Goal: Task Accomplishment & Management: Complete application form

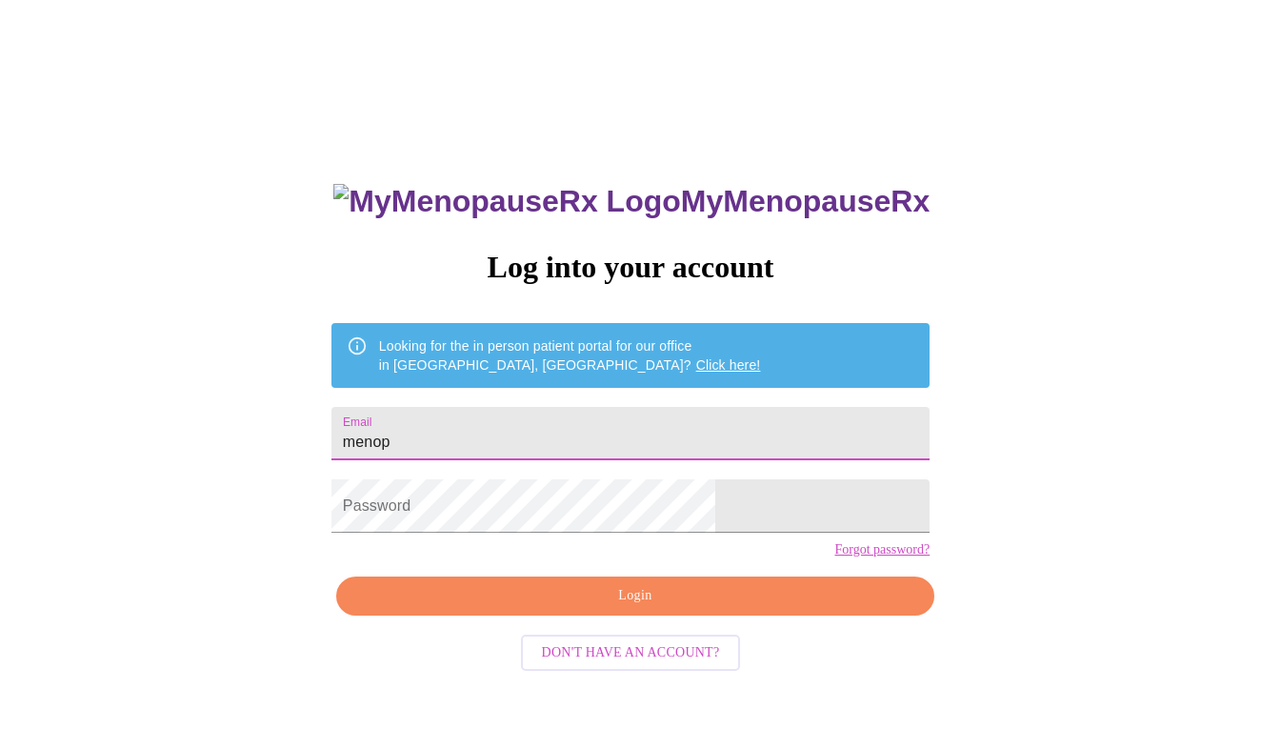
click at [512, 435] on input "menop" at bounding box center [630, 433] width 598 height 53
type input "m"
type input "De"
type input "[EMAIL_ADDRESS][DOMAIN_NAME]"
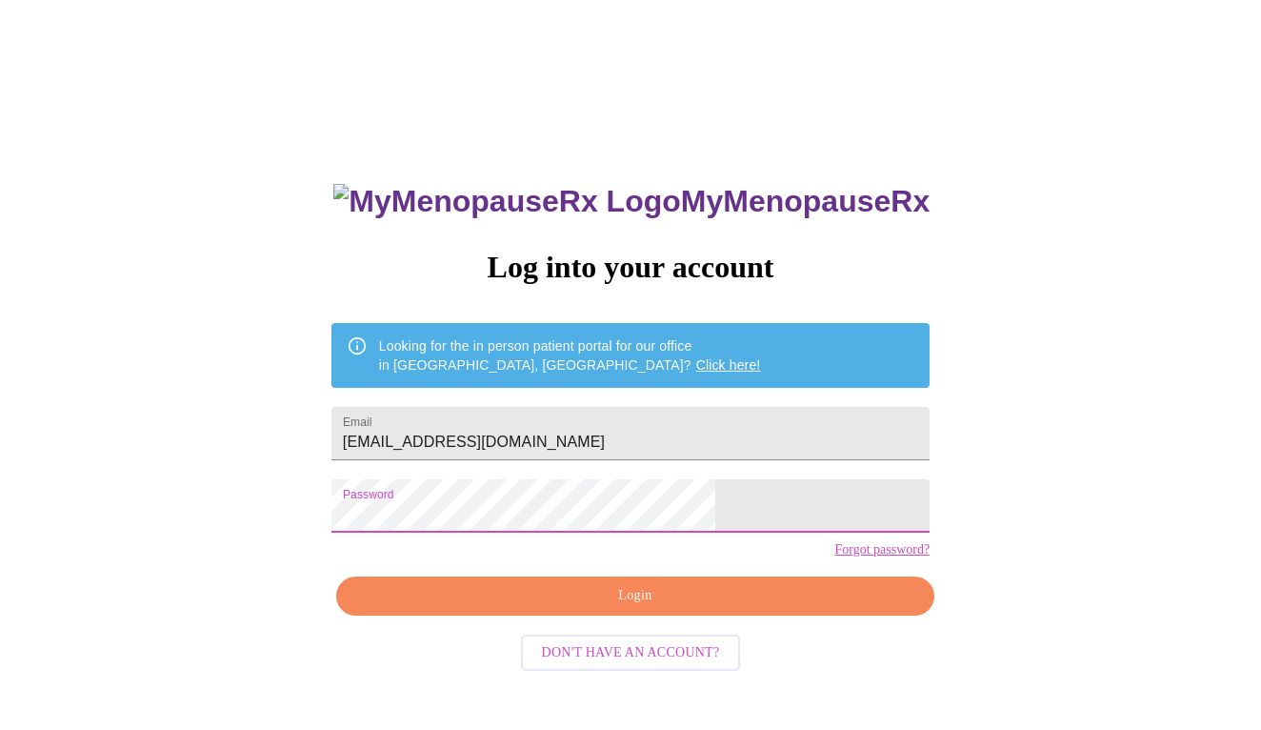
click at [553, 608] on span "Login" at bounding box center [635, 596] width 554 height 24
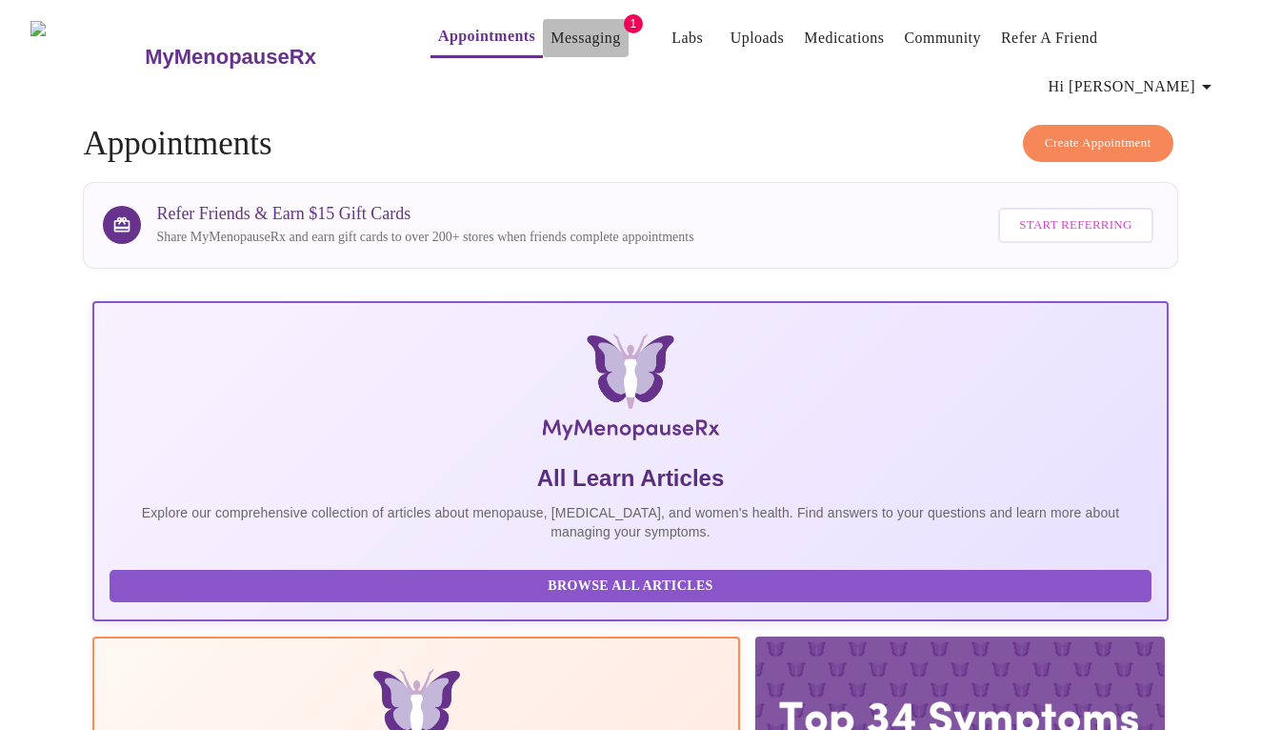
click at [552, 40] on link "Messaging" at bounding box center [586, 38] width 70 height 27
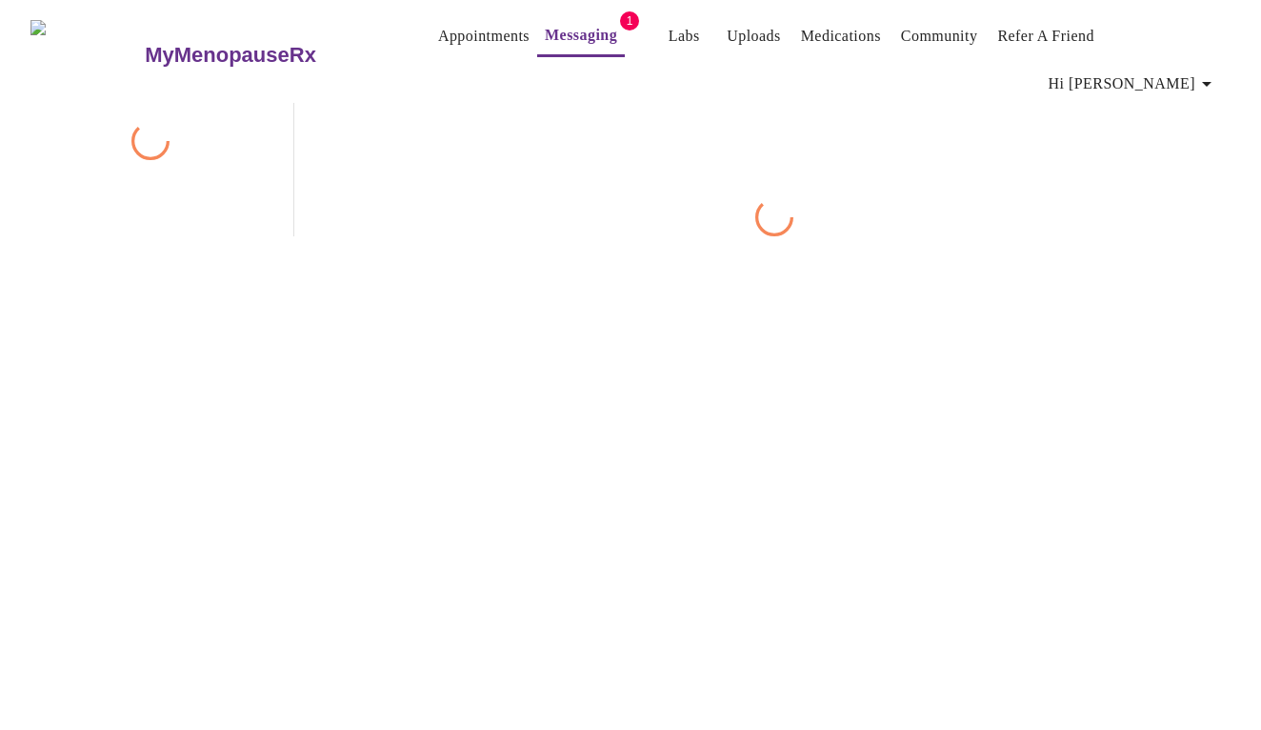
scroll to position [71, 0]
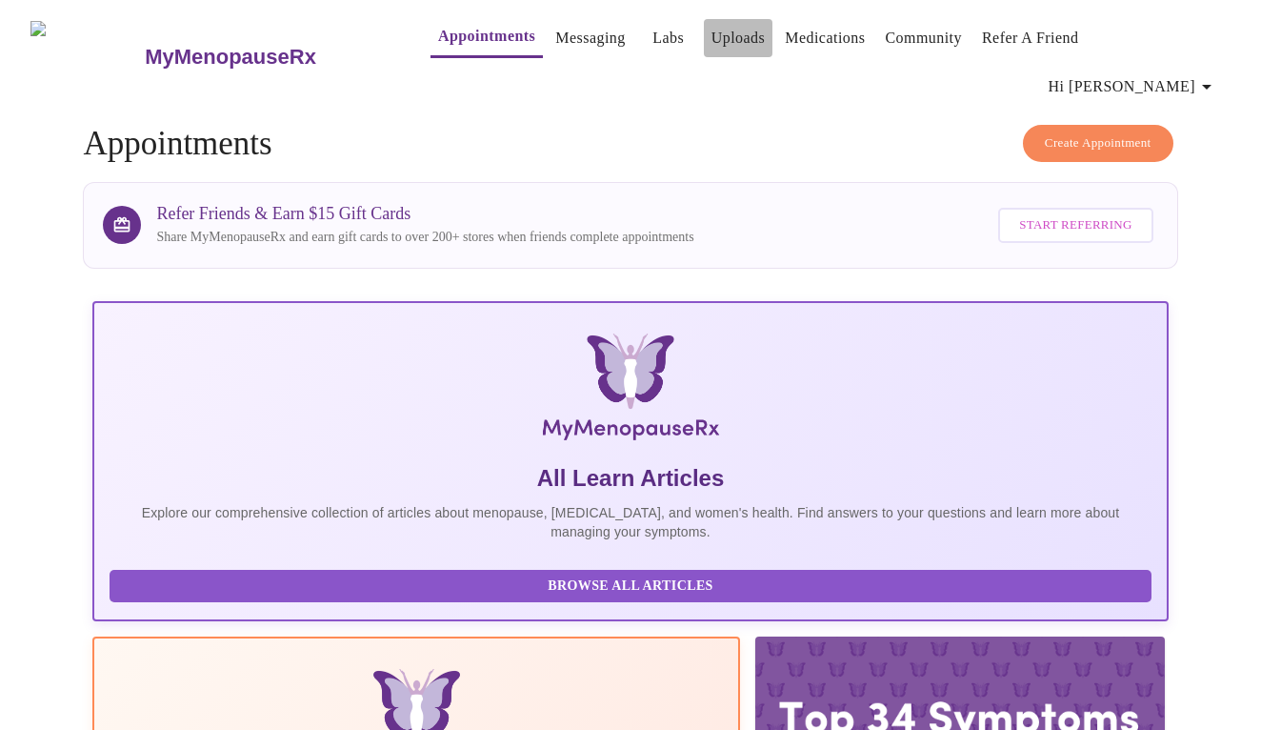
click at [712, 38] on link "Uploads" at bounding box center [739, 38] width 54 height 27
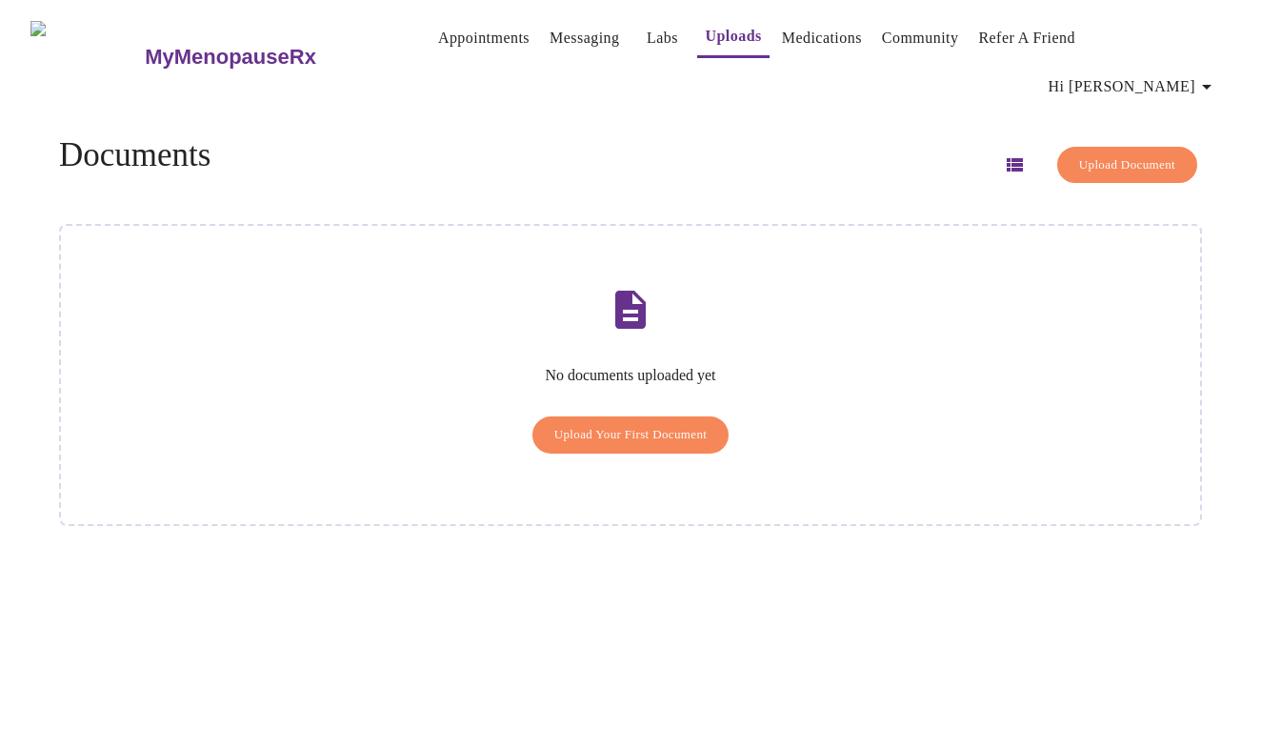
click at [608, 424] on span "Upload Your First Document" at bounding box center [630, 435] width 153 height 22
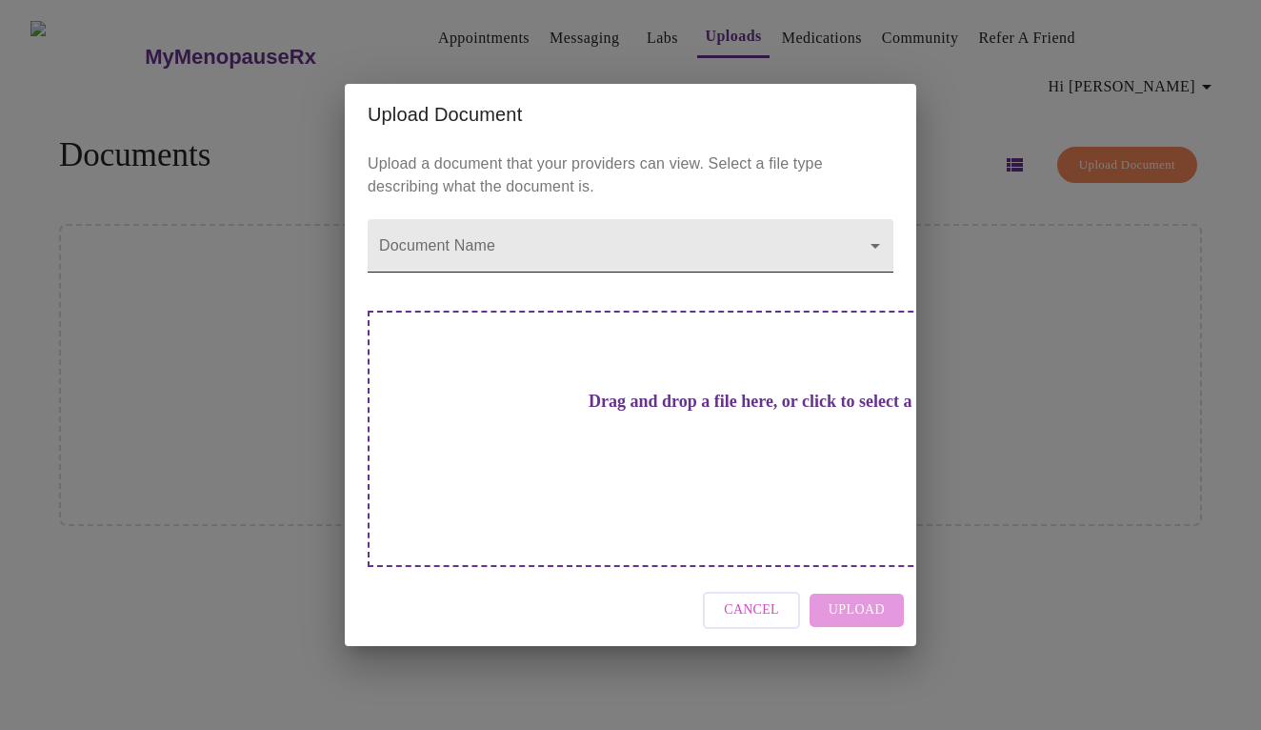
click at [619, 283] on body "MyMenopauseRx Appointments Messaging Labs Uploads Medications Community Refer a…" at bounding box center [631, 373] width 1246 height 730
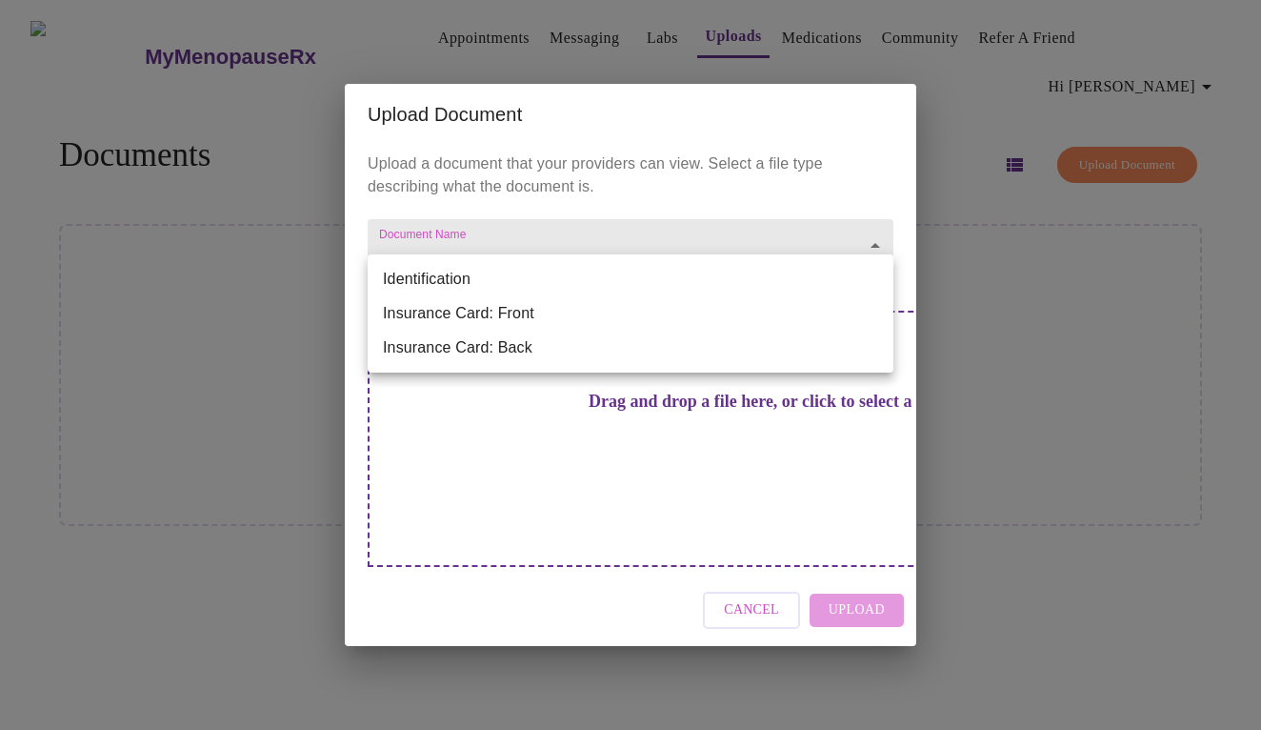
click at [598, 315] on li "Insurance Card: Front" at bounding box center [631, 313] width 526 height 34
type input "Insurance Card: Front"
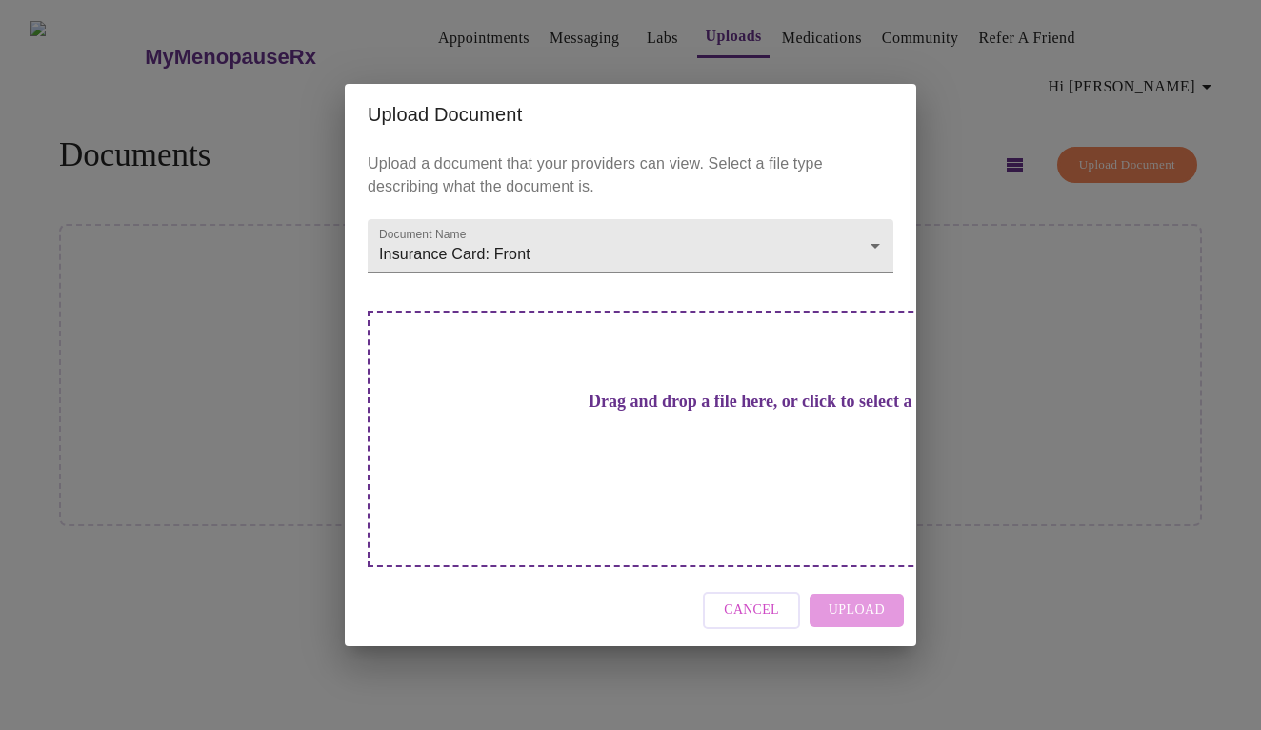
click at [610, 411] on h3 "Drag and drop a file here, or click to select a file" at bounding box center [764, 401] width 526 height 20
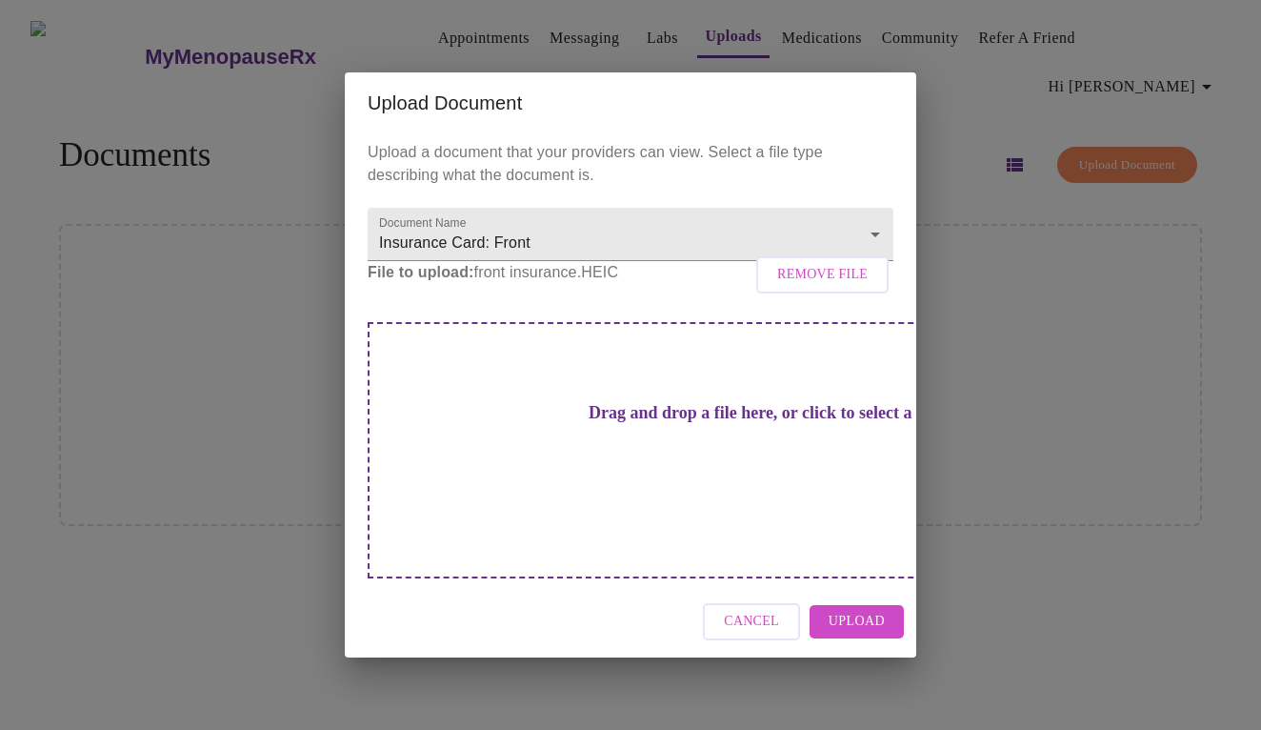
click at [856, 610] on span "Upload" at bounding box center [857, 622] width 56 height 24
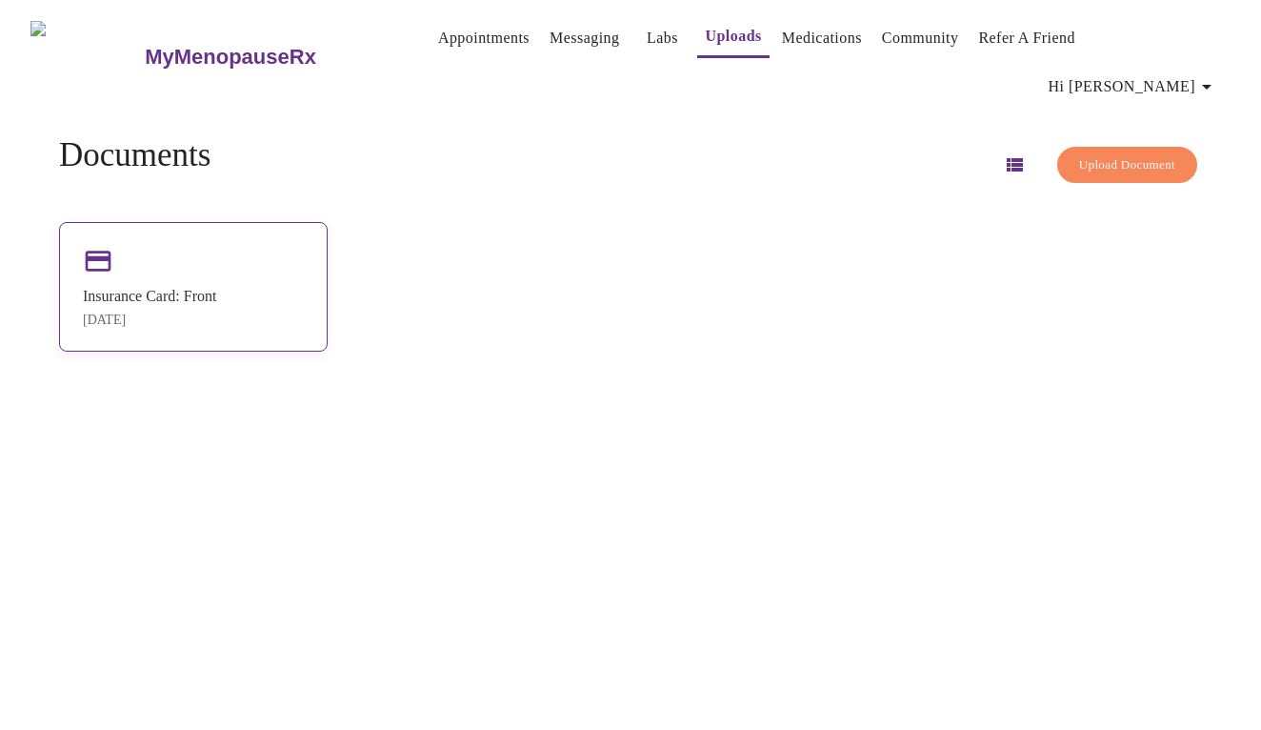
click at [160, 228] on div "Insurance Card: Front [DATE]" at bounding box center [193, 287] width 269 height 130
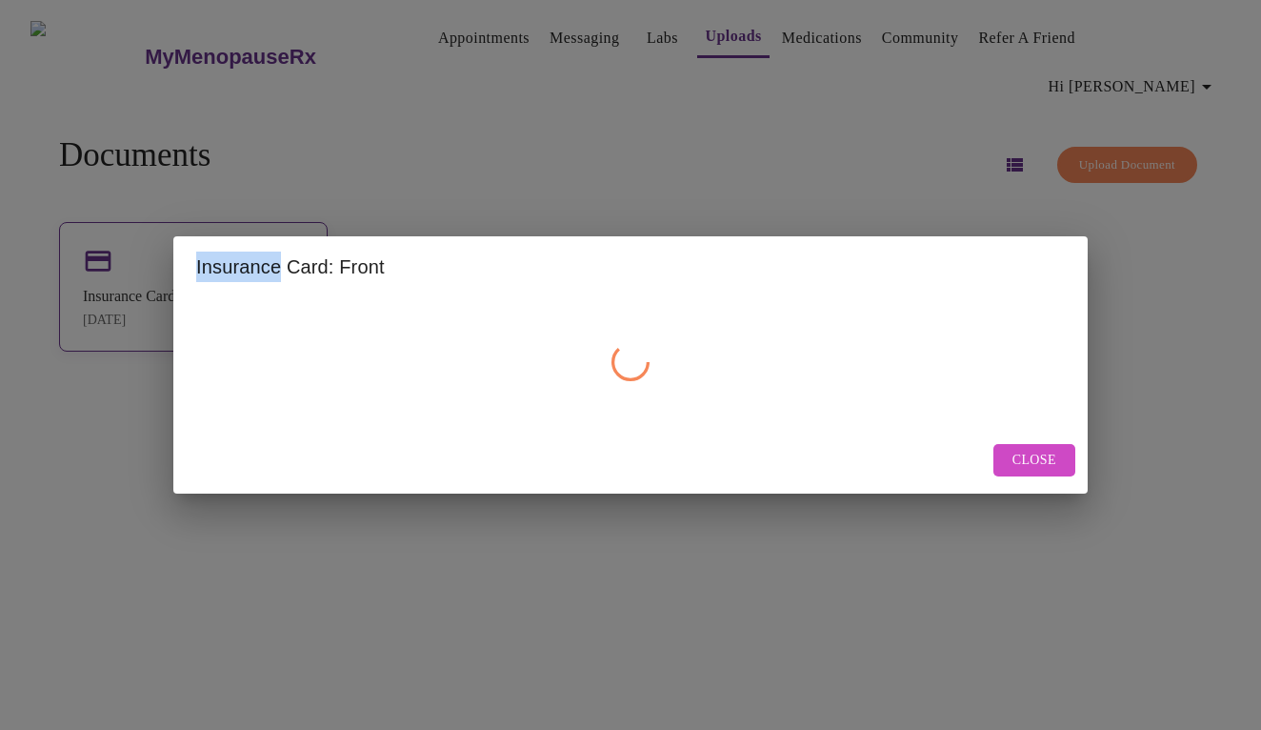
click at [160, 228] on div "Insurance Card: Front Close" at bounding box center [630, 365] width 1261 height 730
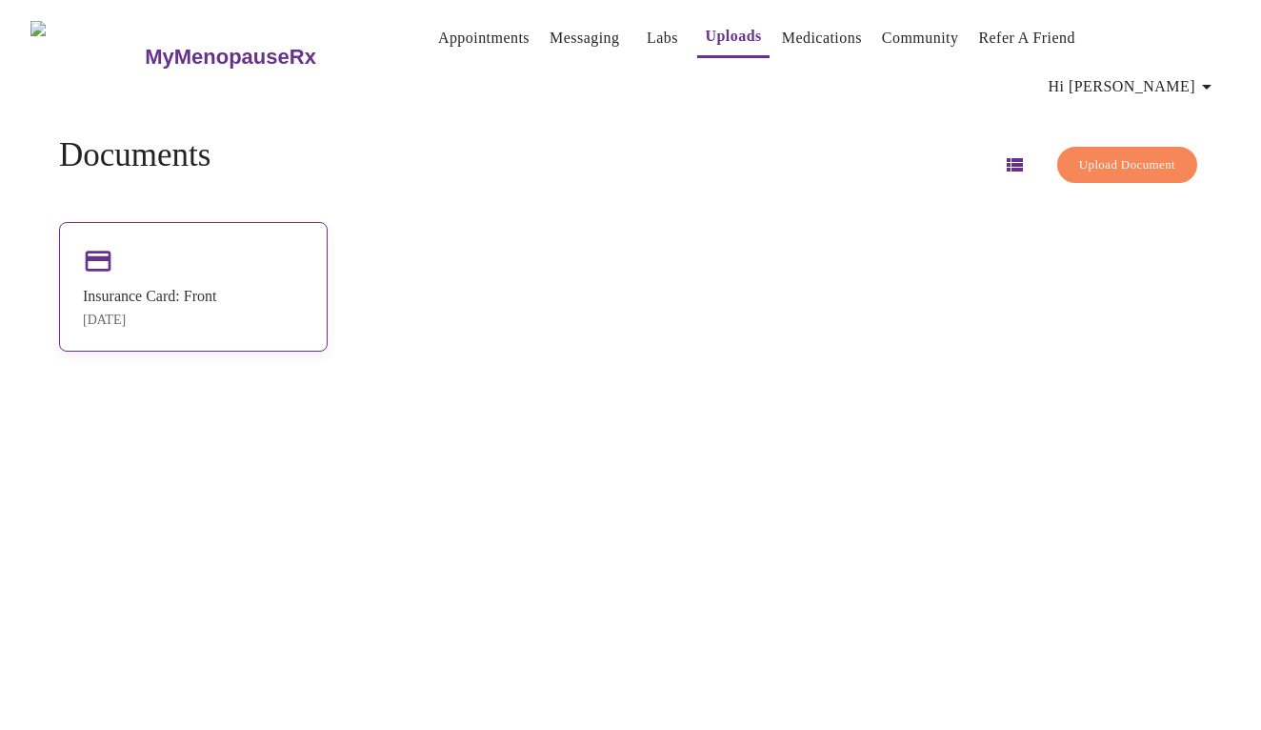
click at [156, 241] on div "Insurance Card: Front [DATE]" at bounding box center [193, 287] width 269 height 130
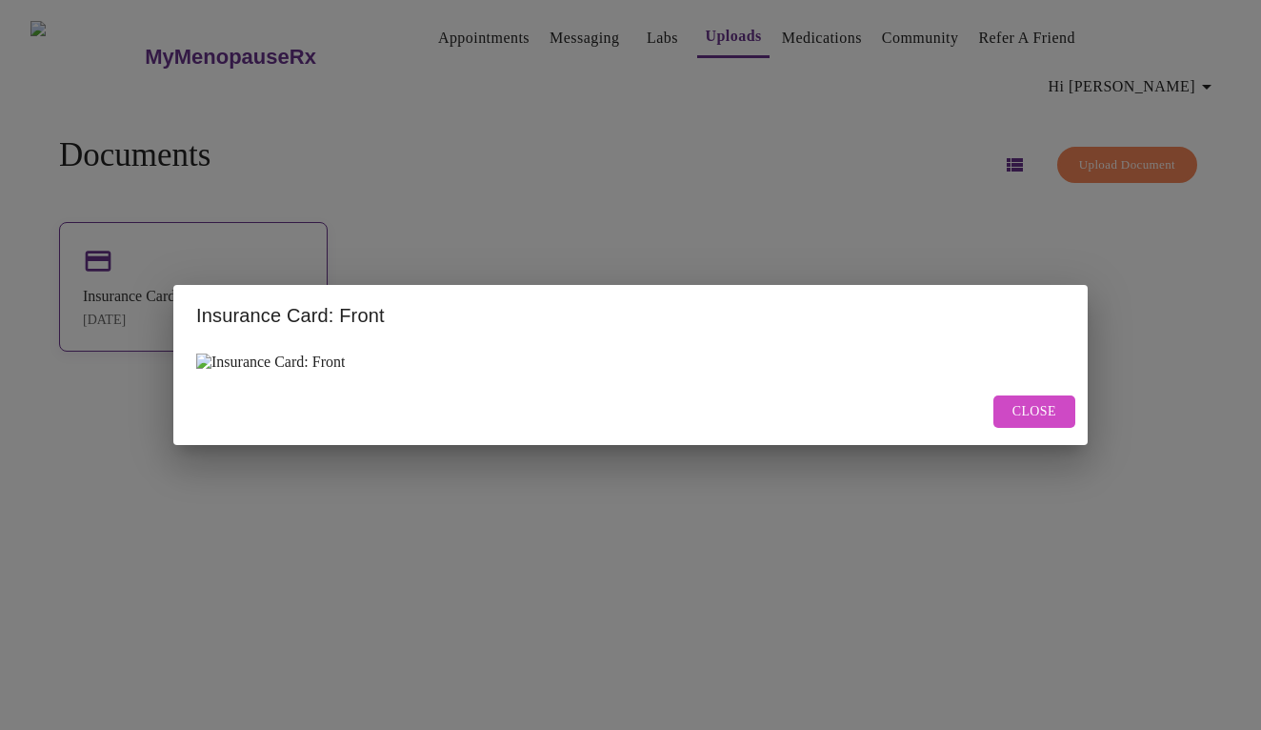
click at [156, 241] on div "Insurance Card: Front Close" at bounding box center [630, 365] width 1261 height 730
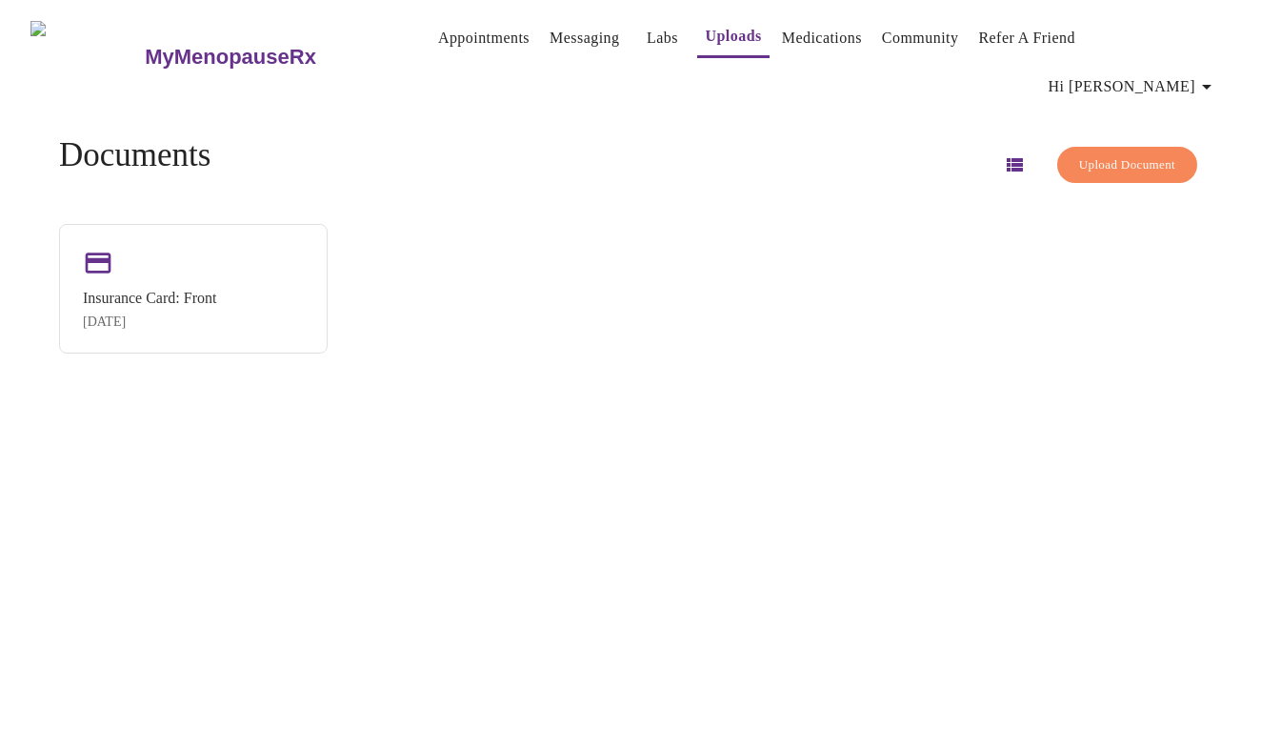
click at [705, 42] on link "Uploads" at bounding box center [733, 36] width 56 height 27
click at [1102, 154] on span "Upload Document" at bounding box center [1127, 165] width 96 height 22
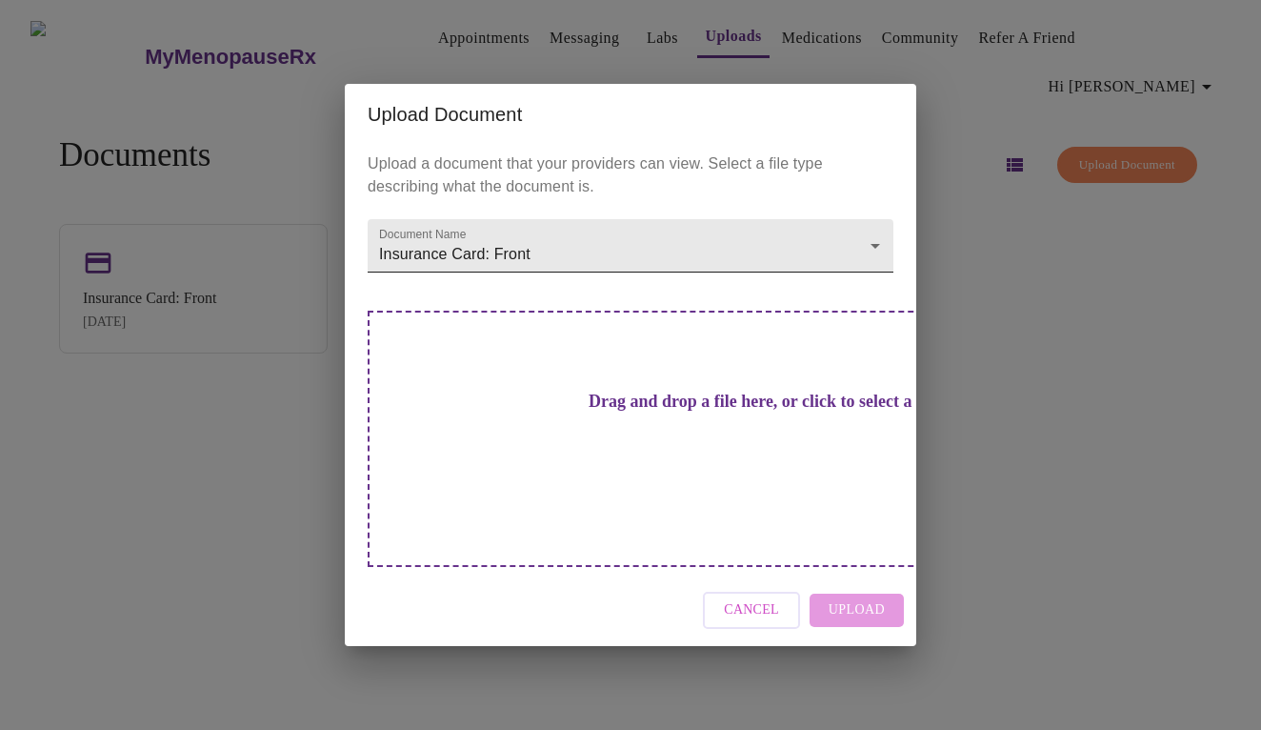
click at [793, 280] on body "MyMenopauseRx Appointments Messaging Labs Uploads Medications Community Refer a…" at bounding box center [631, 373] width 1246 height 730
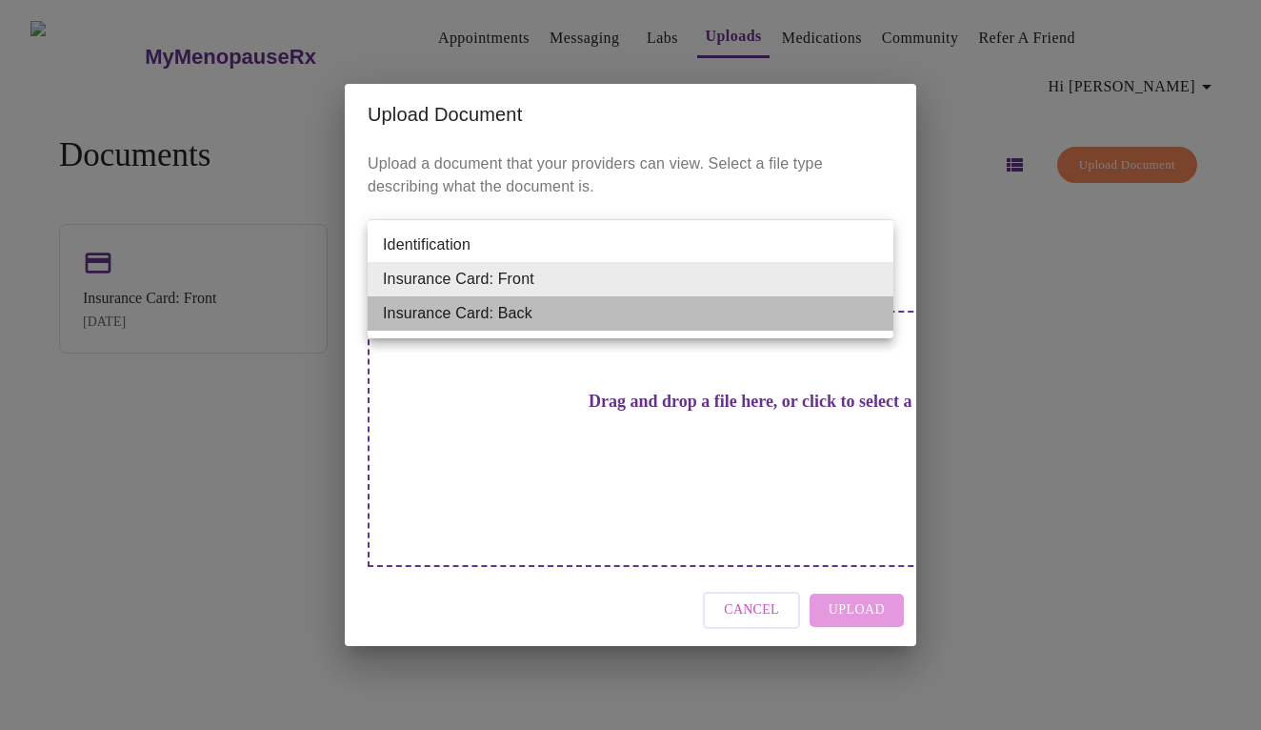
click at [732, 327] on li "Insurance Card: Back" at bounding box center [631, 313] width 526 height 34
type input "Insurance Card: Back"
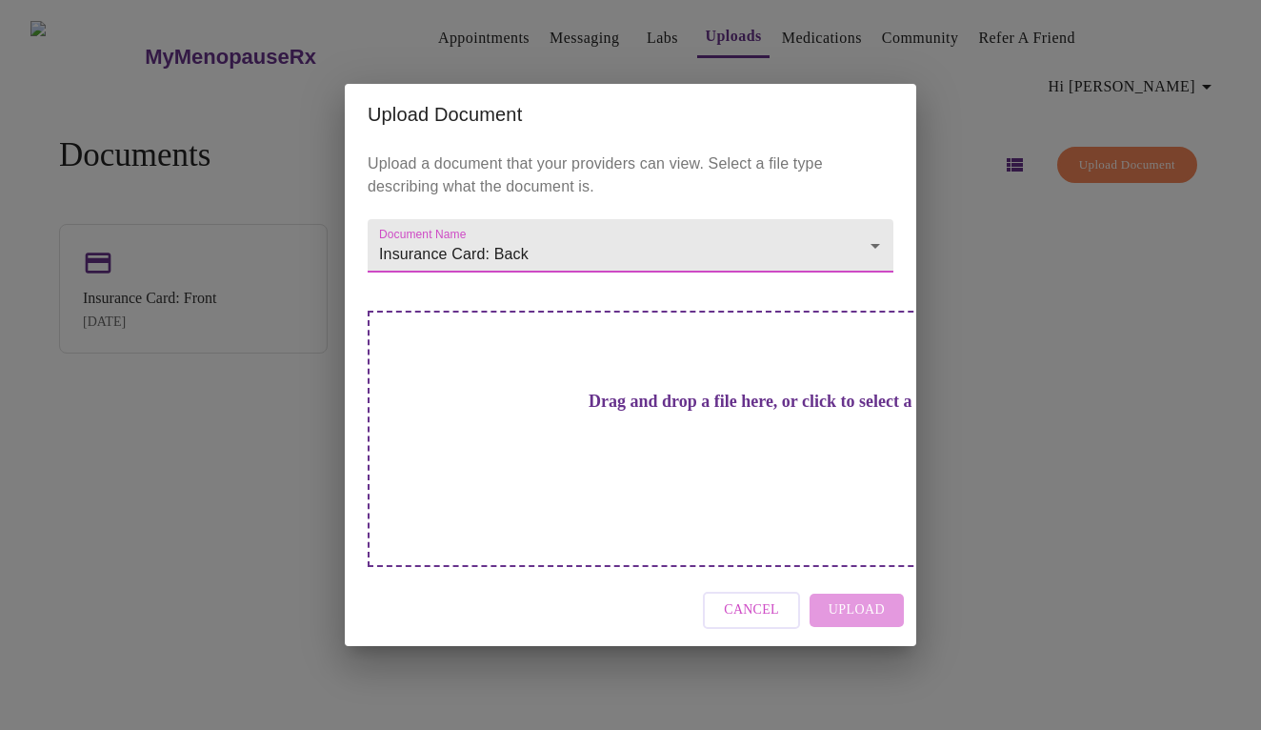
click at [662, 411] on h3 "Drag and drop a file here, or click to select a file" at bounding box center [764, 401] width 526 height 20
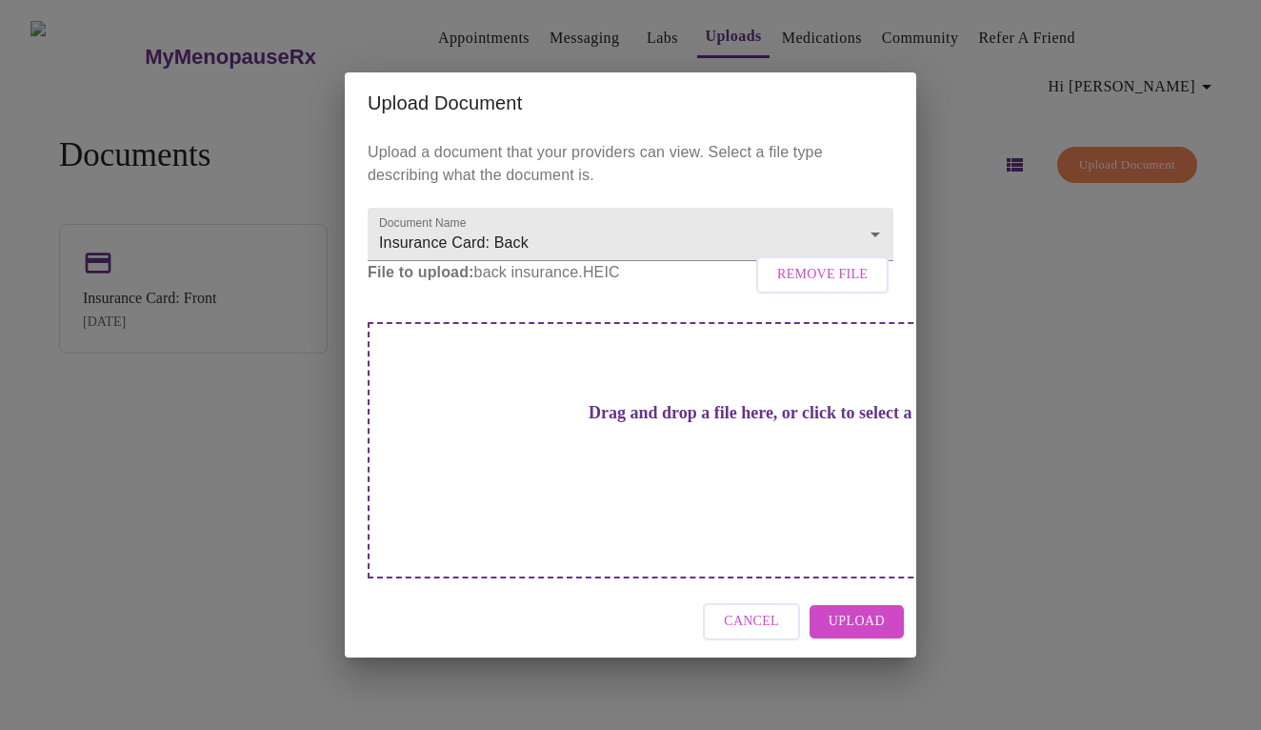
click at [862, 610] on span "Upload" at bounding box center [857, 622] width 56 height 24
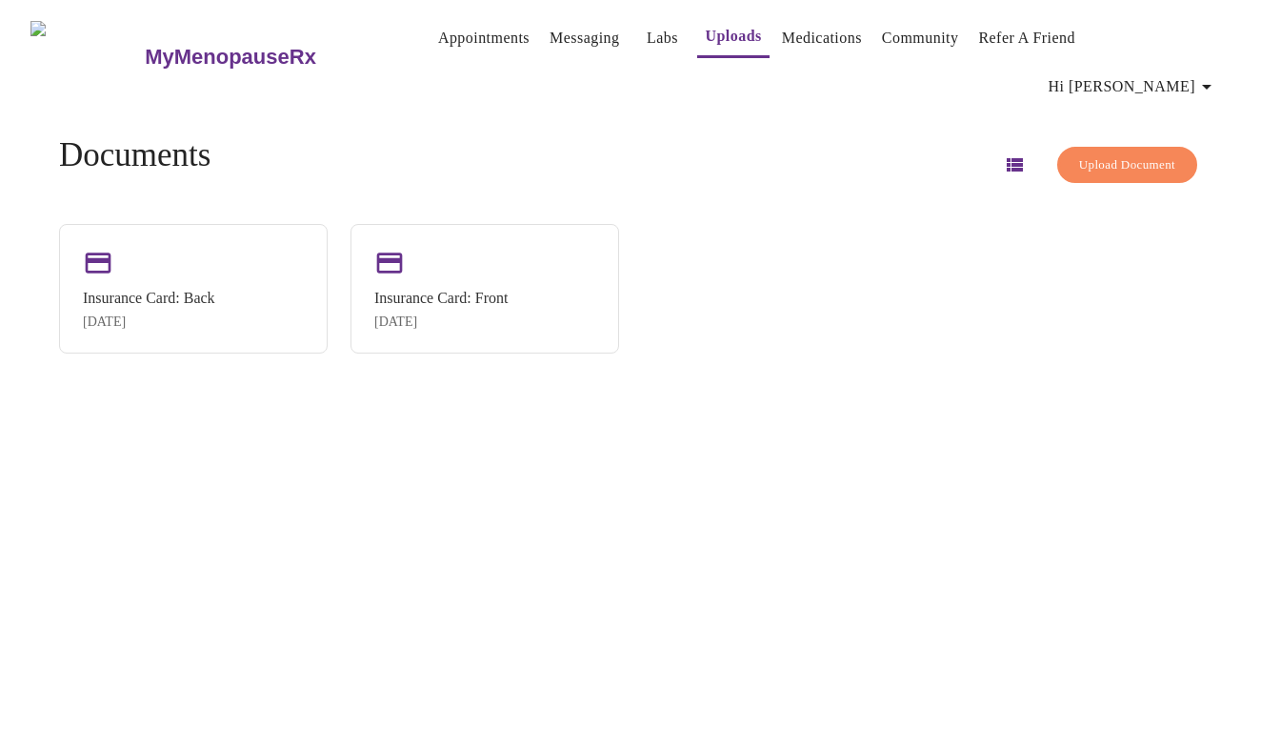
click at [709, 42] on link "Uploads" at bounding box center [733, 36] width 56 height 27
click at [1096, 154] on span "Upload Document" at bounding box center [1127, 165] width 96 height 22
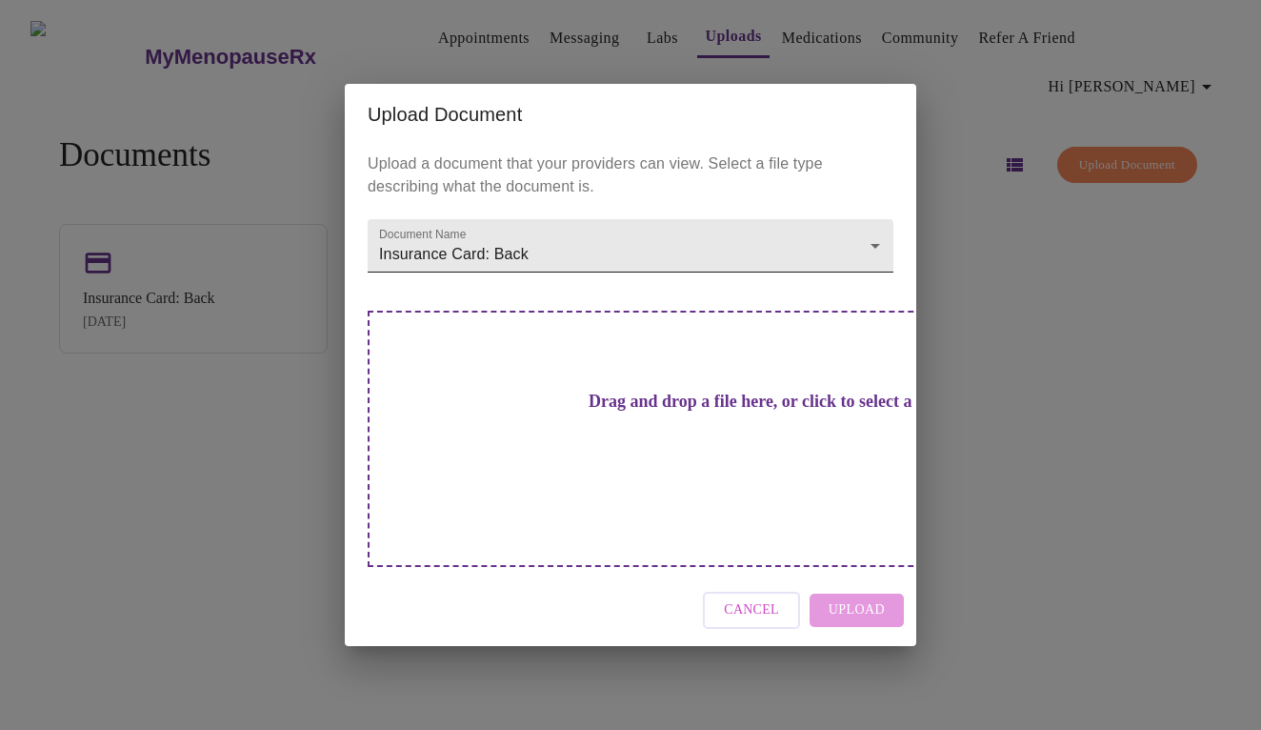
click at [712, 285] on body "MyMenopauseRx Appointments Messaging Labs Uploads Medications Community Refer a…" at bounding box center [631, 373] width 1246 height 730
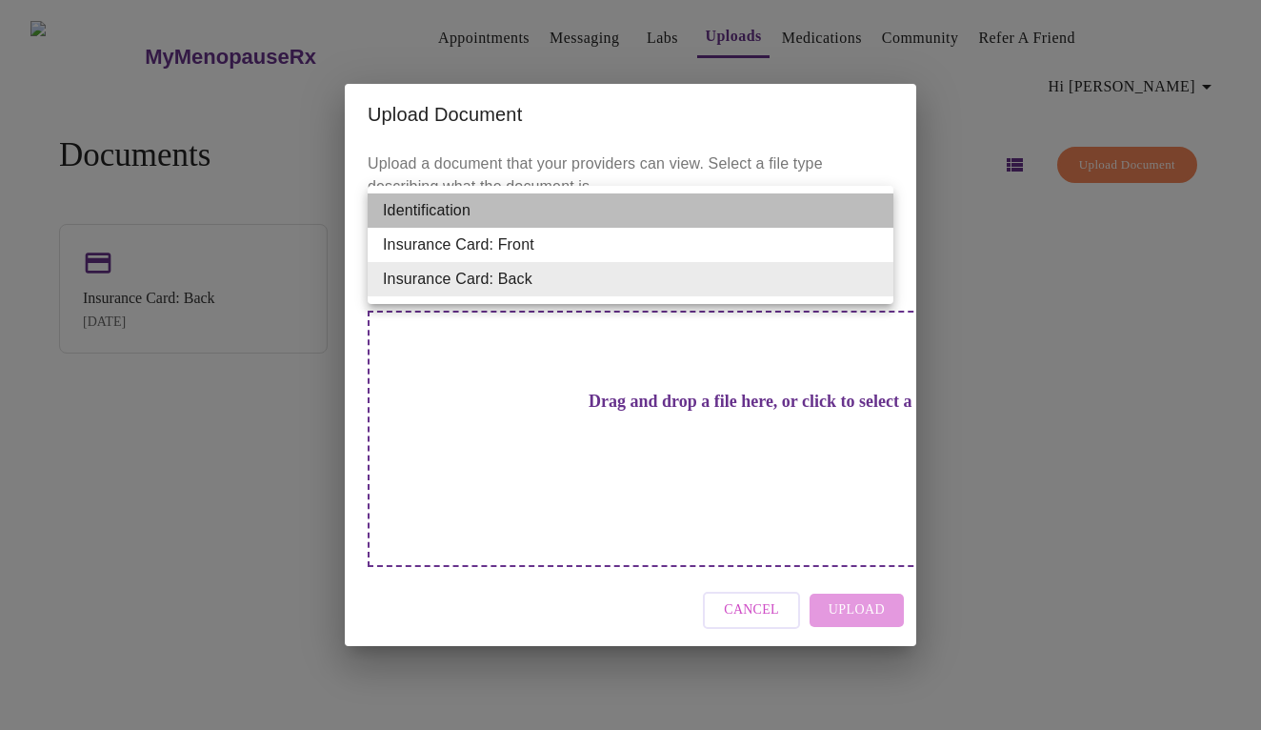
click at [629, 216] on li "Identification" at bounding box center [631, 210] width 526 height 34
type input "Identification"
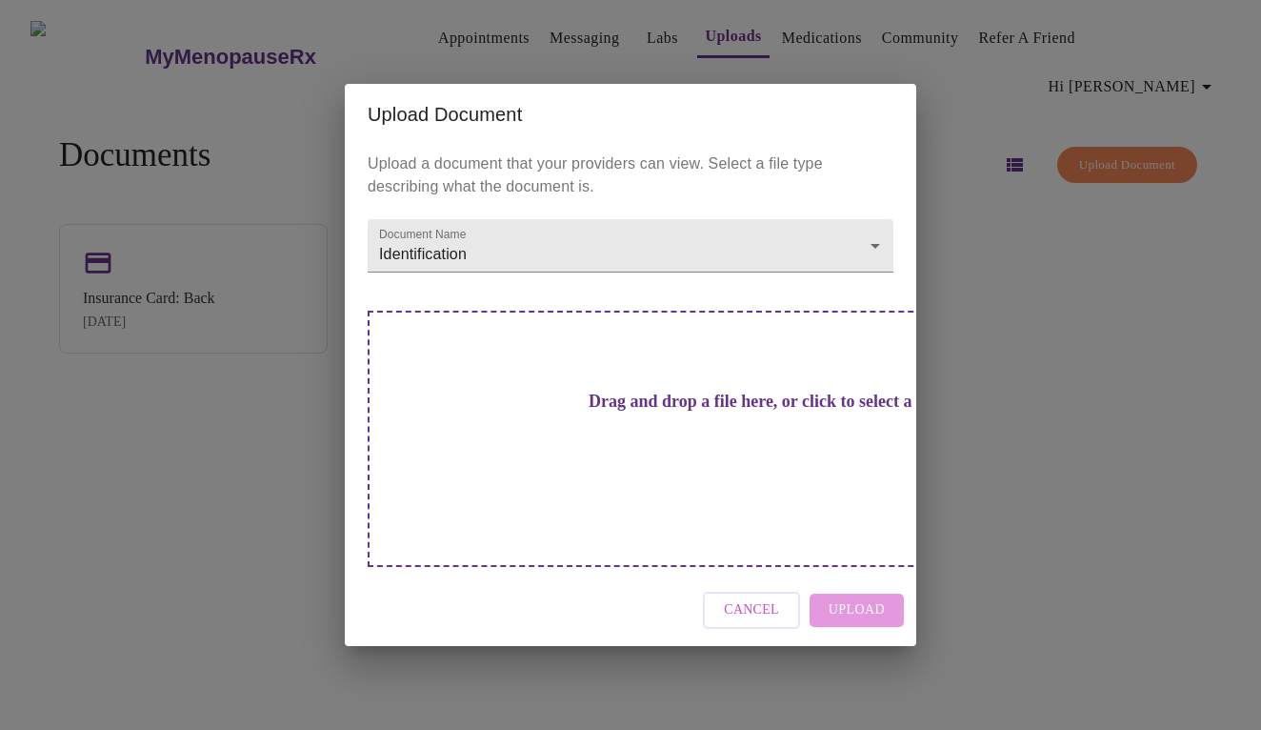
click at [850, 590] on div "Cancel Upload" at bounding box center [631, 609] width 572 height 71
click at [769, 480] on div "Drag and drop a file here, or click to select a file" at bounding box center [764, 439] width 792 height 256
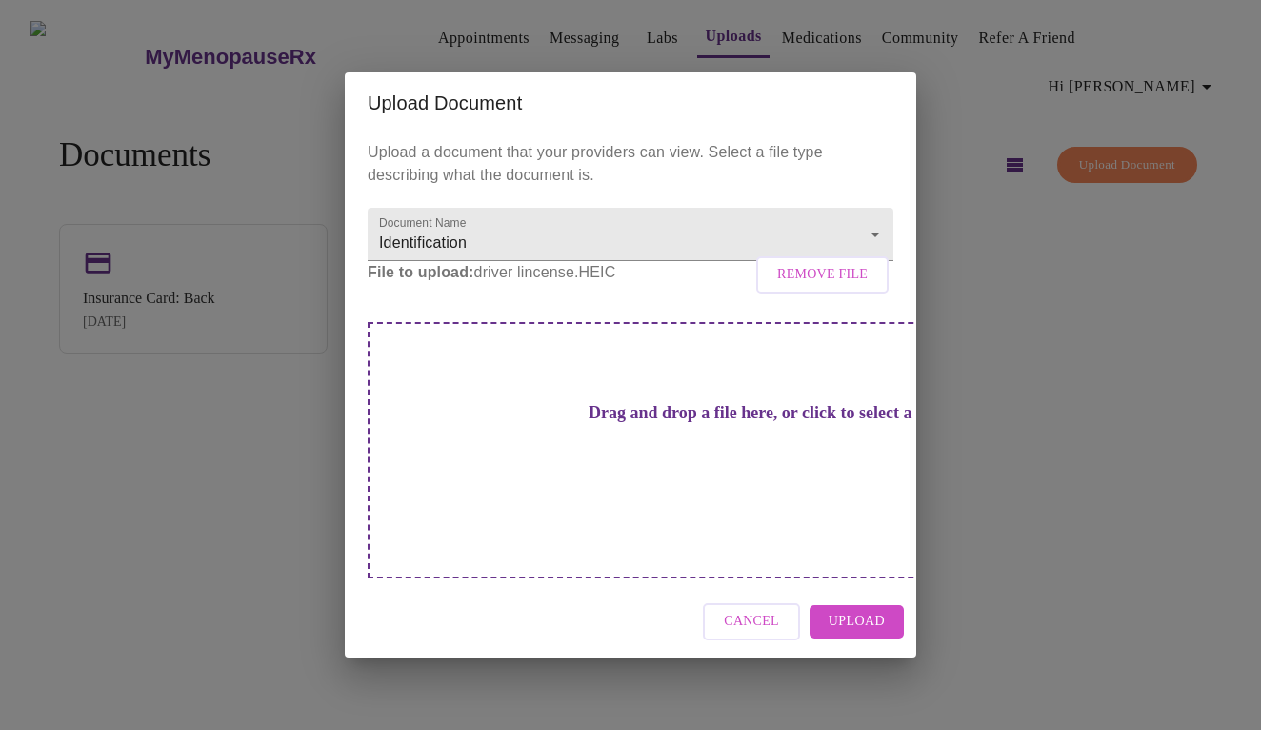
click at [872, 610] on span "Upload" at bounding box center [857, 622] width 56 height 24
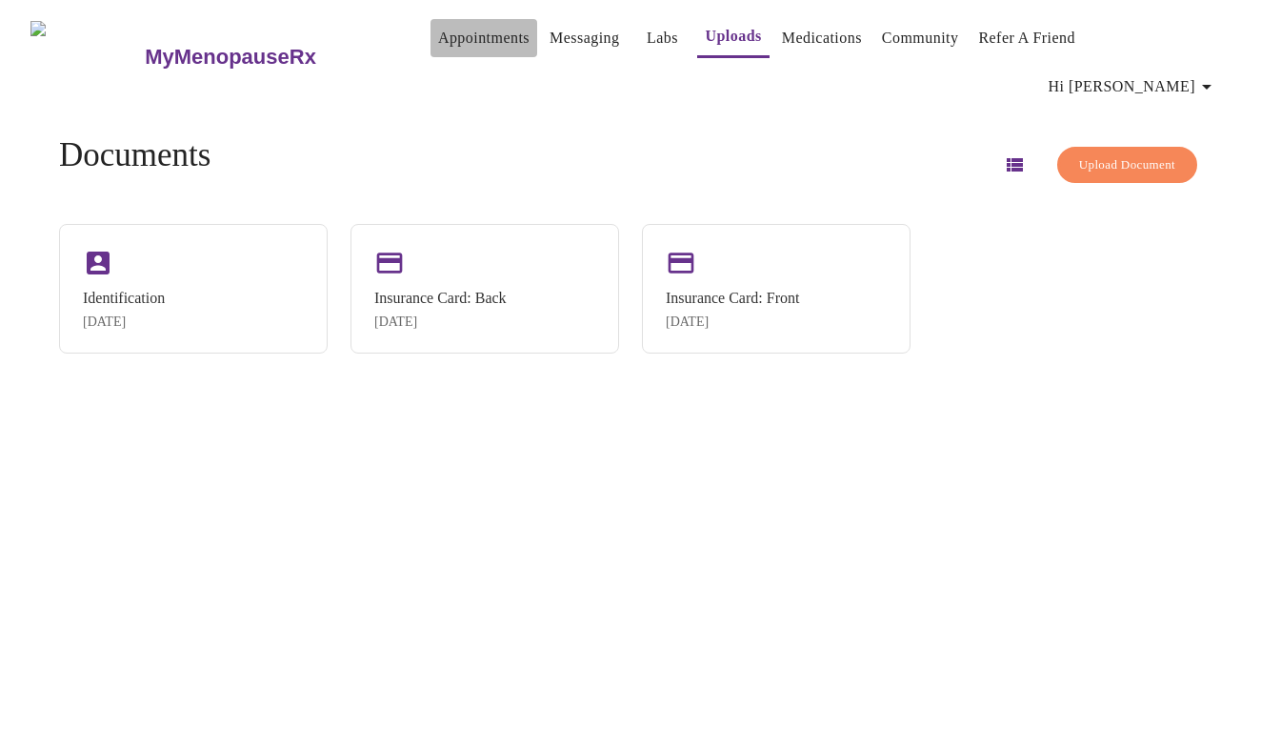
click at [438, 32] on link "Appointments" at bounding box center [483, 38] width 91 height 27
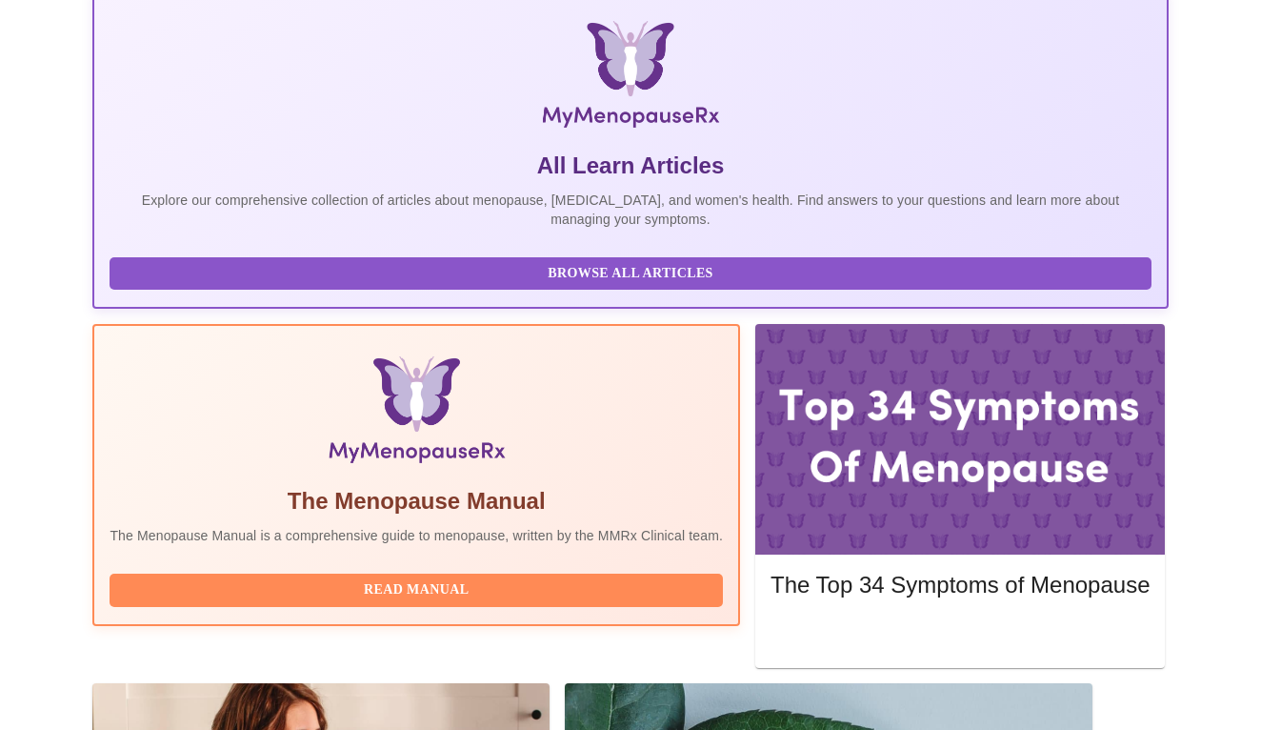
scroll to position [311, 0]
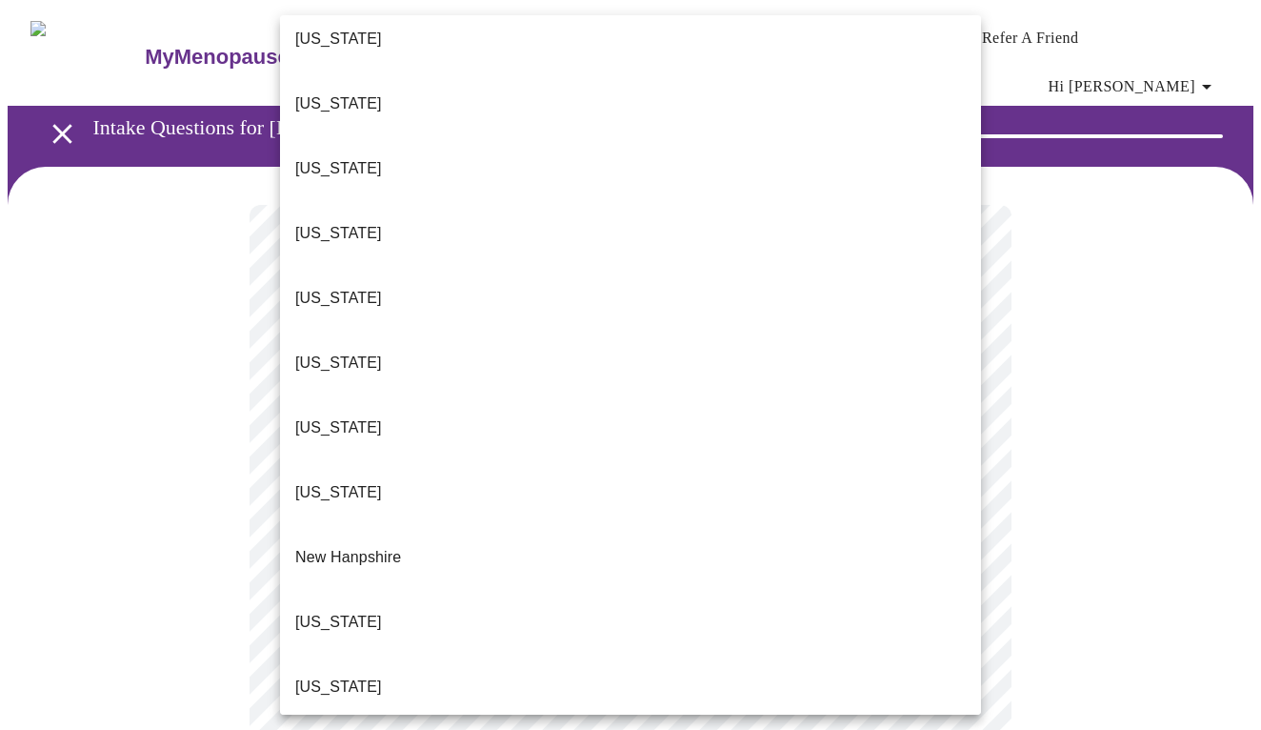
scroll to position [1356, 0]
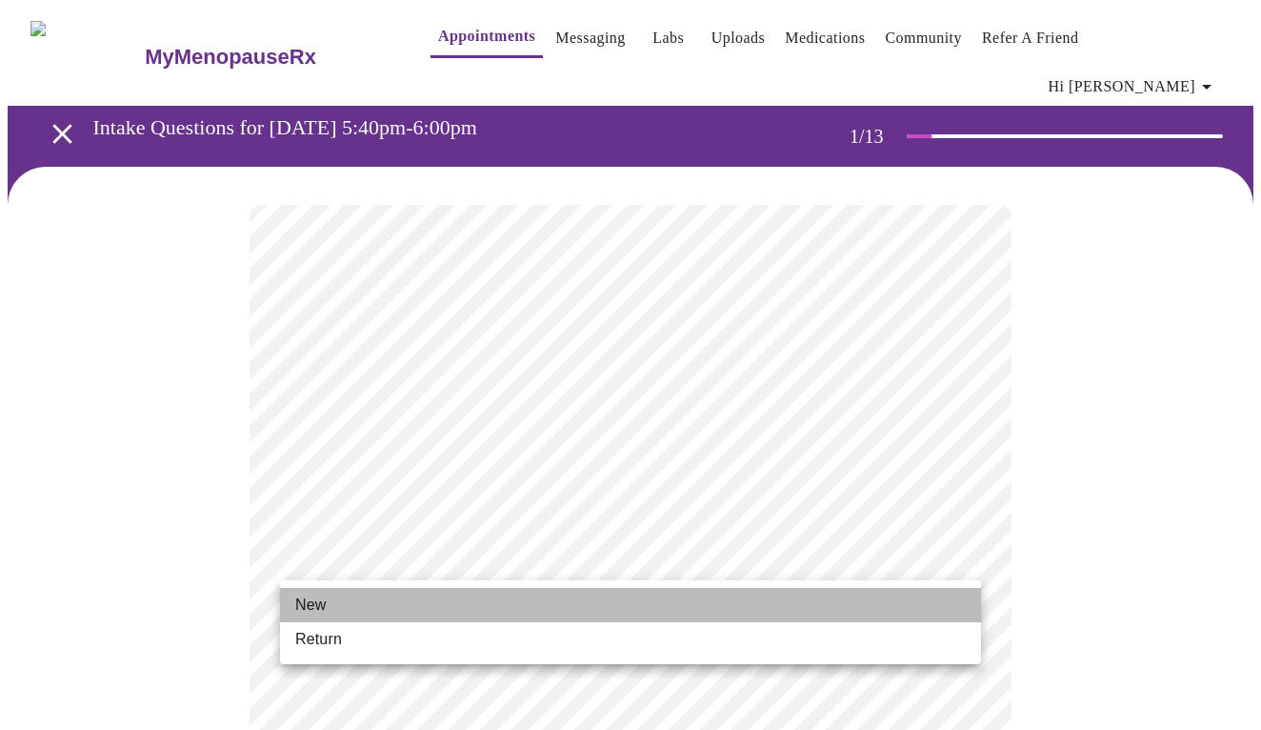
click at [376, 599] on li "New" at bounding box center [630, 605] width 701 height 34
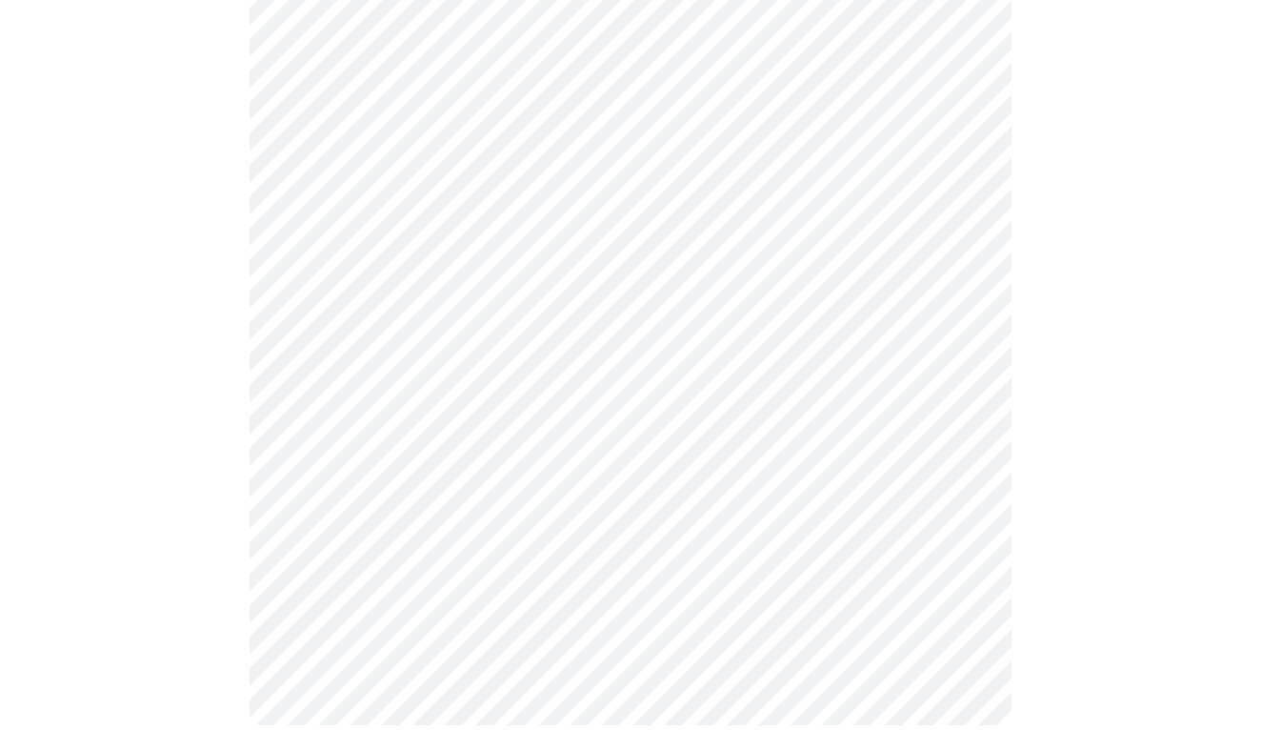
scroll to position [982, 0]
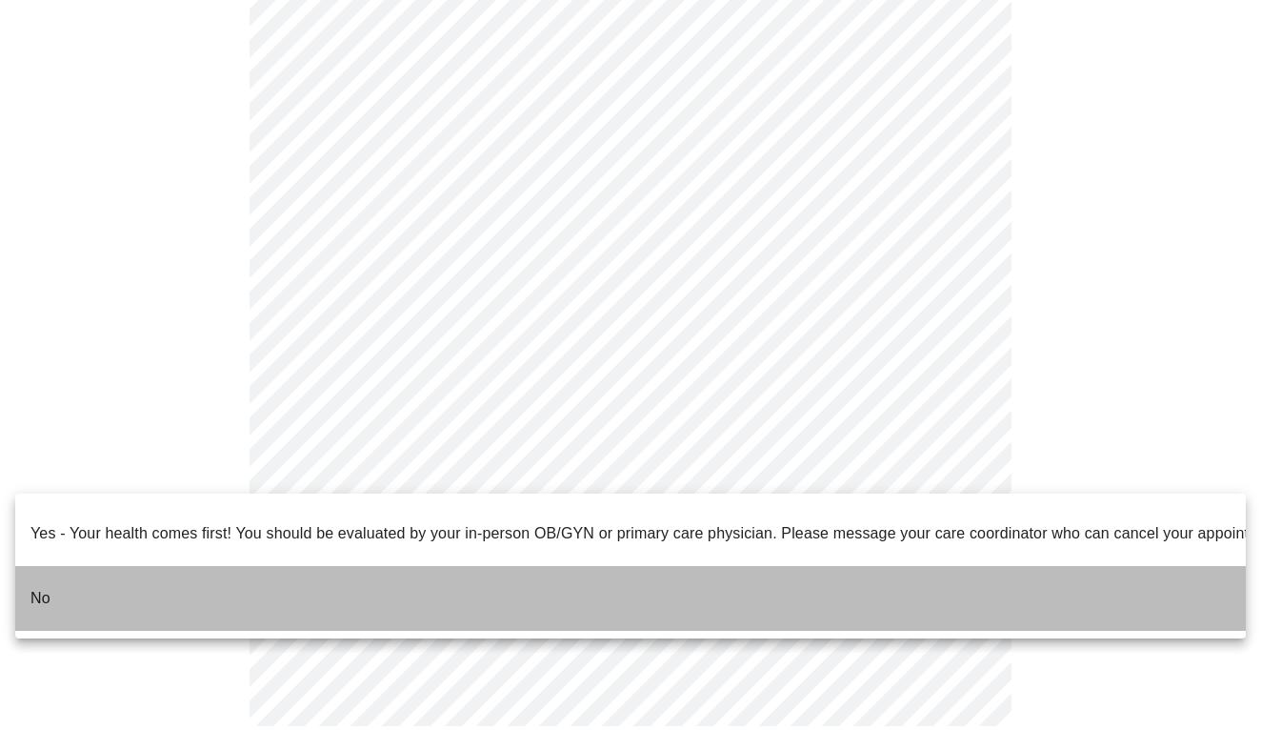
click at [43, 587] on p "No" at bounding box center [40, 598] width 20 height 23
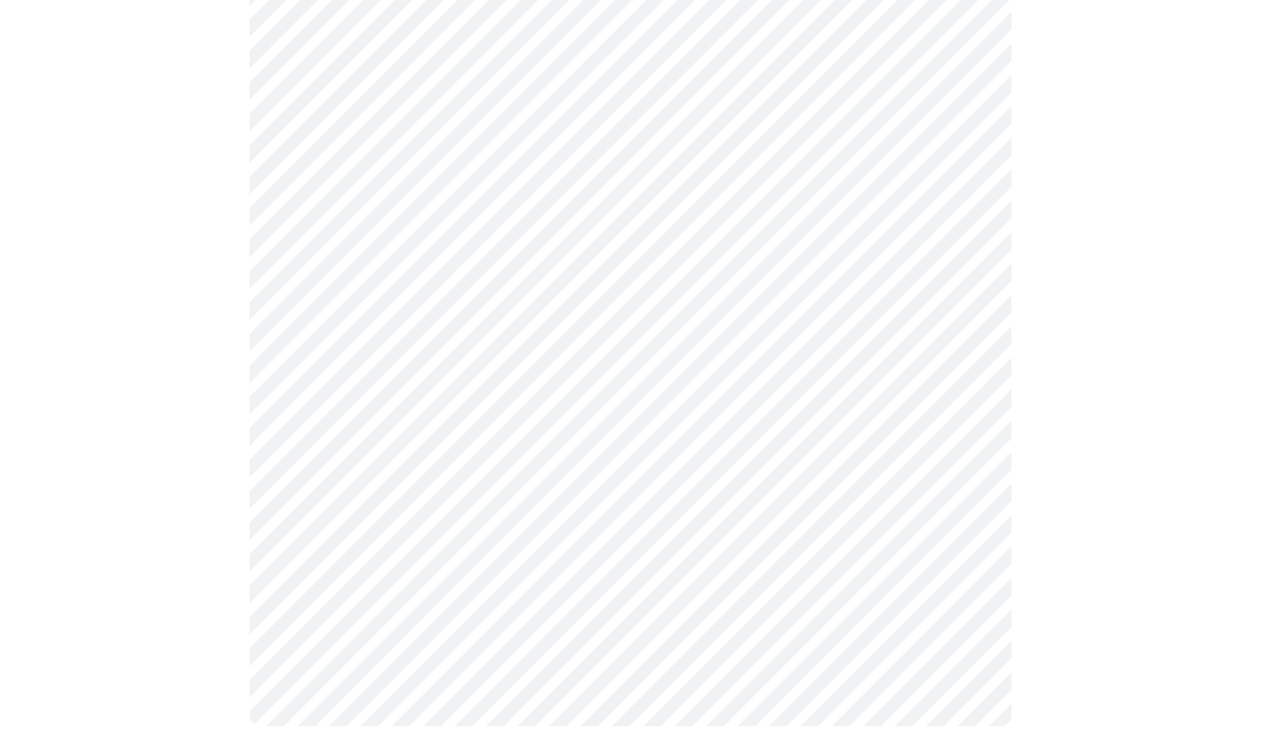
scroll to position [0, 0]
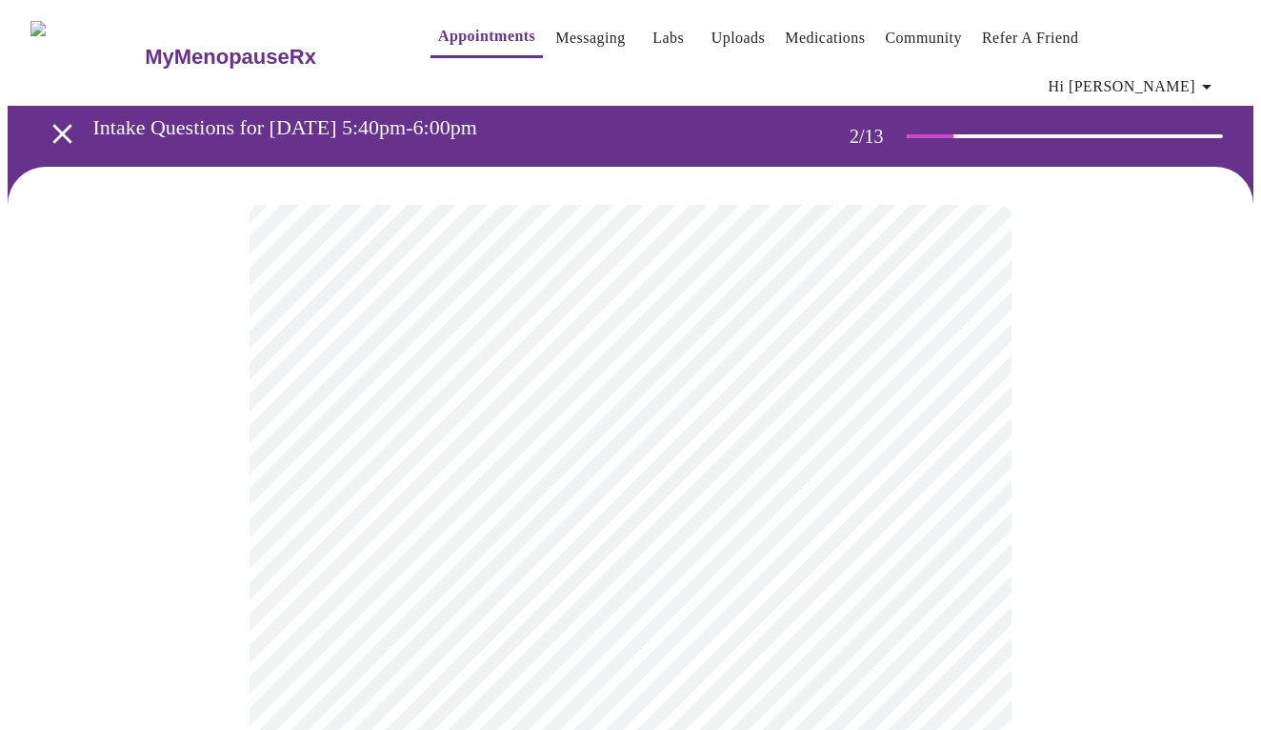
click at [424, 395] on body "MyMenopauseRx Appointments Messaging Labs Uploads Medications Community Refer a…" at bounding box center [631, 592] width 1246 height 1169
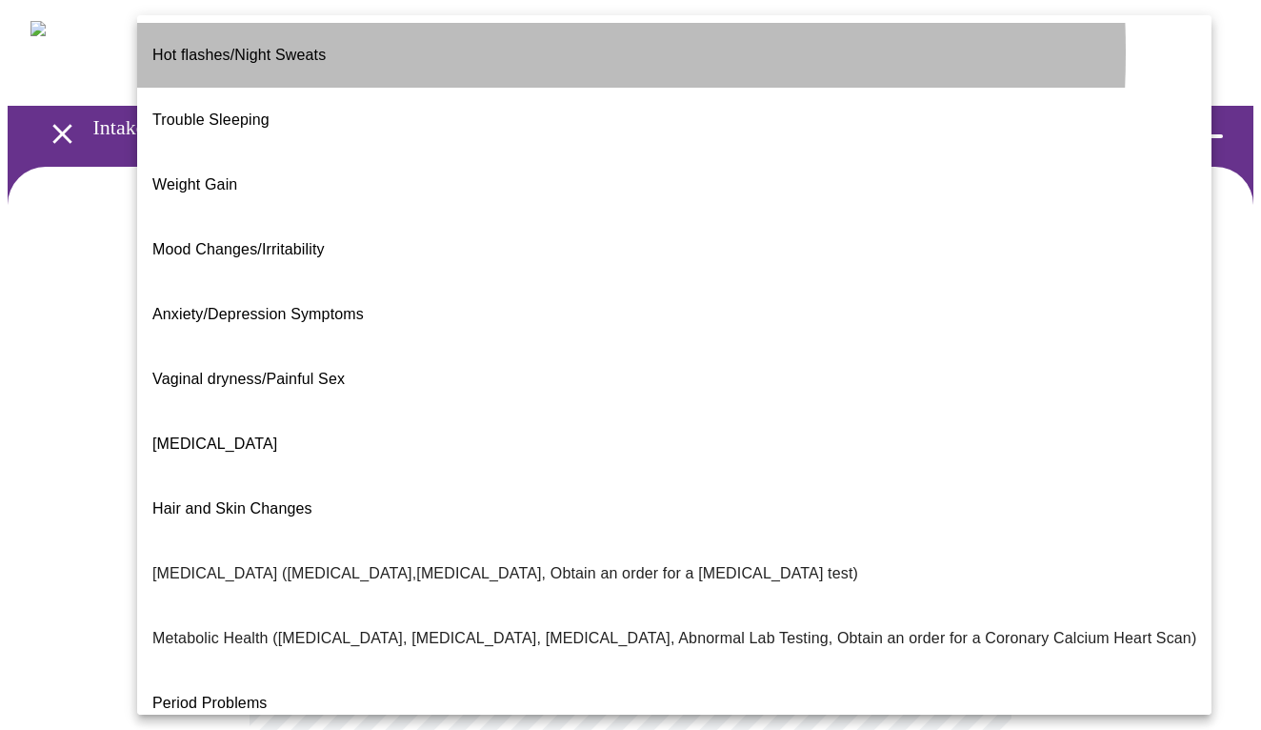
click at [330, 52] on li "Hot flashes/Night Sweats" at bounding box center [674, 55] width 1074 height 65
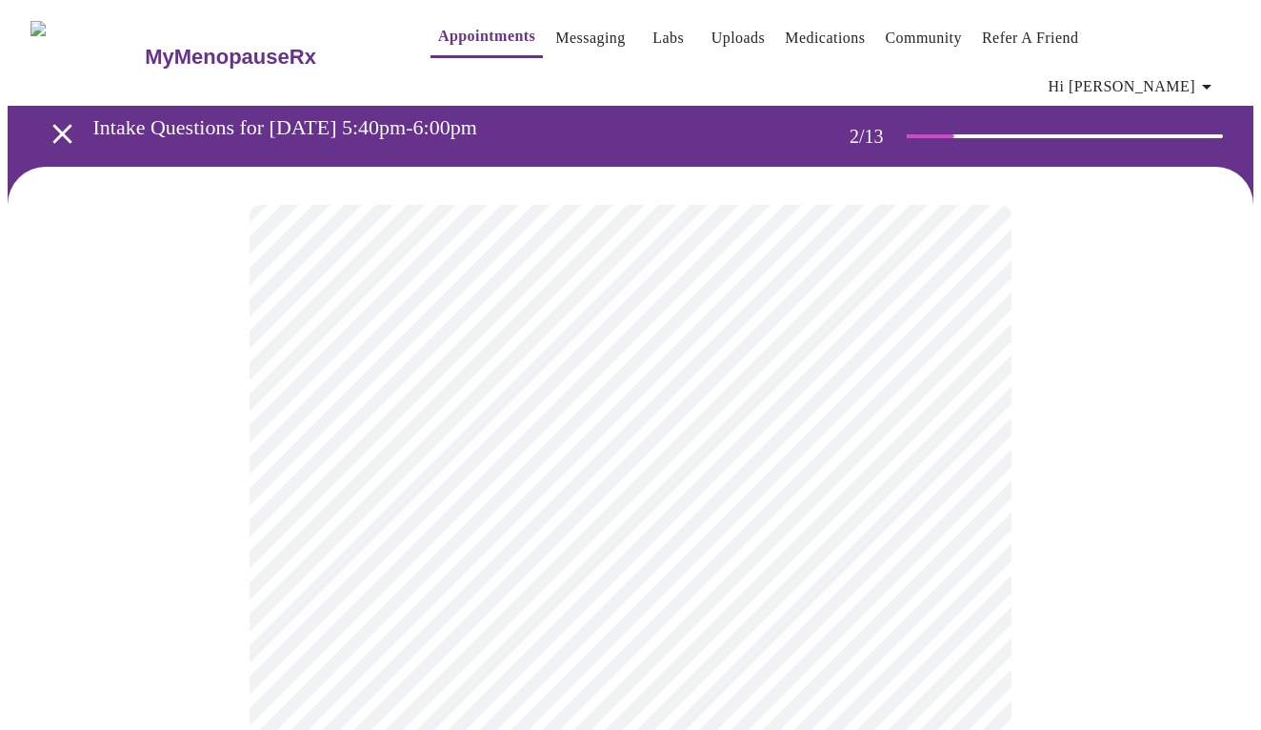
scroll to position [123, 0]
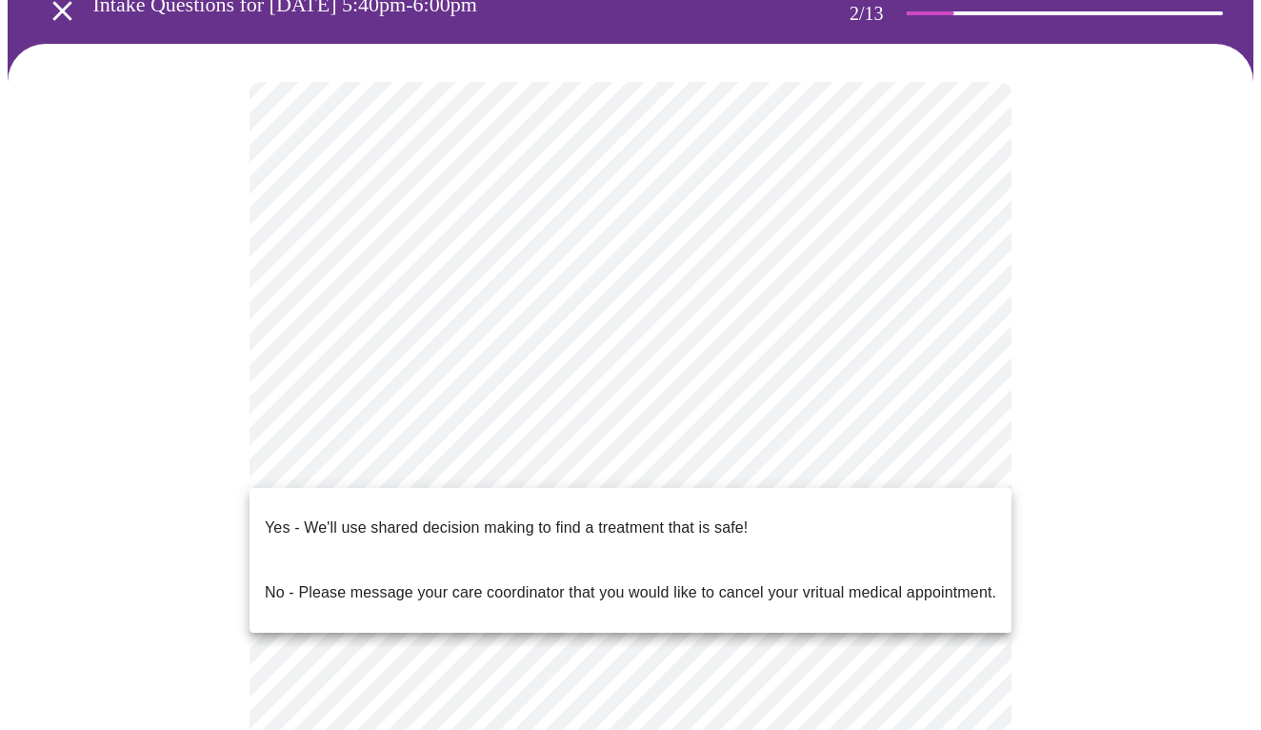
click at [364, 467] on body "MyMenopauseRx Appointments Messaging Labs Uploads Medications Community Refer a…" at bounding box center [631, 464] width 1246 height 1158
click at [376, 516] on p "Yes - We'll use shared decision making to find a treatment that is safe!" at bounding box center [506, 527] width 483 height 23
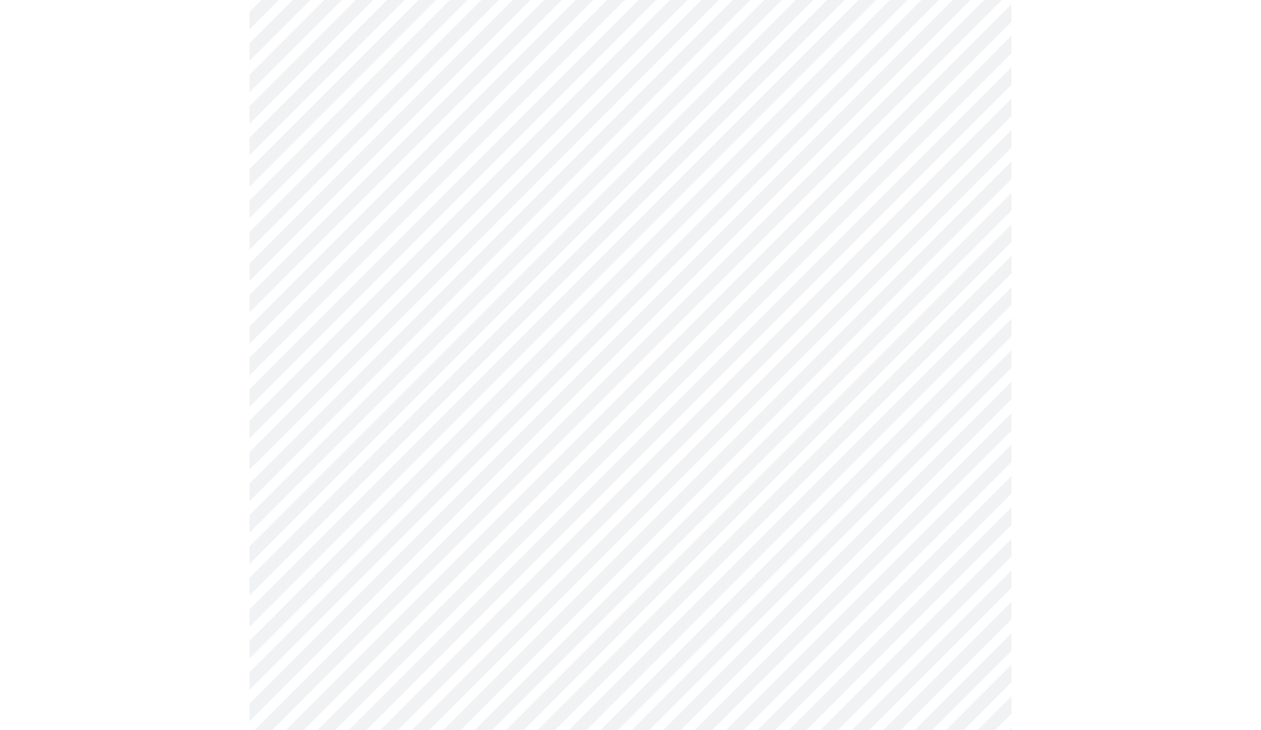
scroll to position [0, 0]
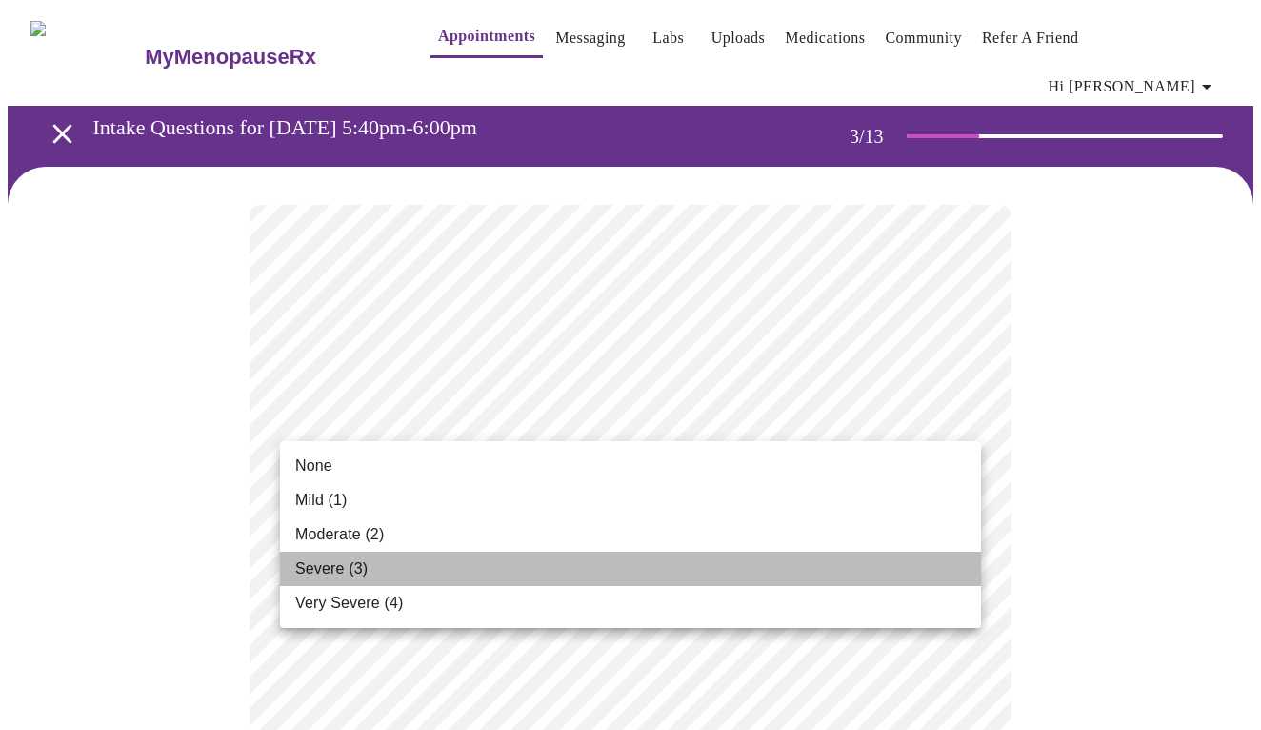
click at [345, 567] on span "Severe (3)" at bounding box center [331, 568] width 72 height 23
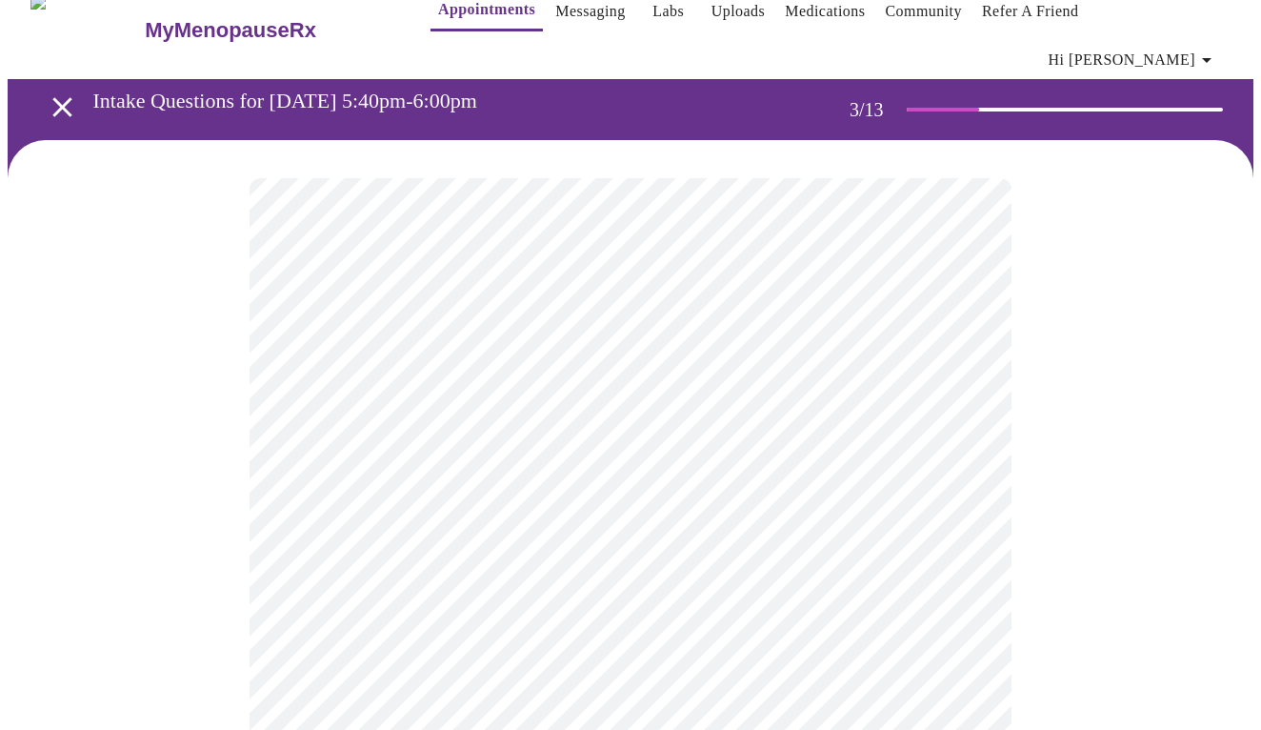
scroll to position [30, 0]
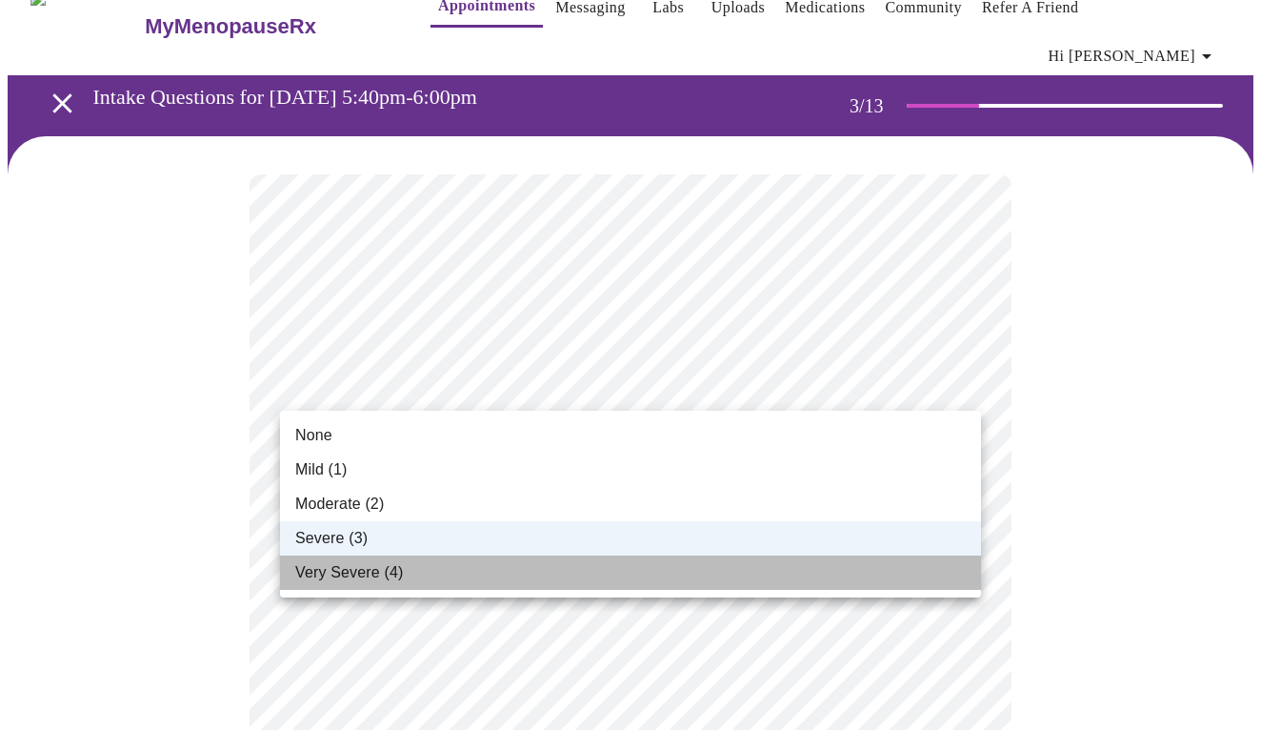
click at [356, 572] on span "Very Severe (4)" at bounding box center [349, 572] width 108 height 23
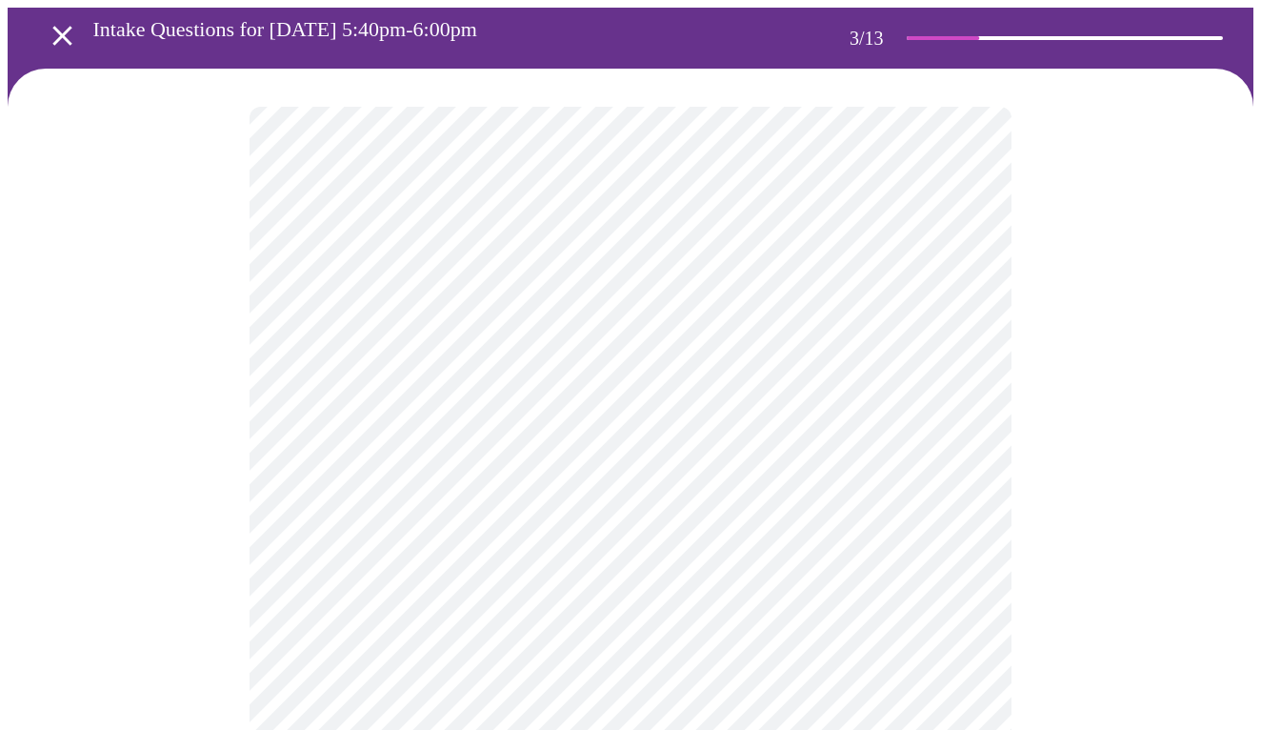
scroll to position [124, 0]
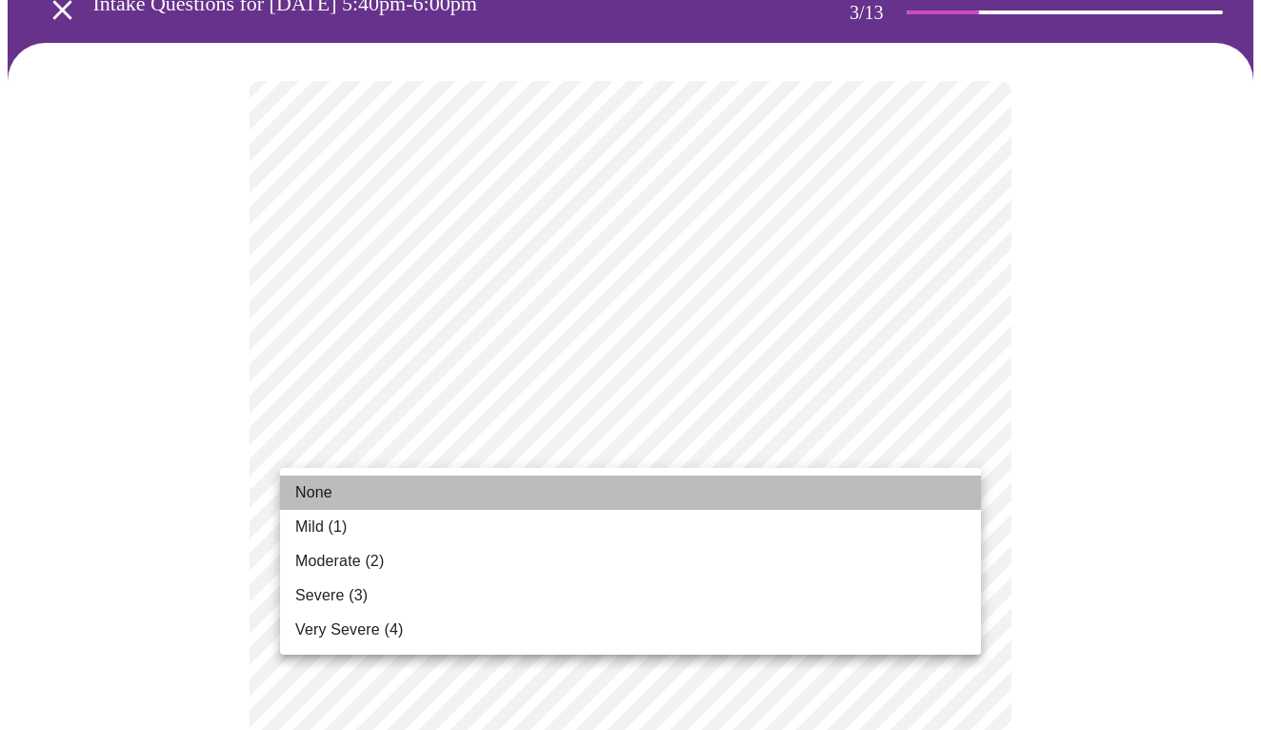
click at [363, 489] on li "None" at bounding box center [630, 492] width 701 height 34
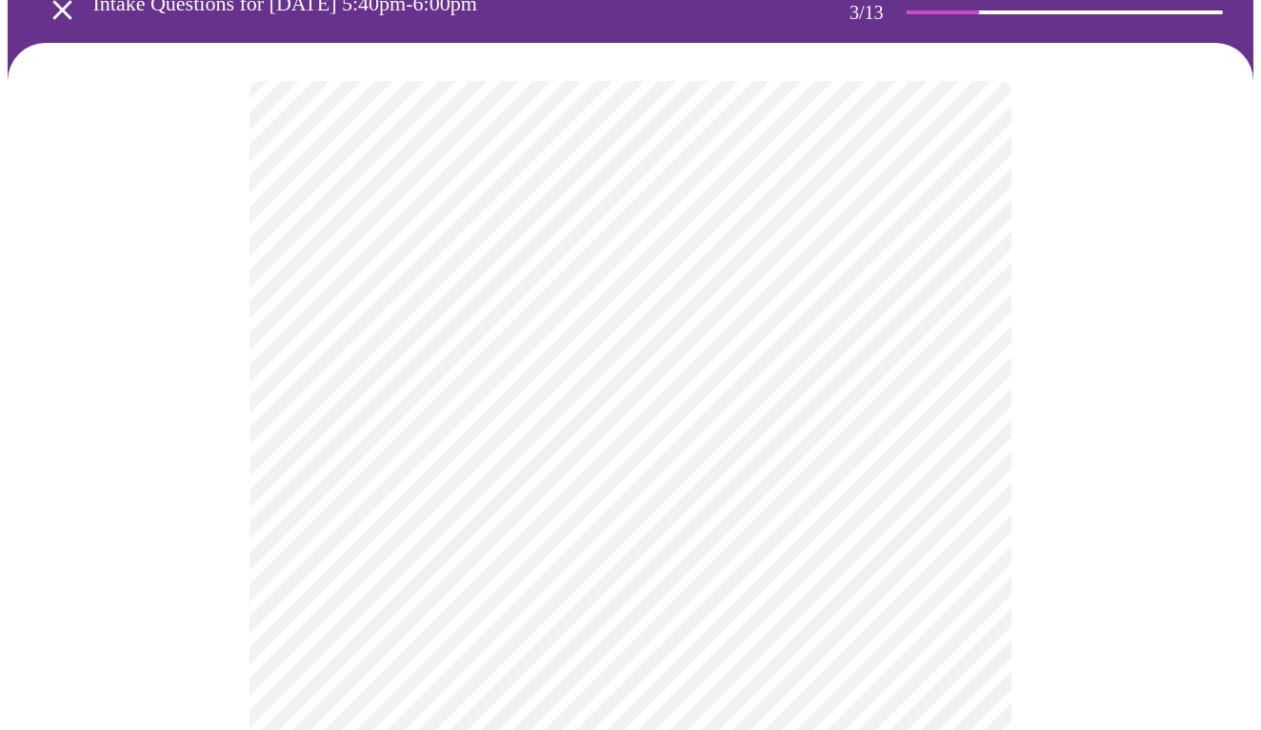
scroll to position [235, 0]
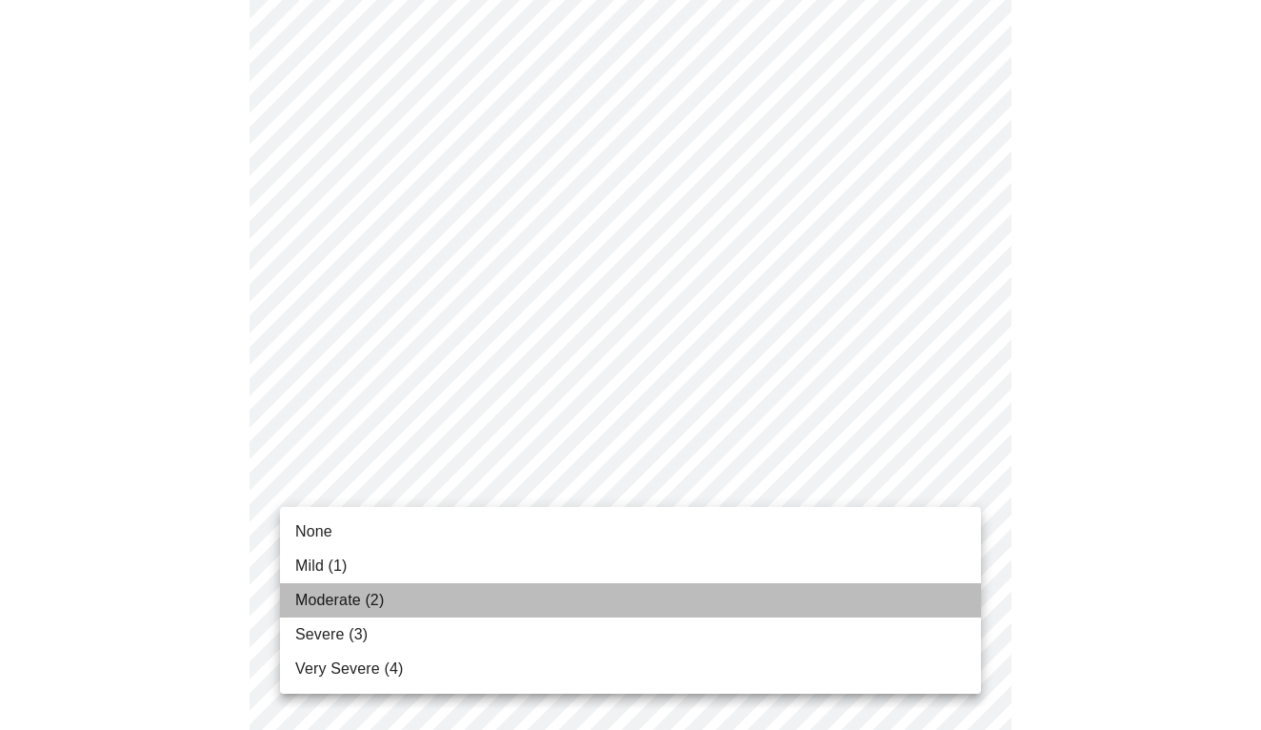
click at [352, 599] on span "Moderate (2)" at bounding box center [339, 600] width 89 height 23
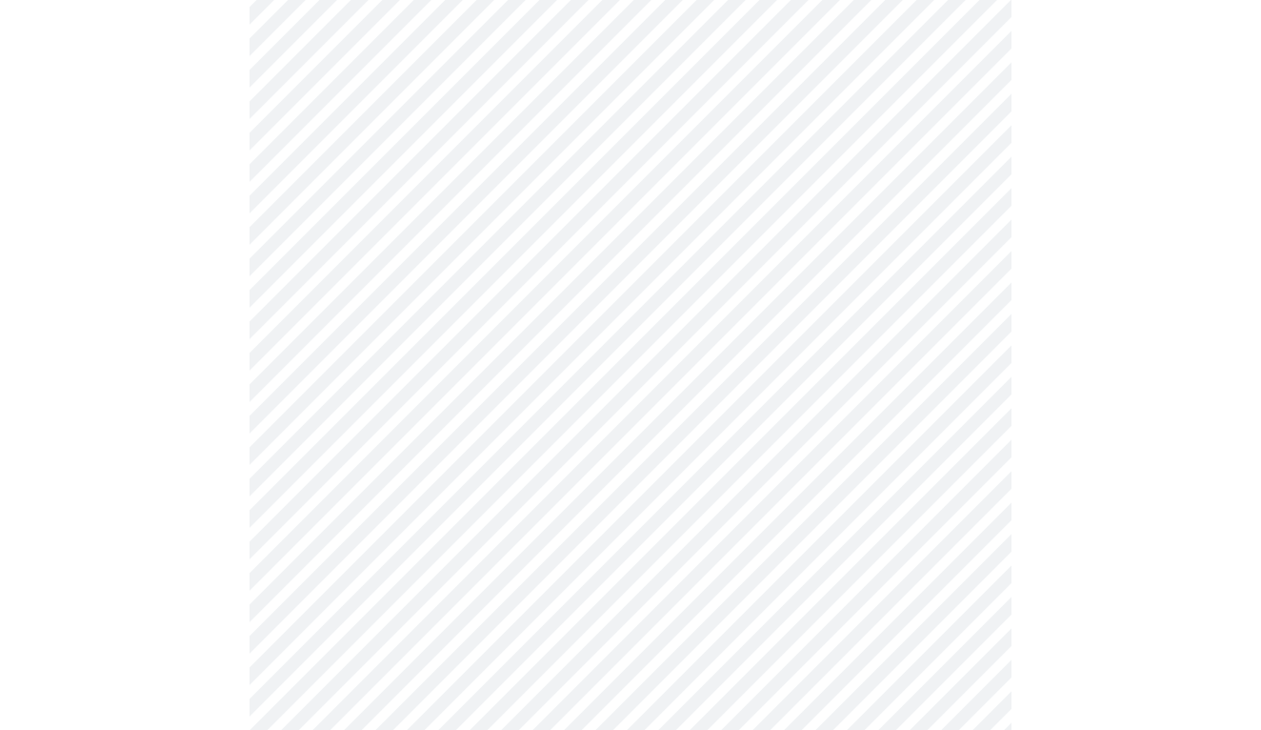
scroll to position [404, 0]
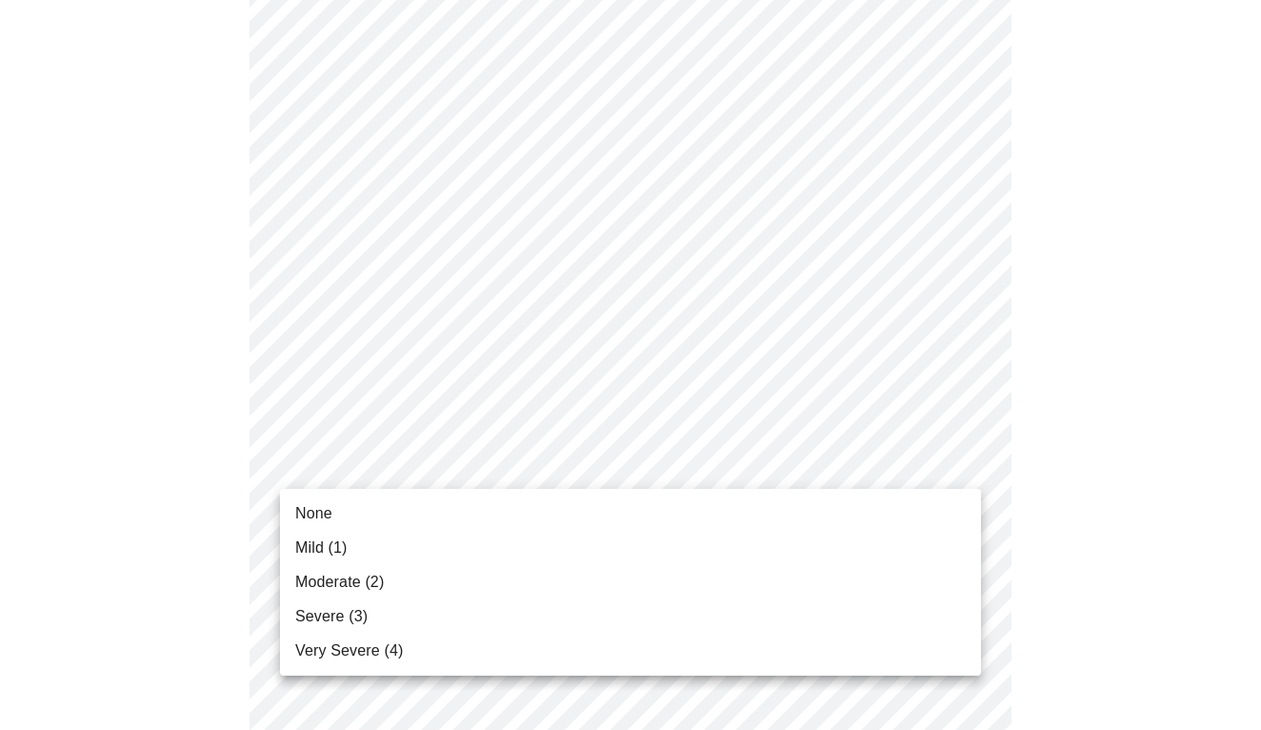
click at [355, 506] on li "None" at bounding box center [630, 513] width 701 height 34
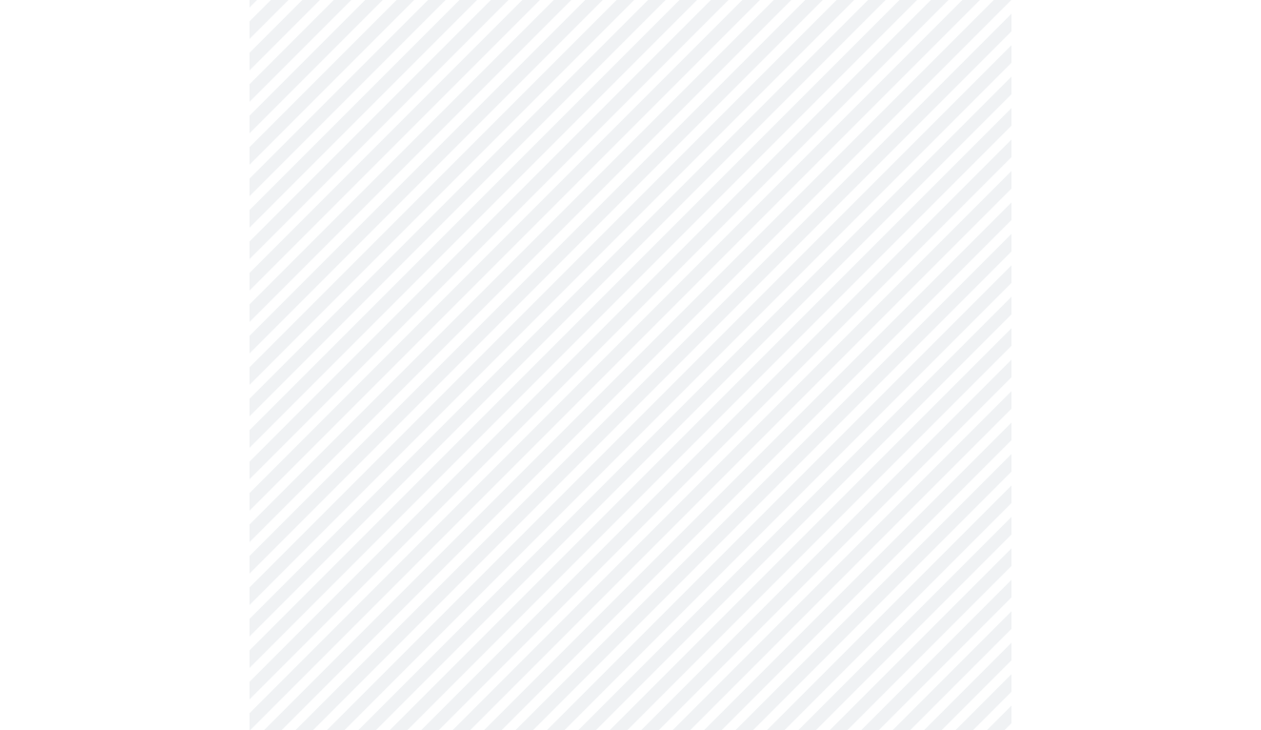
scroll to position [605, 0]
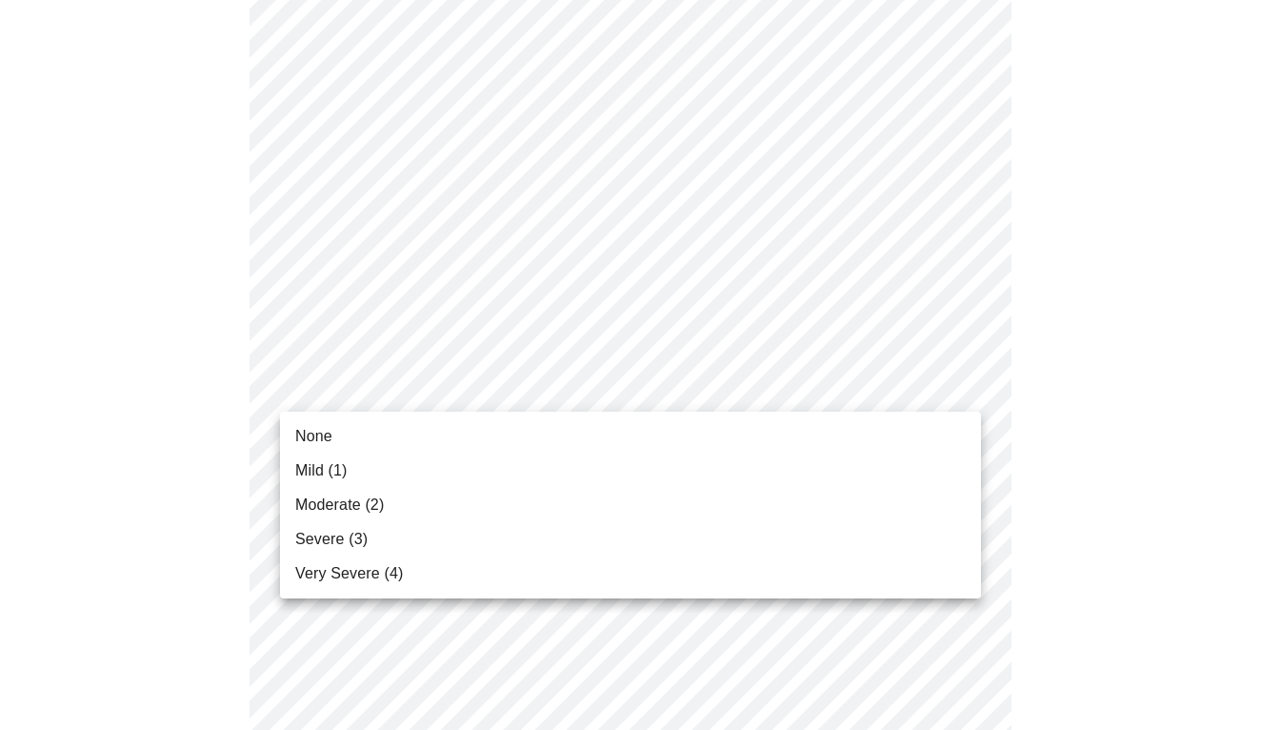
click at [369, 394] on body "MyMenopauseRx Appointments Messaging Labs Uploads Medications Community Refer a…" at bounding box center [631, 626] width 1246 height 2447
click at [342, 475] on span "Mild (1)" at bounding box center [321, 470] width 52 height 23
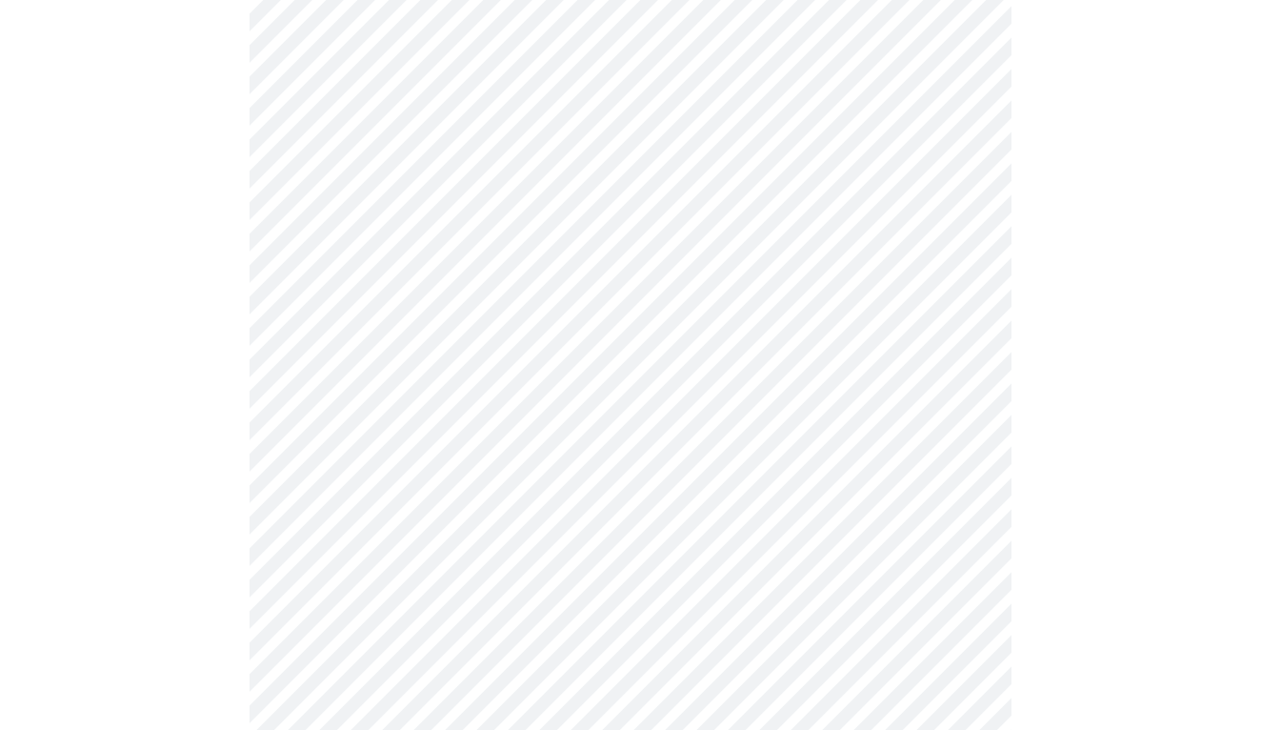
scroll to position [706, 0]
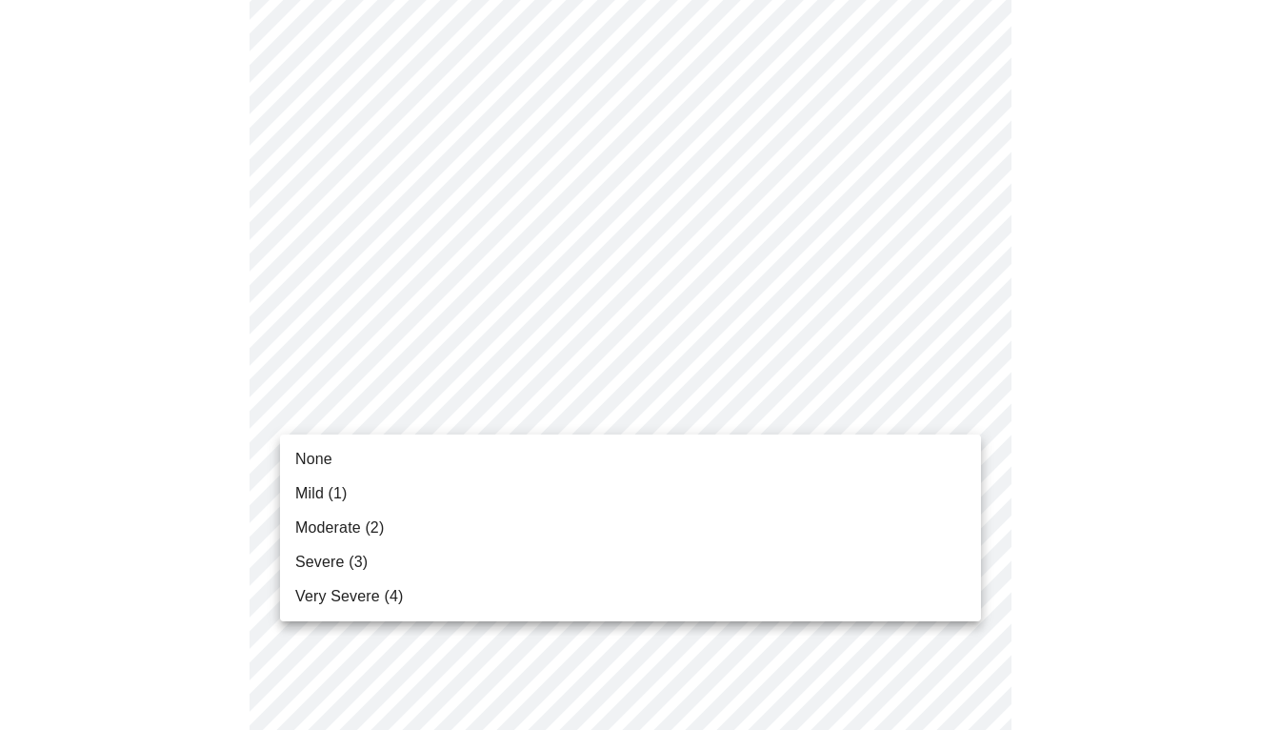
click at [353, 403] on body "MyMenopauseRx Appointments Messaging Labs Uploads Medications Community Refer a…" at bounding box center [631, 512] width 1246 height 2421
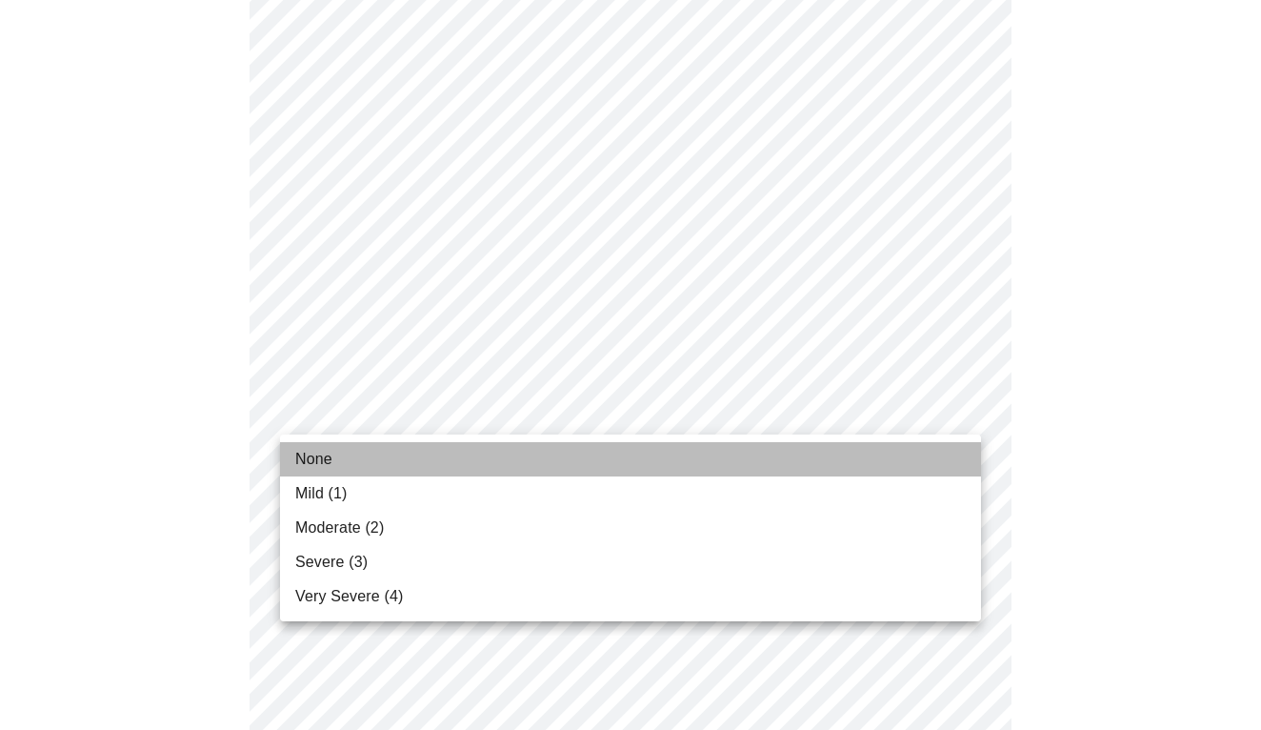
click at [330, 454] on span "None" at bounding box center [313, 459] width 37 height 23
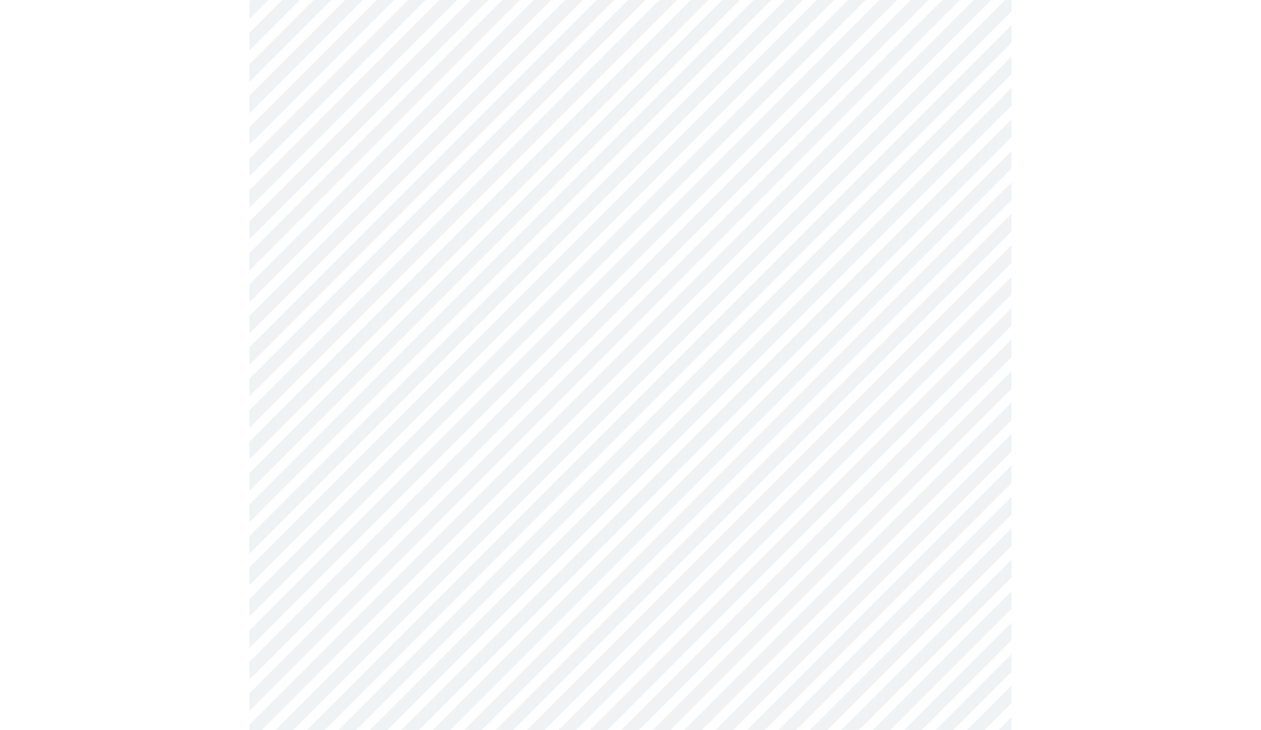
scroll to position [823, 0]
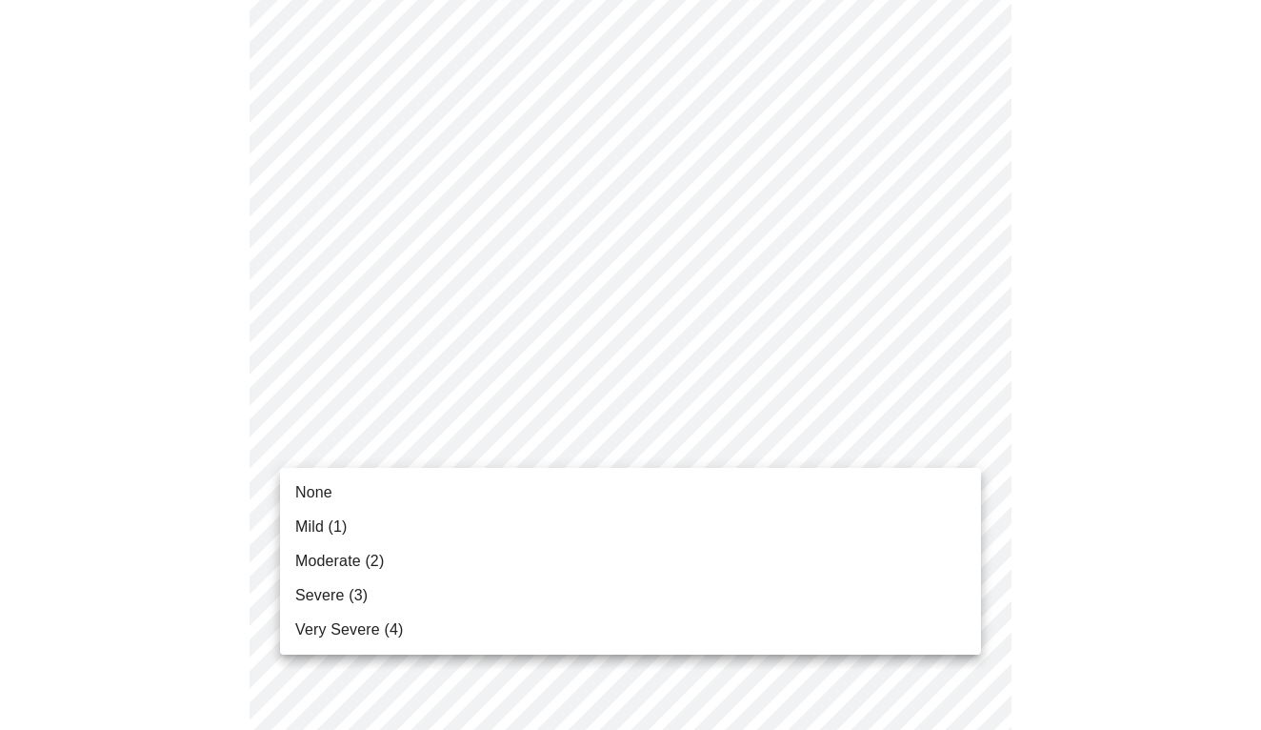
click at [331, 433] on body "MyMenopauseRx Appointments Messaging Labs Uploads Medications Community Refer a…" at bounding box center [631, 383] width 1246 height 2396
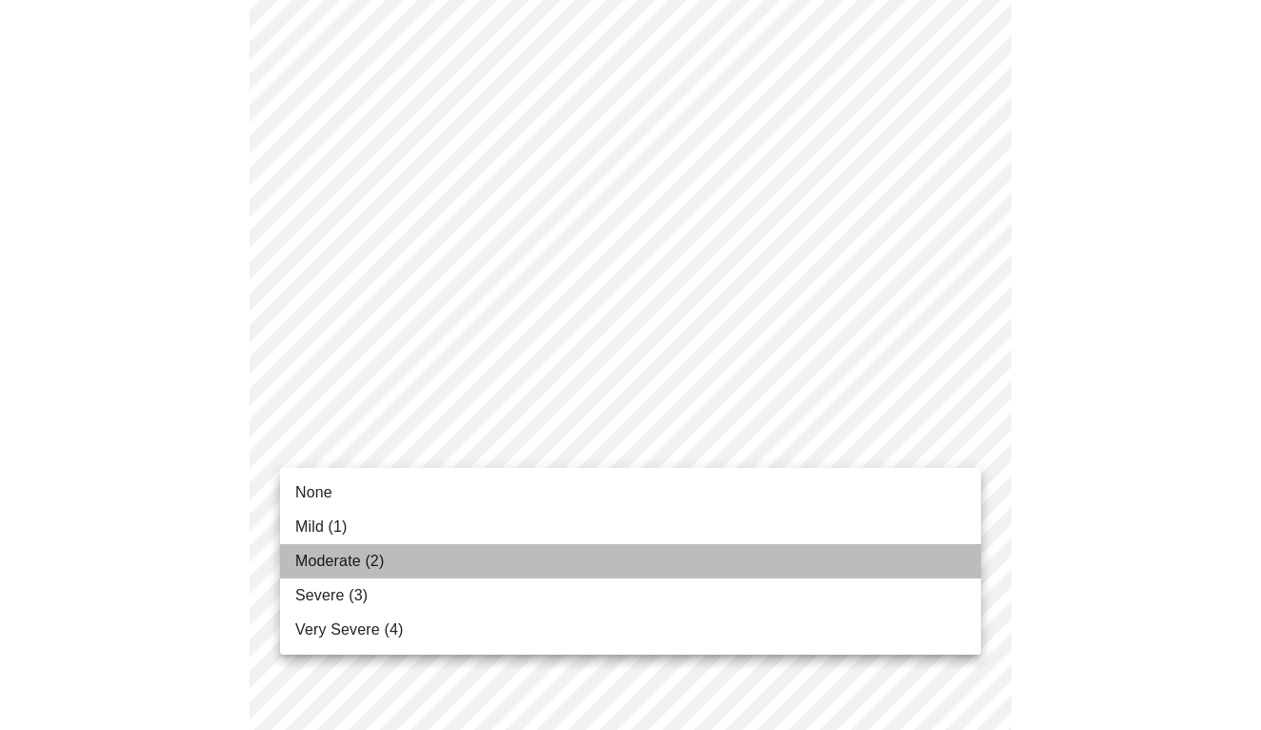
click at [326, 555] on span "Moderate (2)" at bounding box center [339, 561] width 89 height 23
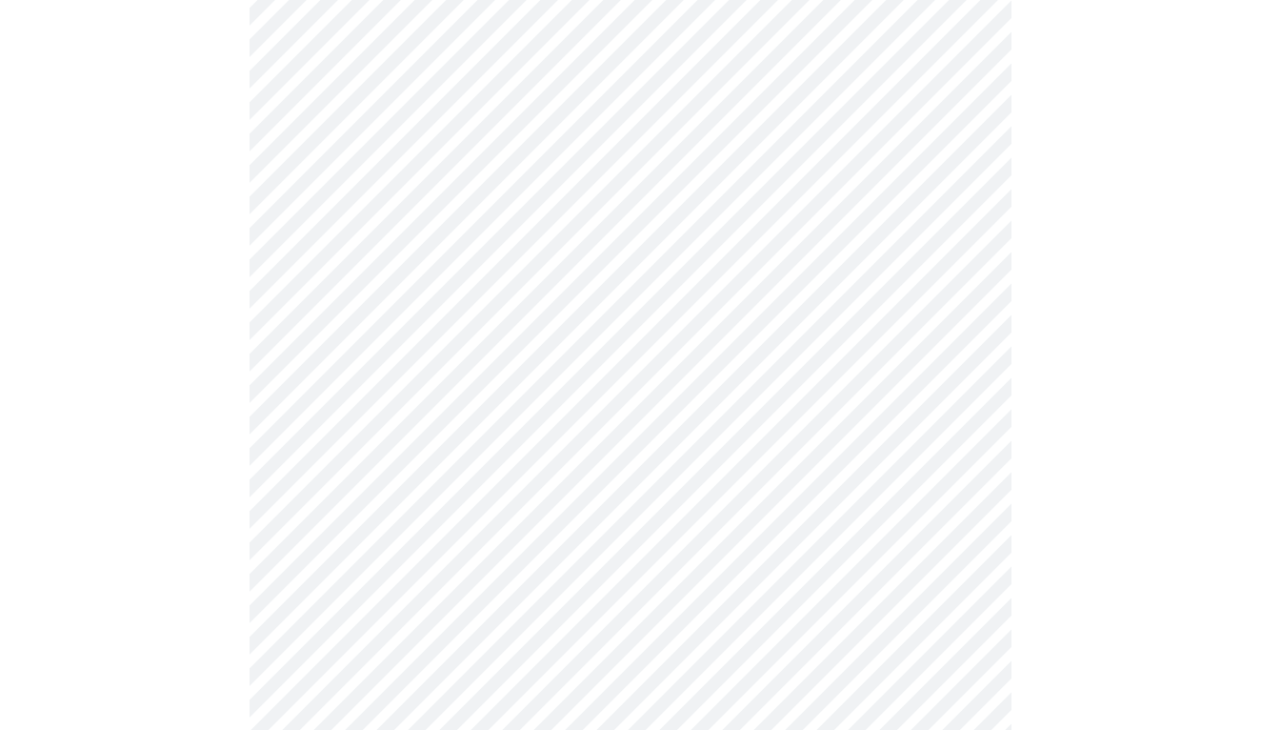
scroll to position [990, 0]
click at [353, 434] on body "MyMenopauseRx Appointments Messaging Labs Uploads Medications Community Refer a…" at bounding box center [631, 203] width 1246 height 2370
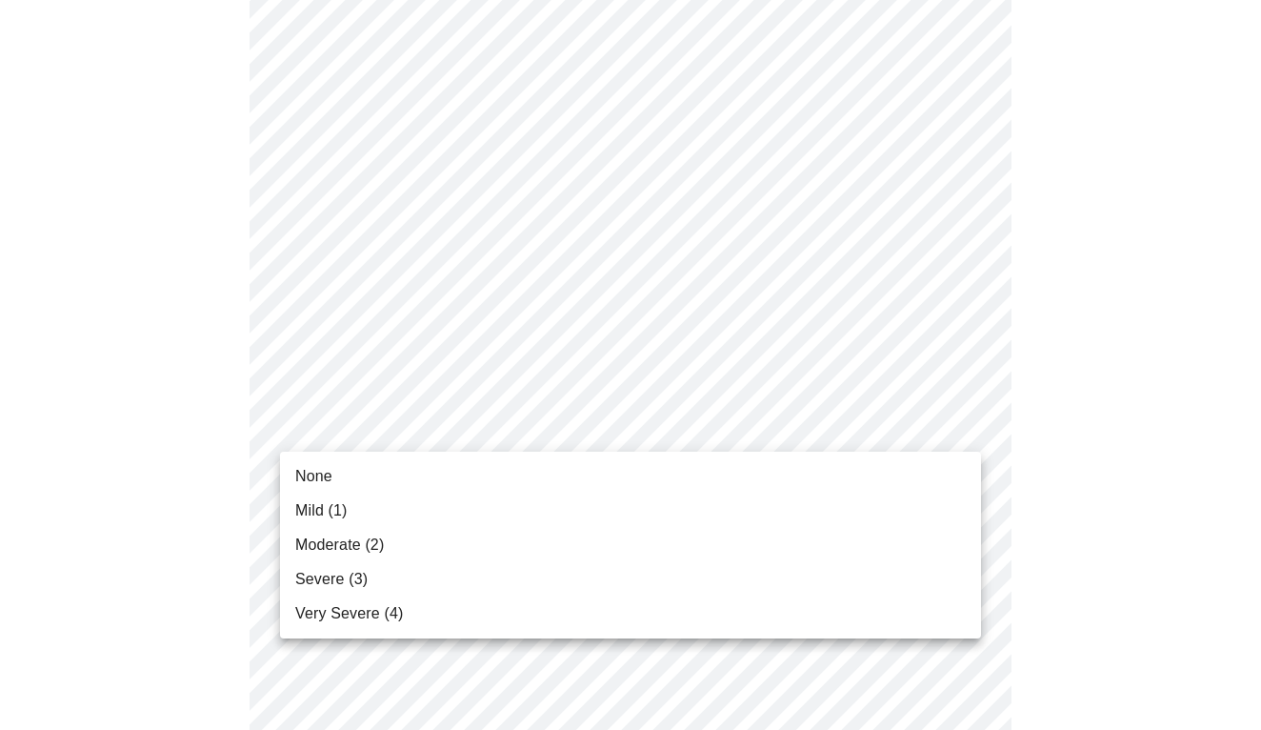
click at [342, 478] on li "None" at bounding box center [630, 476] width 701 height 34
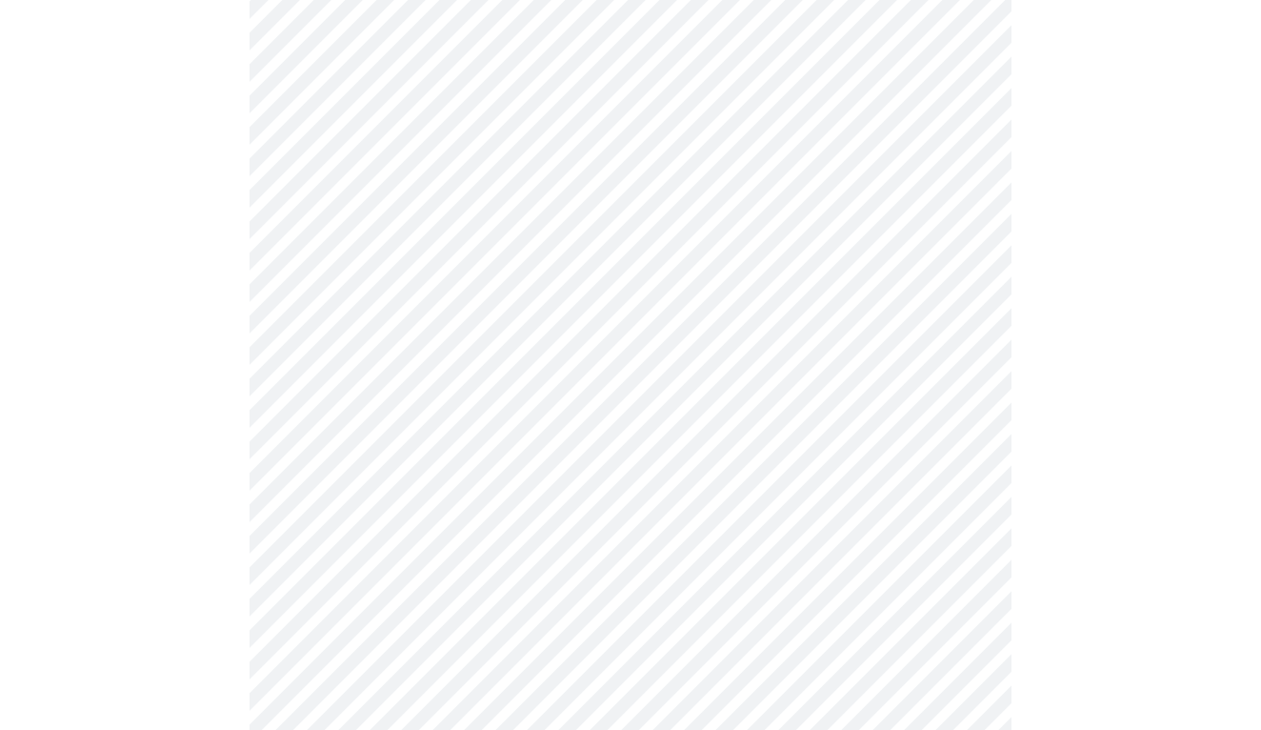
scroll to position [1088, 0]
click at [347, 473] on body "MyMenopauseRx Appointments Messaging Labs Uploads Medications Community Refer a…" at bounding box center [631, 92] width 1246 height 2344
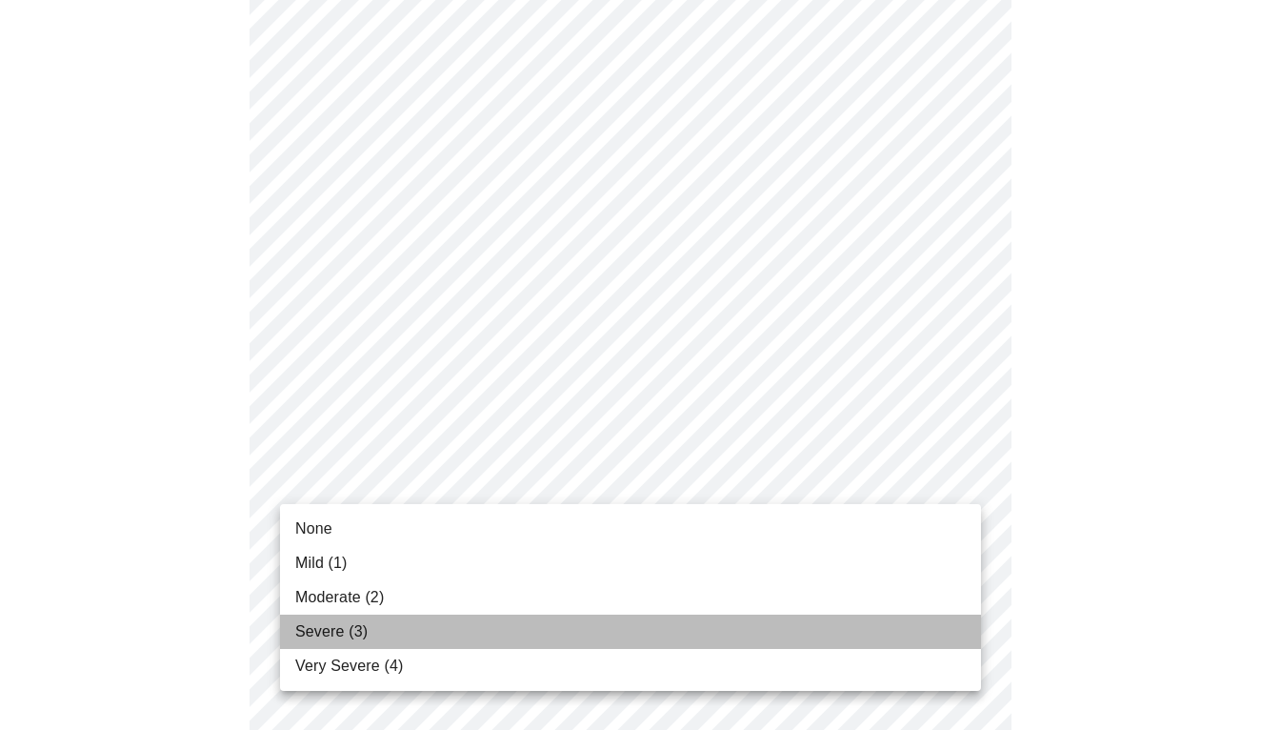
click at [344, 623] on span "Severe (3)" at bounding box center [331, 631] width 72 height 23
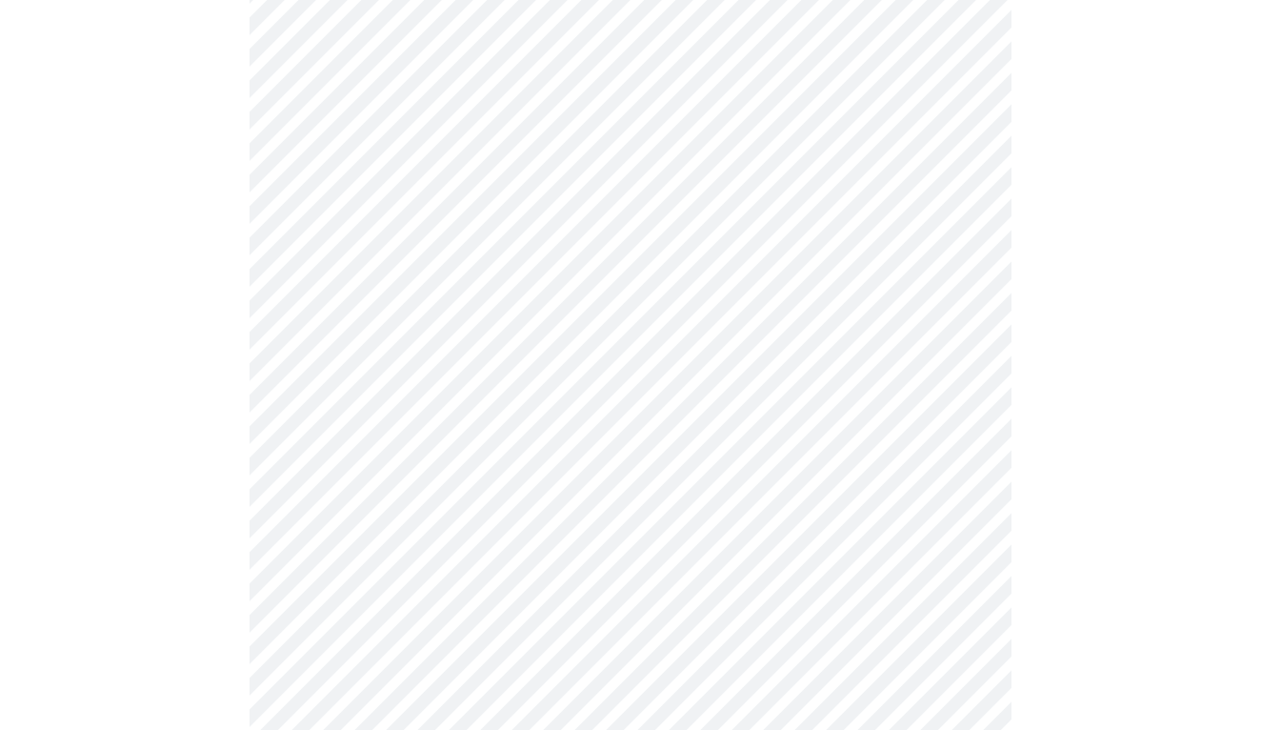
scroll to position [1261, 0]
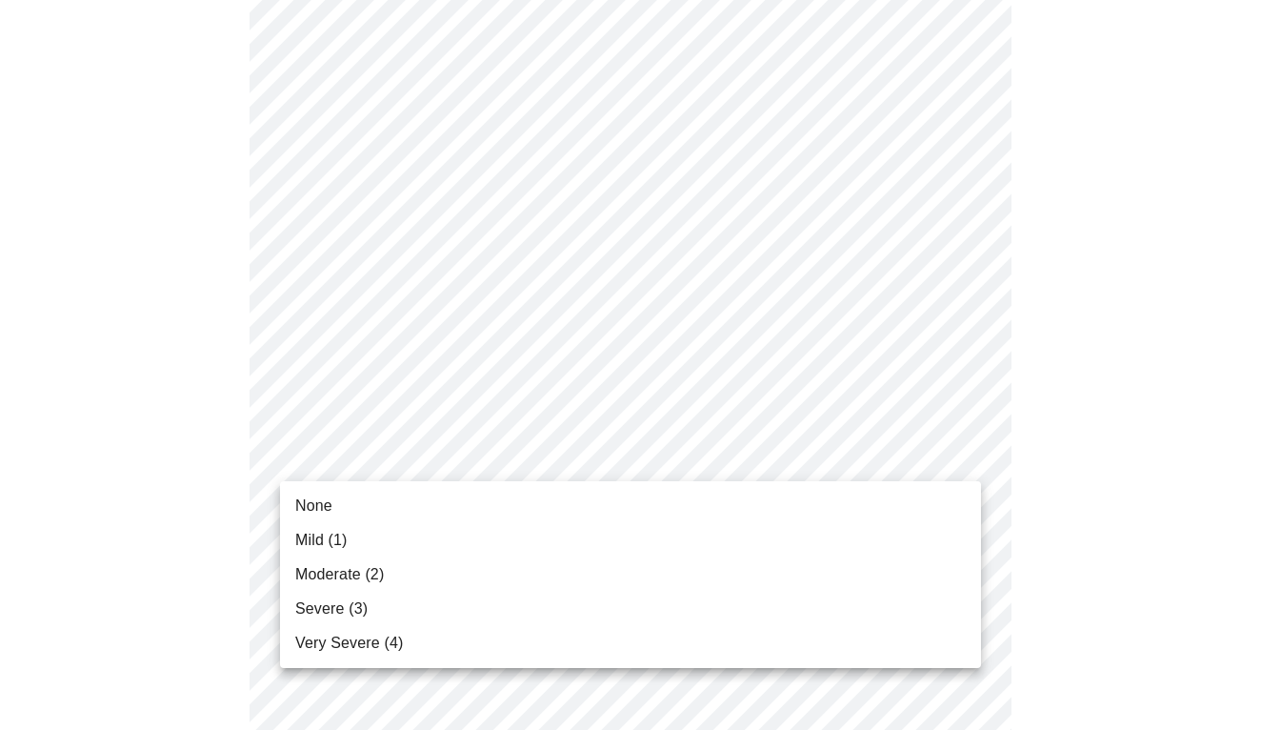
click at [352, 544] on li "Mild (1)" at bounding box center [630, 540] width 701 height 34
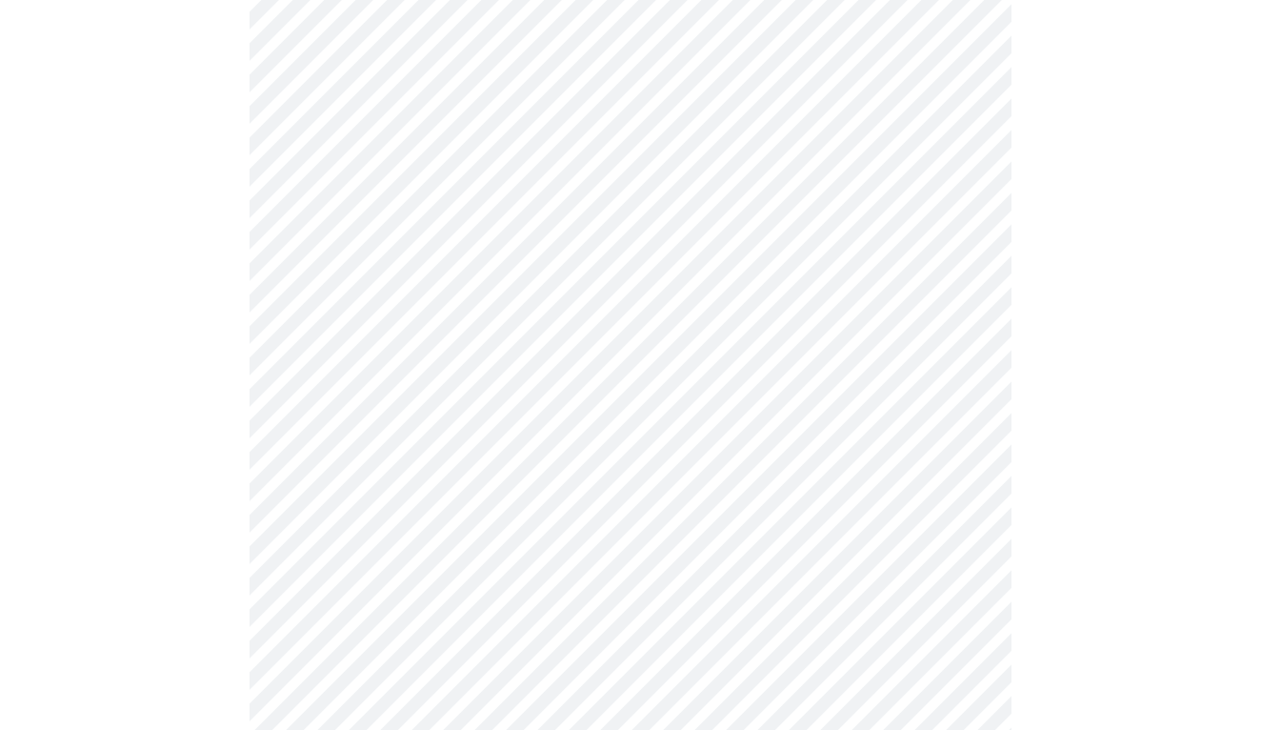
scroll to position [1382, 0]
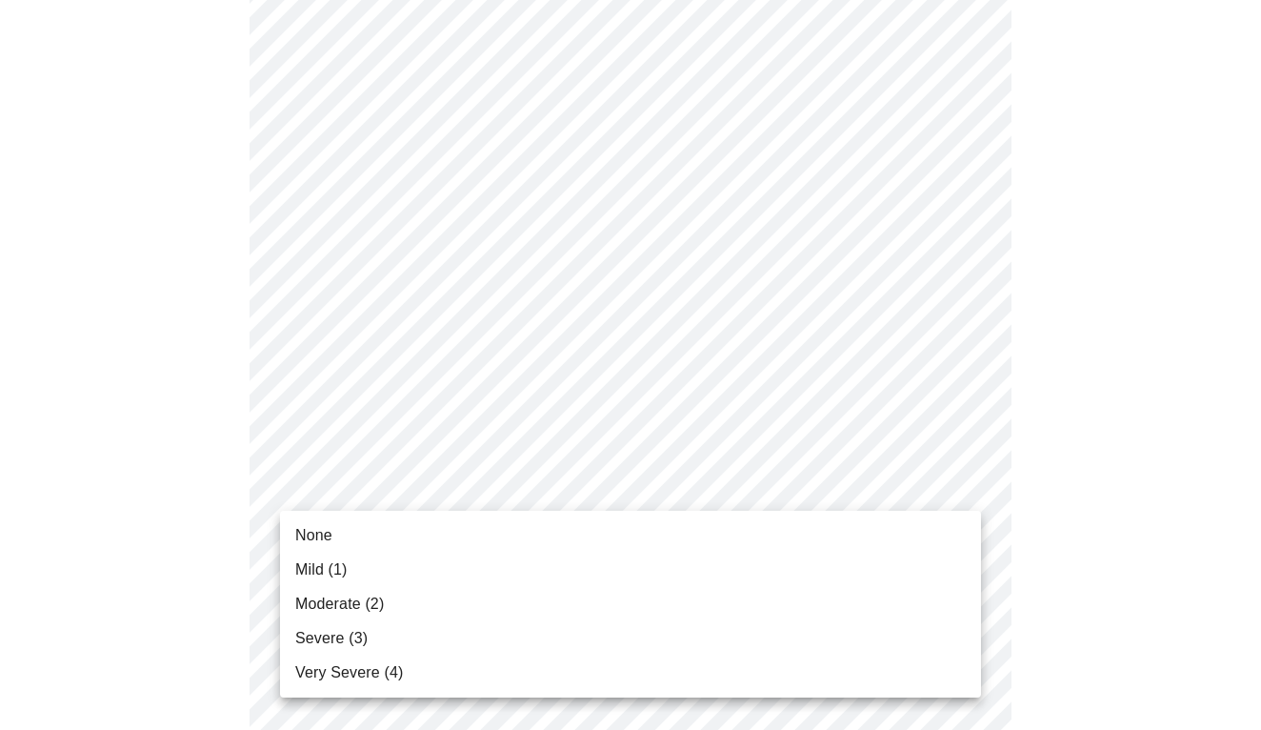
click at [346, 540] on li "None" at bounding box center [630, 535] width 701 height 34
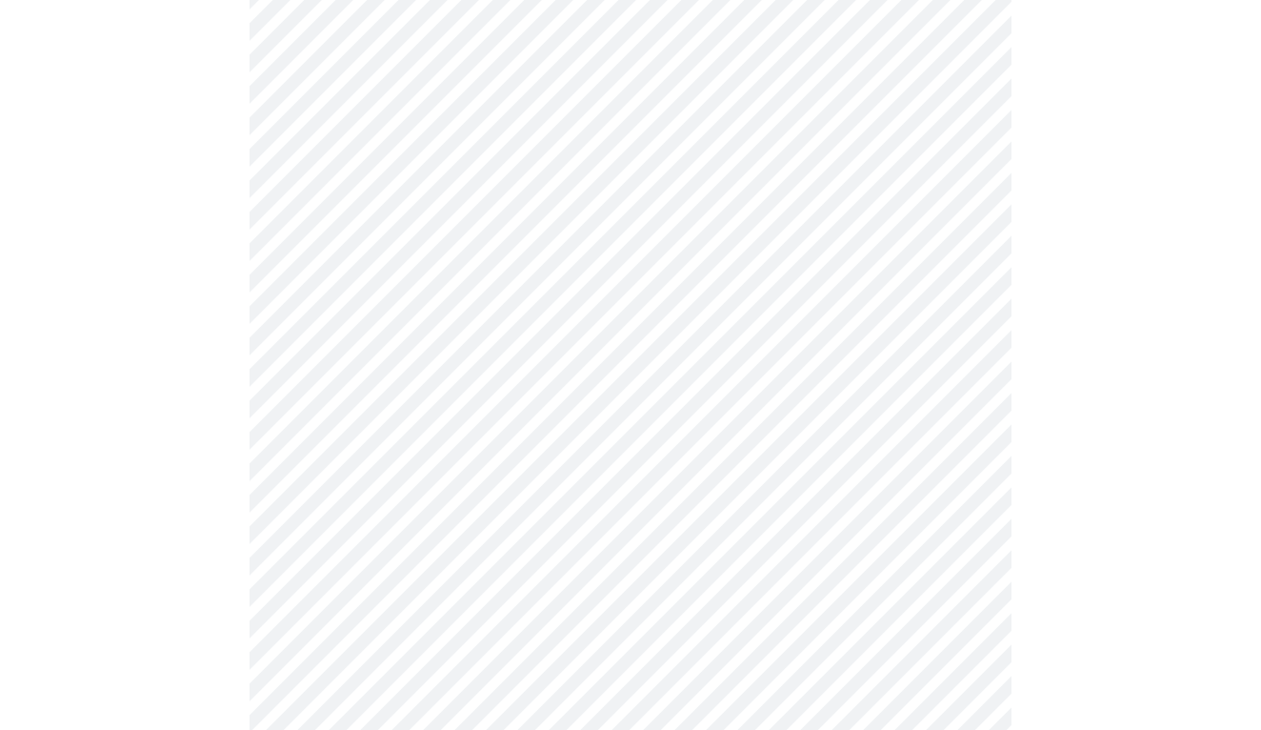
scroll to position [679, 0]
click at [353, 397] on body "MyMenopauseRx Appointments Messaging Labs Uploads Medications Community Refer a…" at bounding box center [631, 240] width 1246 height 1825
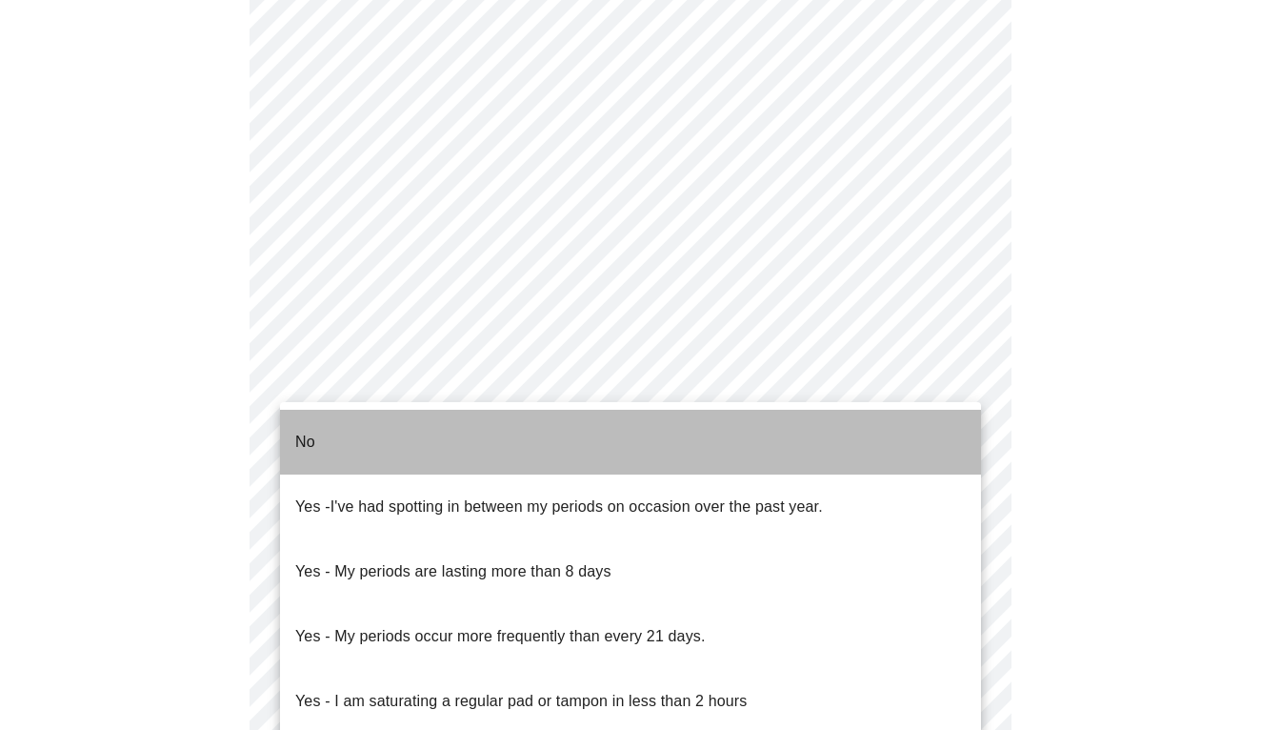
click at [340, 425] on li "No" at bounding box center [630, 442] width 701 height 65
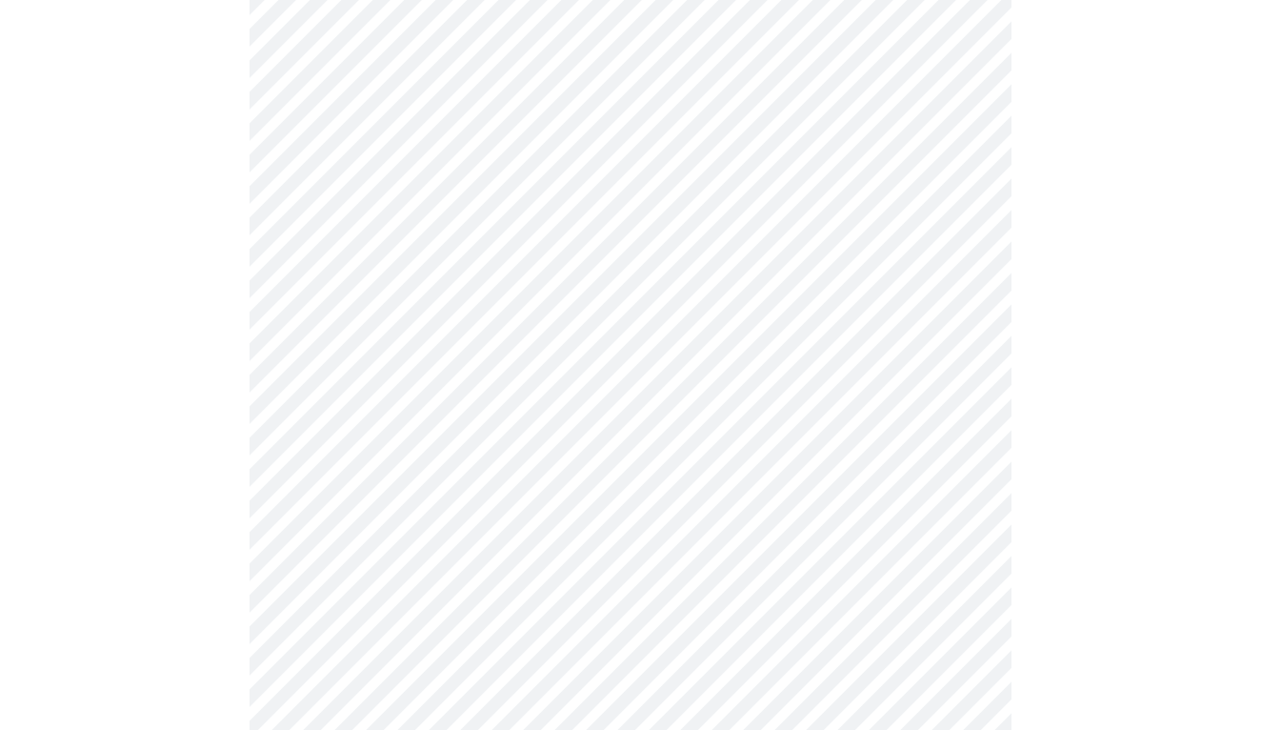
scroll to position [735, 0]
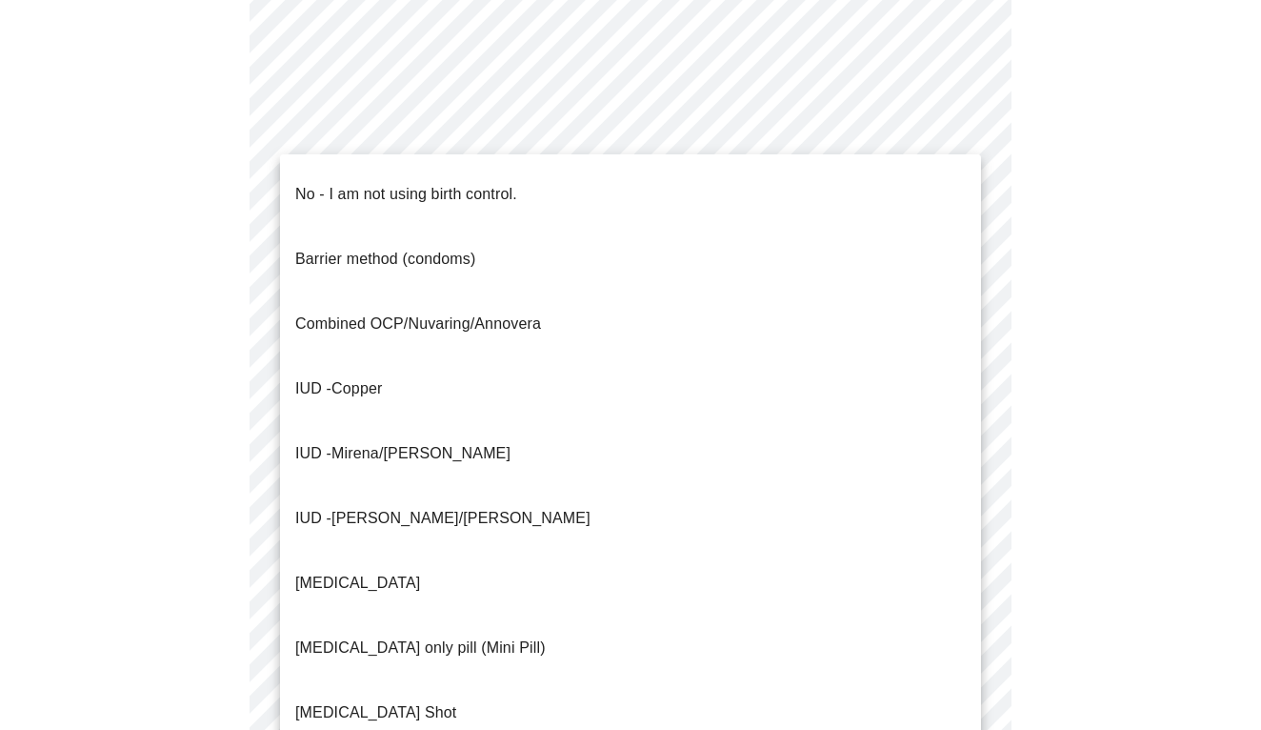
click at [357, 489] on body "MyMenopauseRx Appointments Messaging Labs Uploads Medications Community Refer a…" at bounding box center [631, 179] width 1246 height 1815
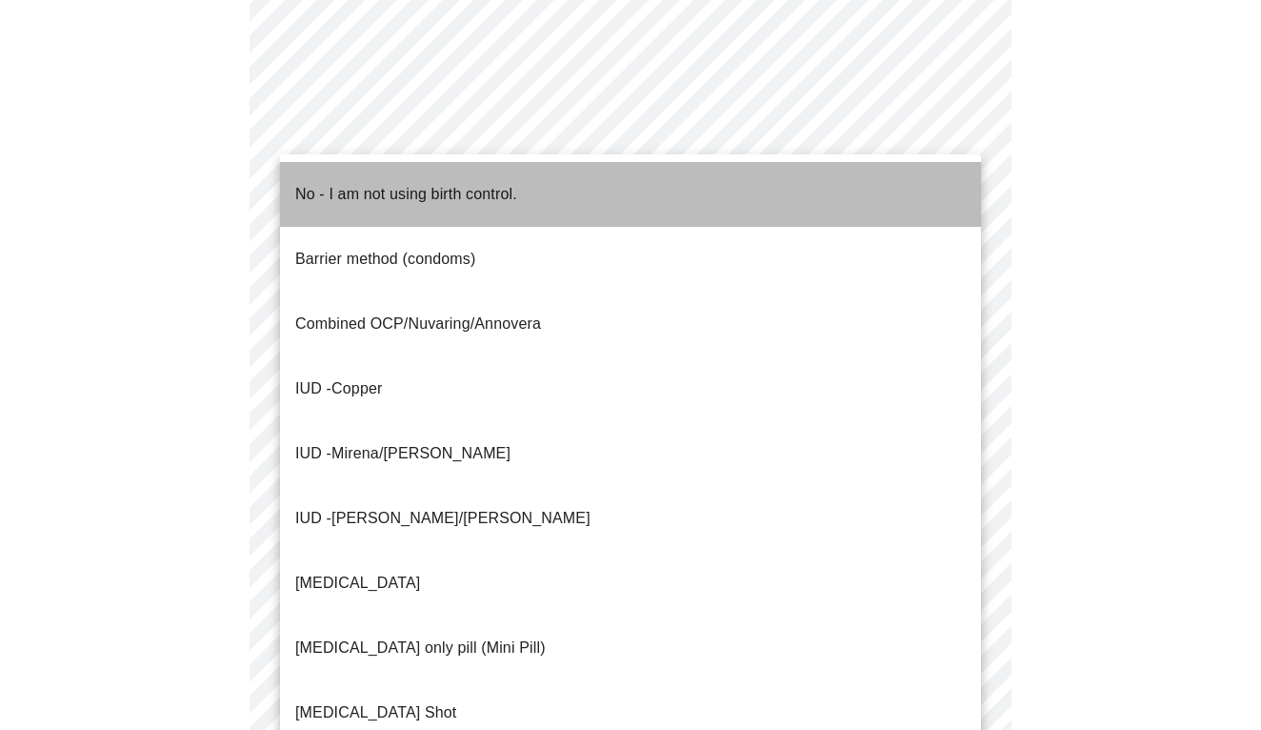
click at [340, 185] on p "No - I am not using birth control." at bounding box center [406, 194] width 222 height 23
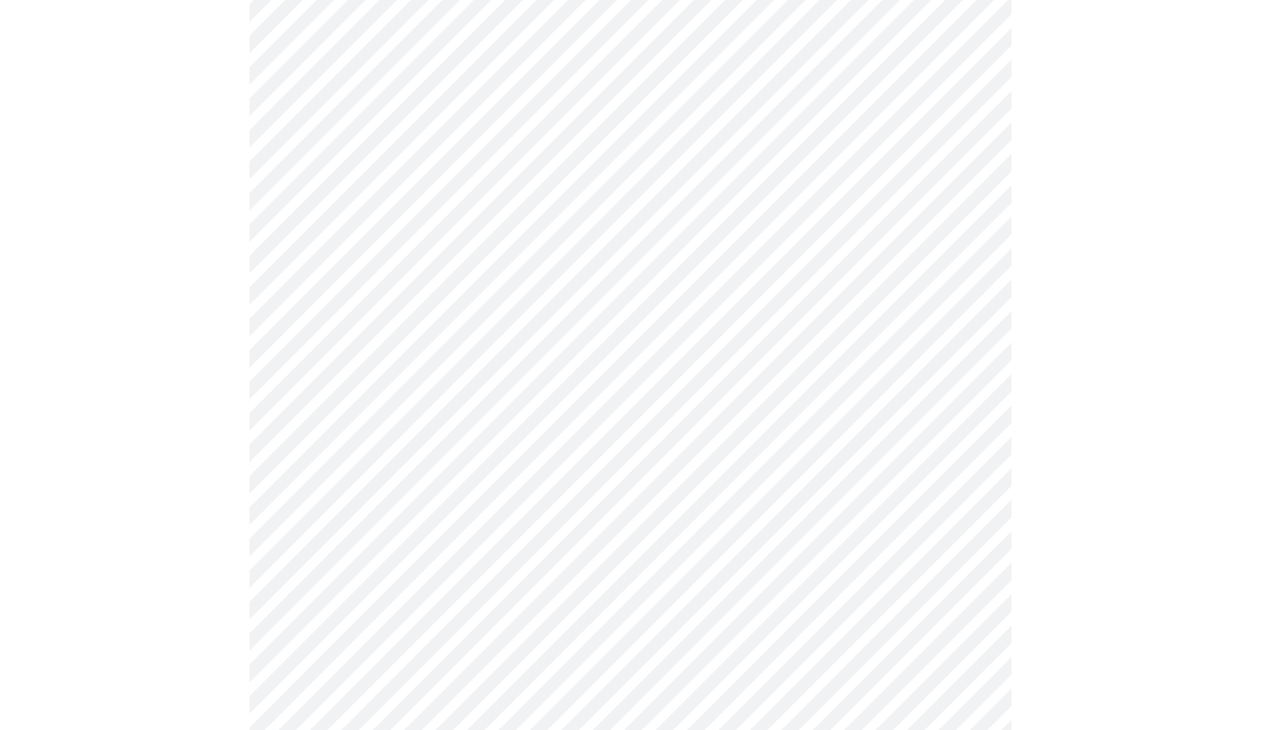
scroll to position [855, 0]
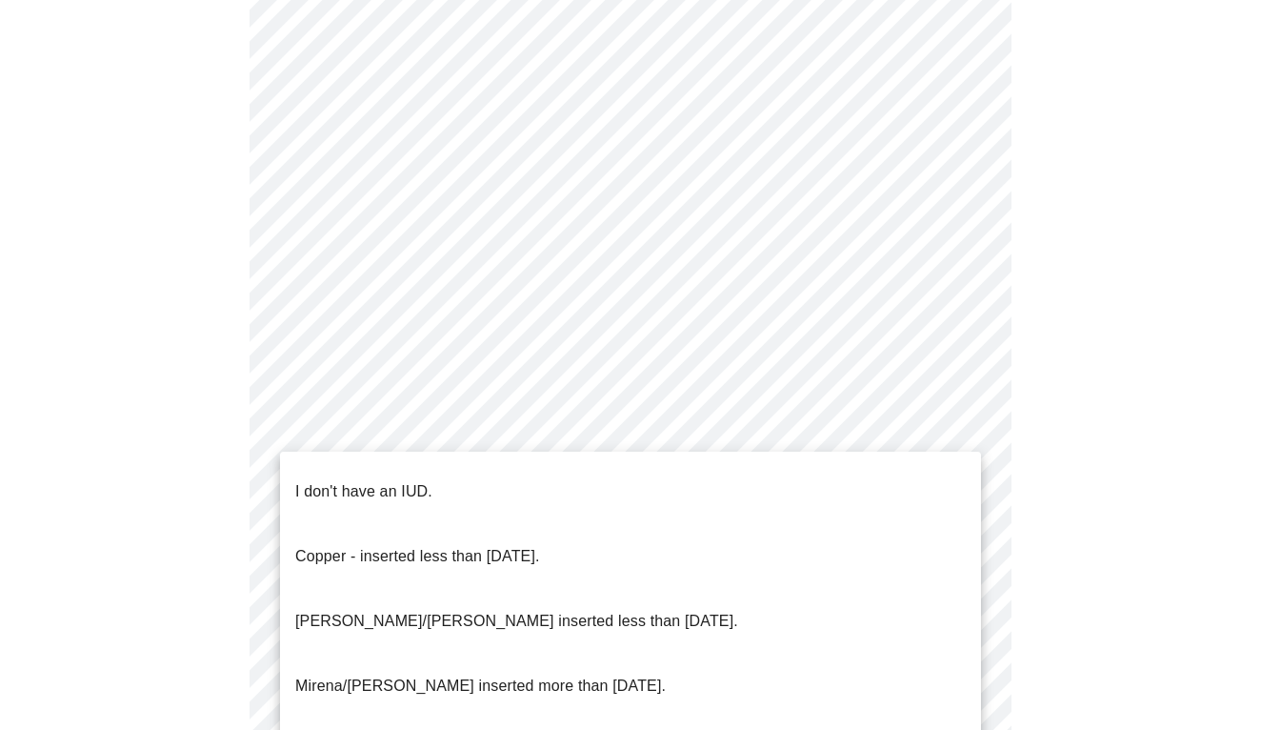
click at [330, 504] on body "MyMenopauseRx Appointments Messaging Labs Uploads Medications Community Refer a…" at bounding box center [631, 54] width 1246 height 1804
click at [335, 480] on p "I don't have an IUD." at bounding box center [363, 491] width 137 height 23
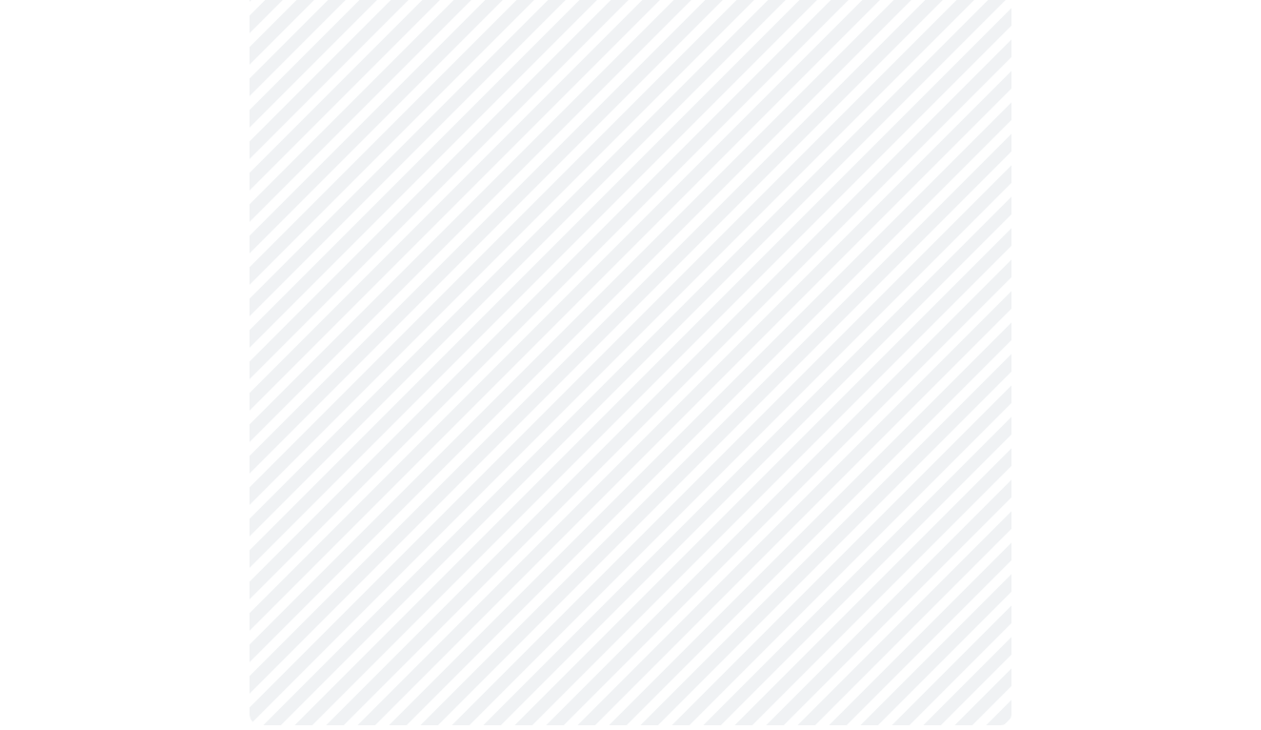
scroll to position [1037, 0]
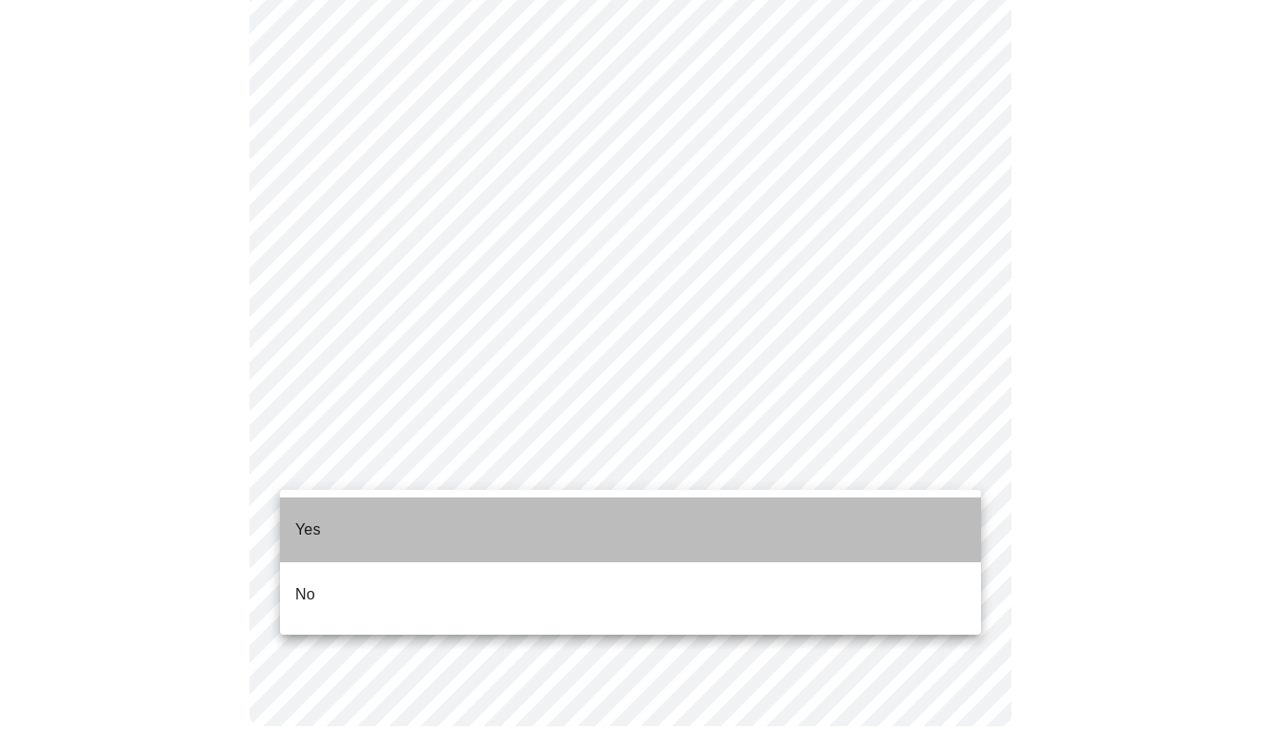
click at [323, 515] on li "Yes" at bounding box center [630, 529] width 701 height 65
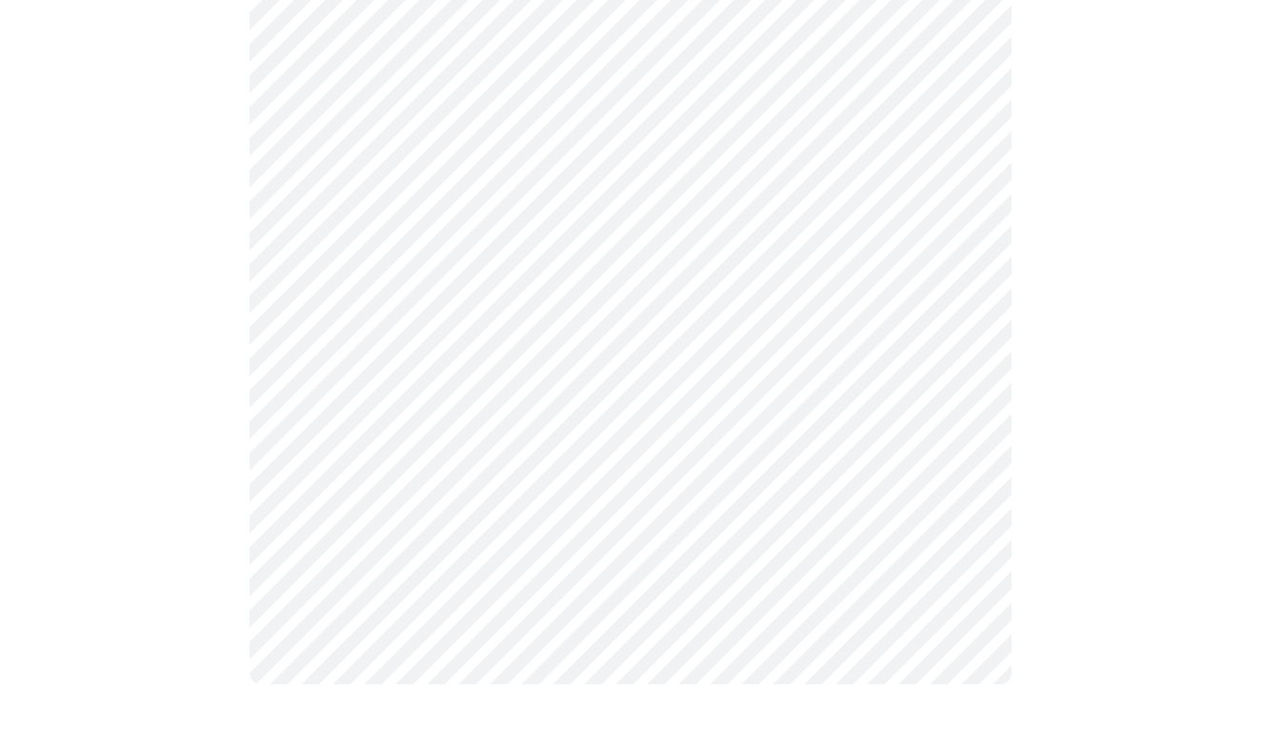
scroll to position [0, 0]
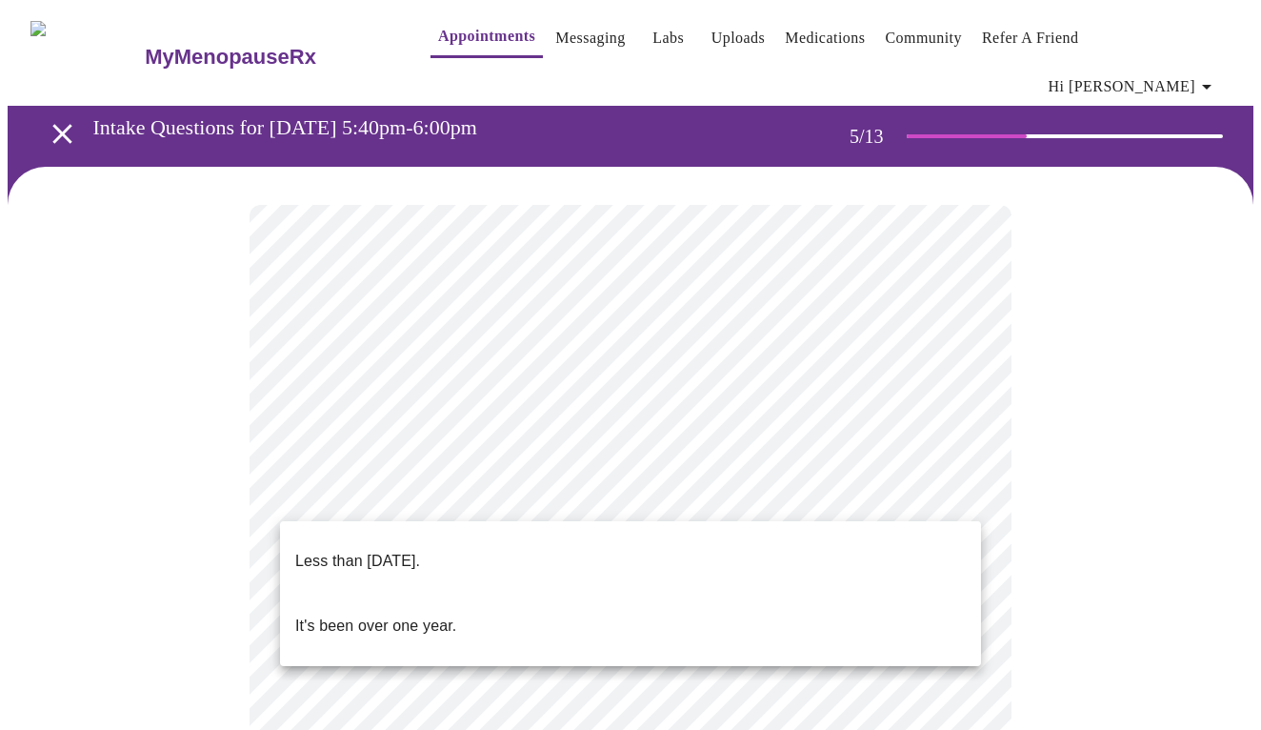
click at [397, 550] on p "Less than [DATE]." at bounding box center [357, 561] width 125 height 23
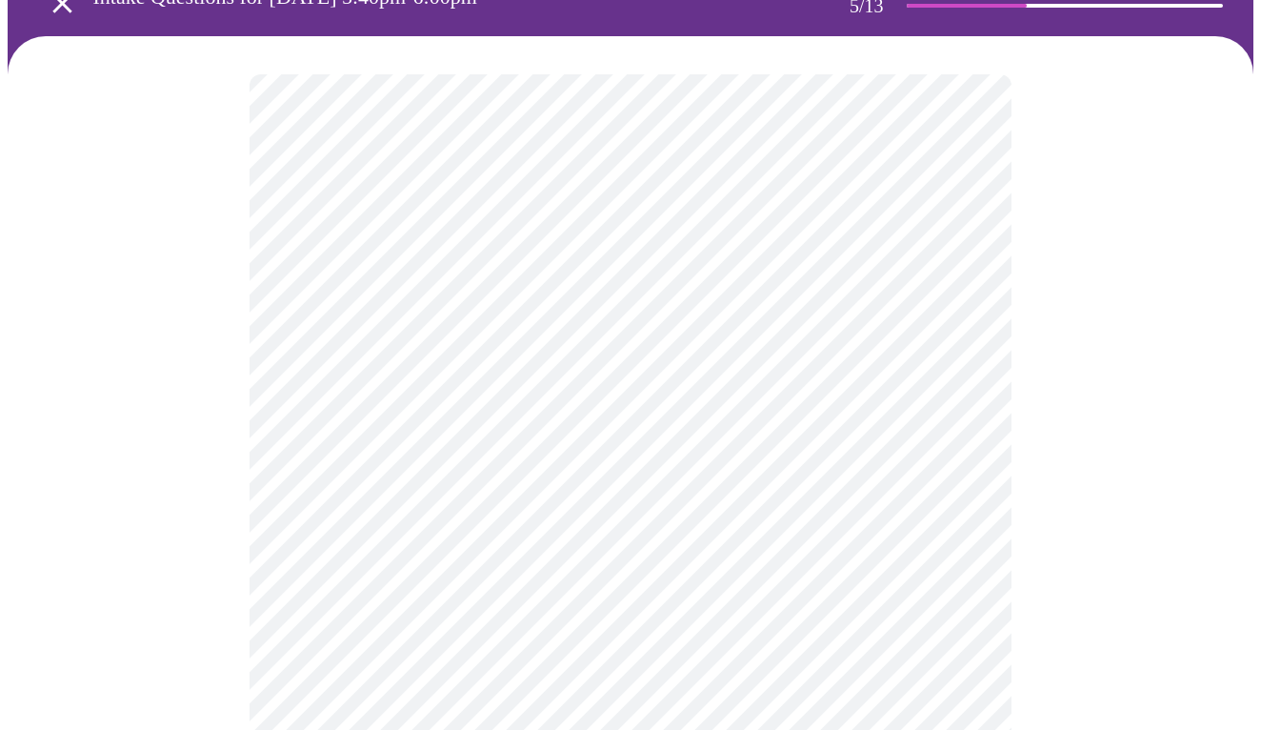
scroll to position [150, 0]
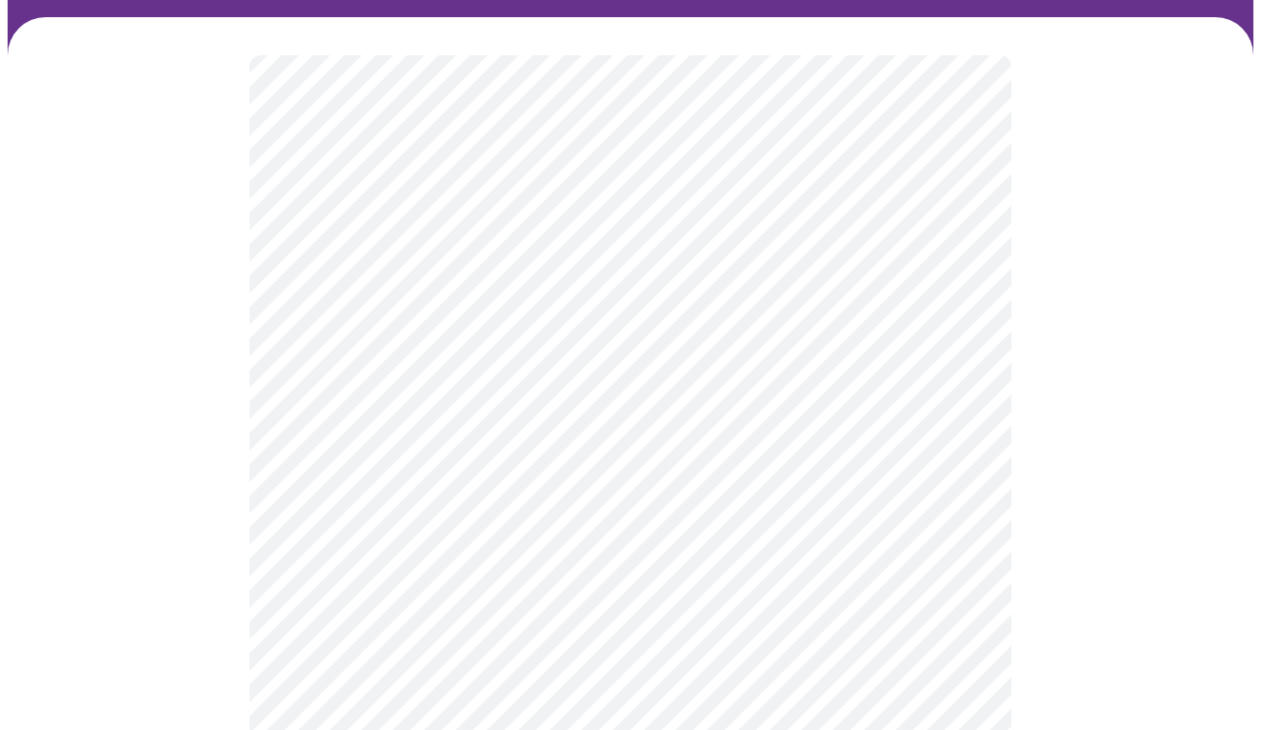
click at [389, 514] on body "MyMenopauseRx Appointments Messaging Labs Uploads Medications Community Refer a…" at bounding box center [631, 636] width 1246 height 1556
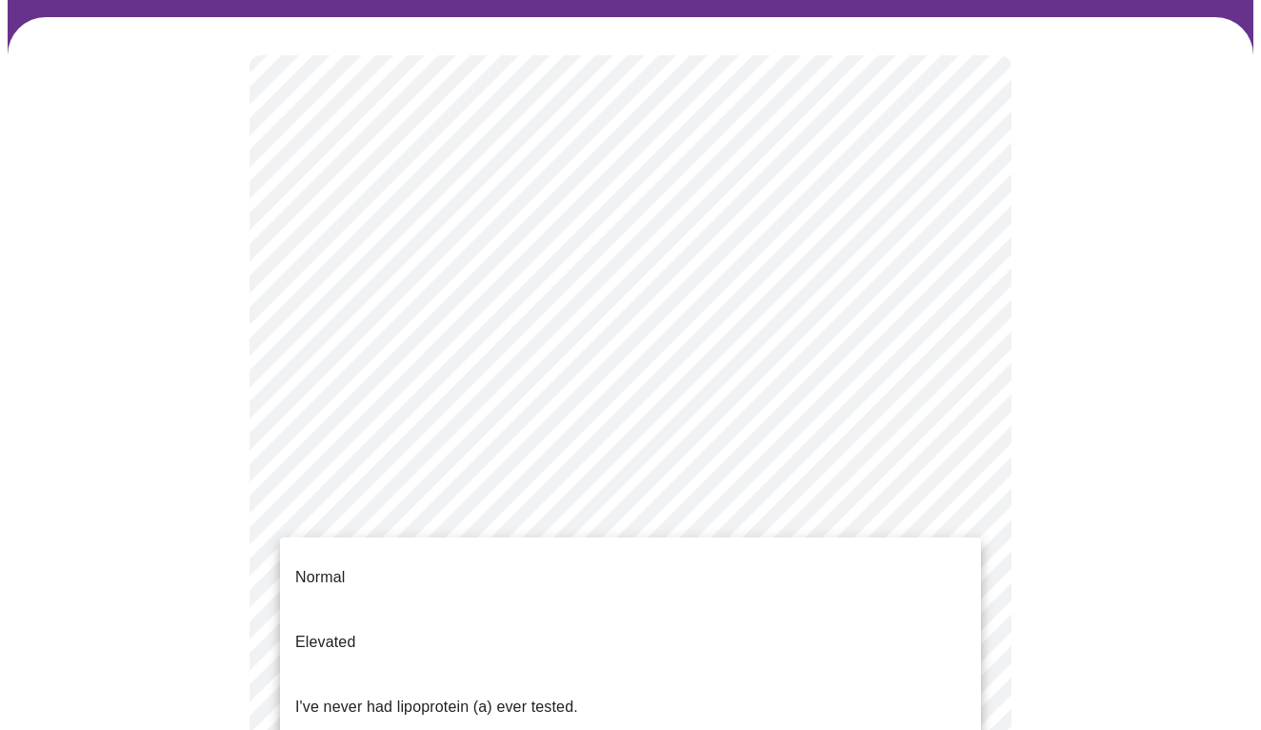
click at [367, 695] on p "I've never had lipoprotein (a) ever tested." at bounding box center [436, 706] width 283 height 23
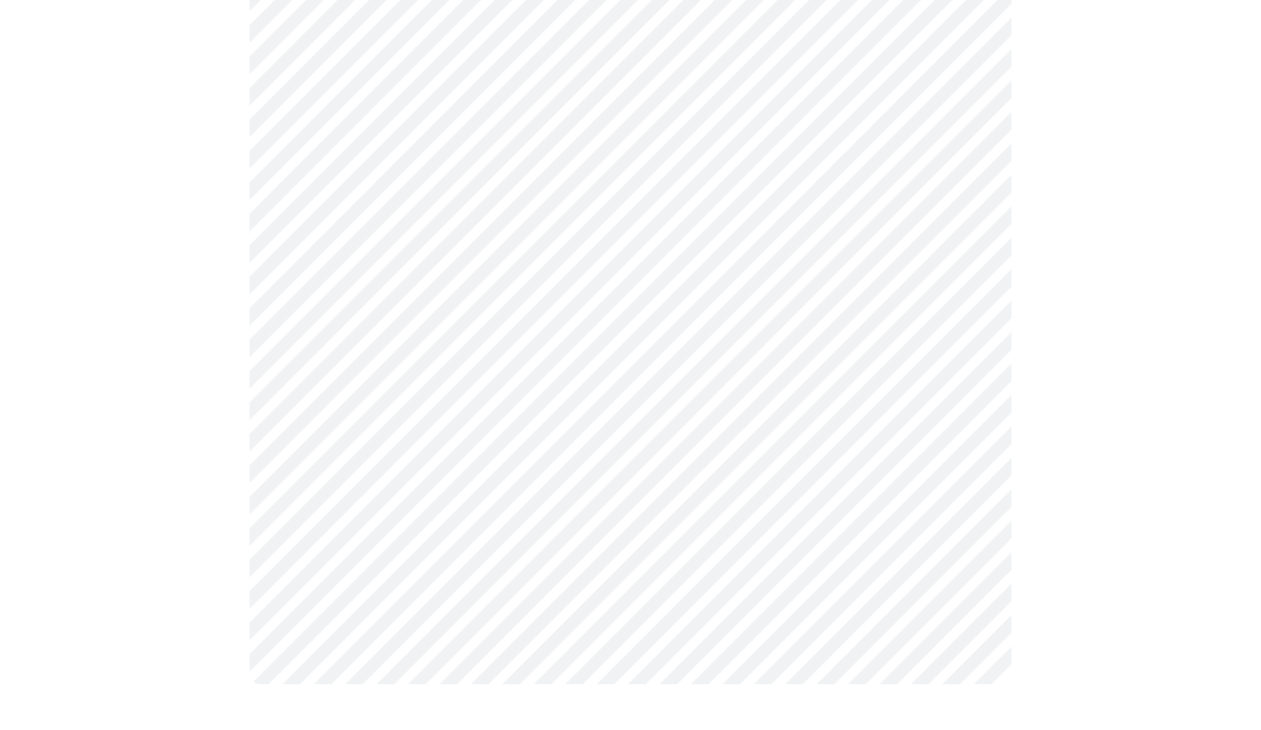
scroll to position [0, 0]
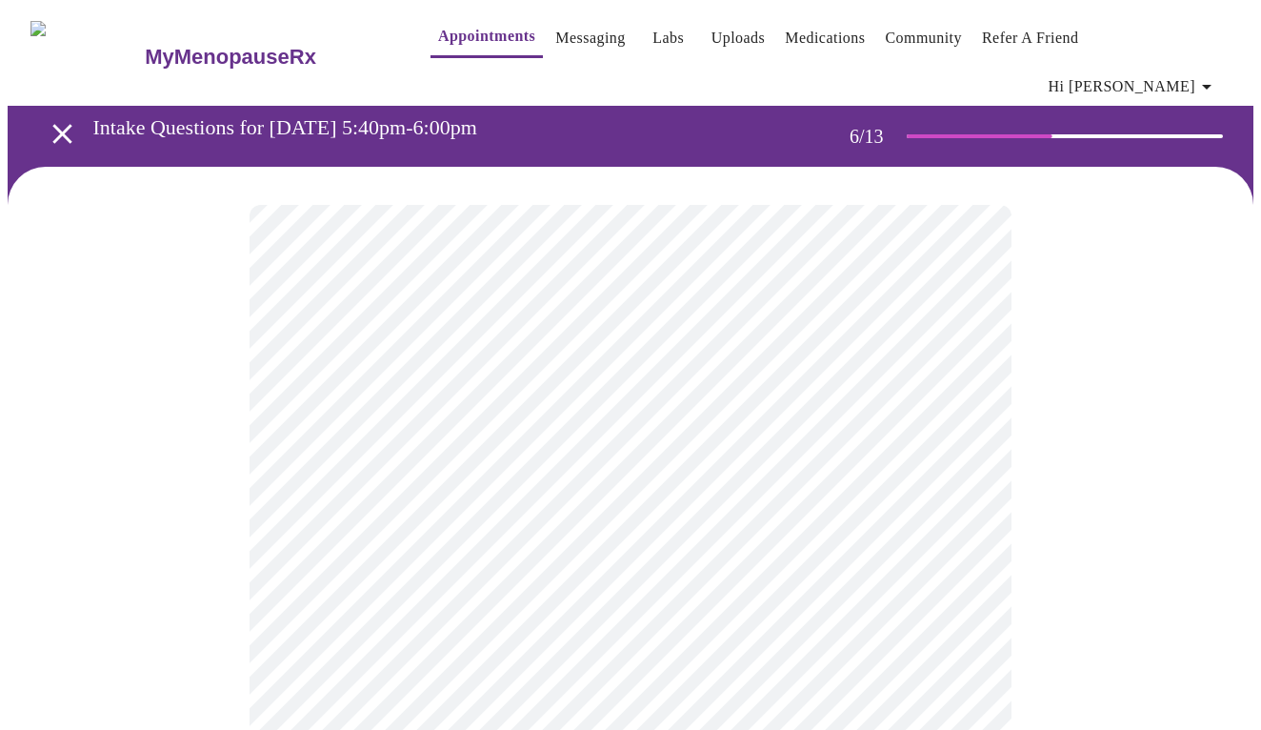
click at [368, 552] on body "MyMenopauseRx Appointments Messaging Labs Uploads Medications Community Refer a…" at bounding box center [631, 529] width 1246 height 1042
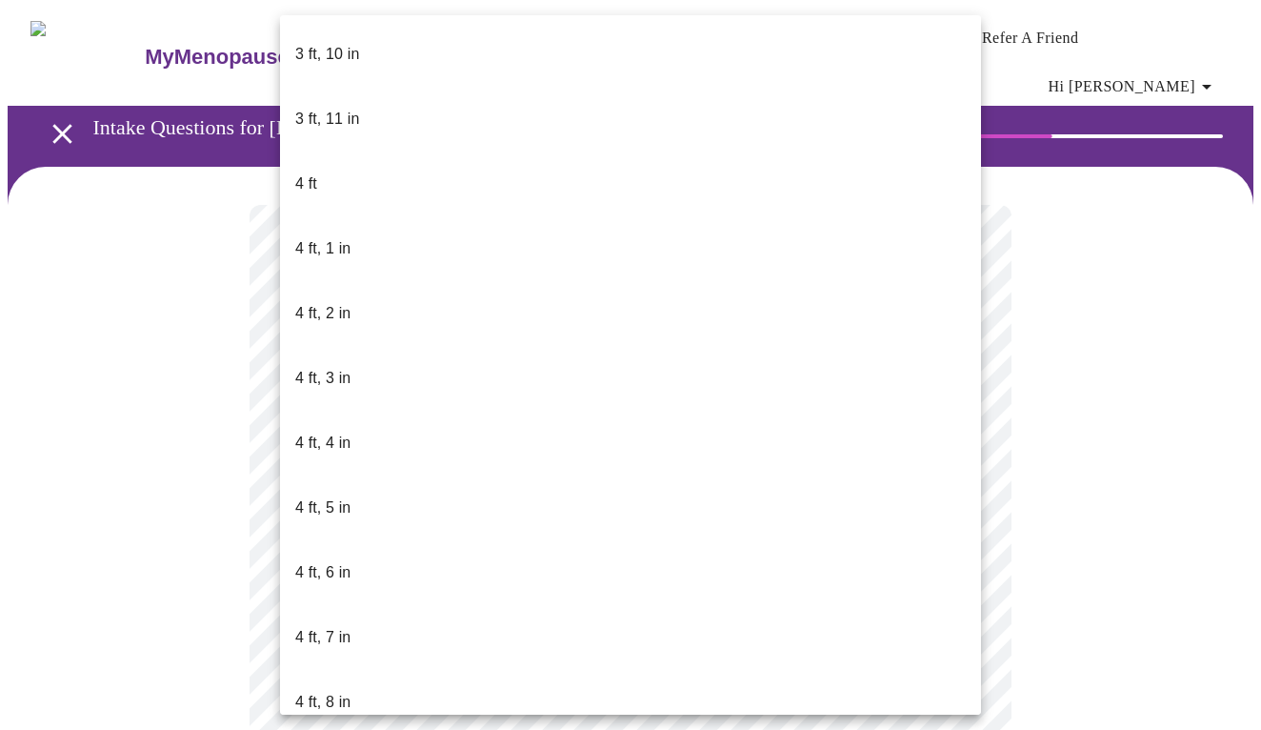
scroll to position [721, 0]
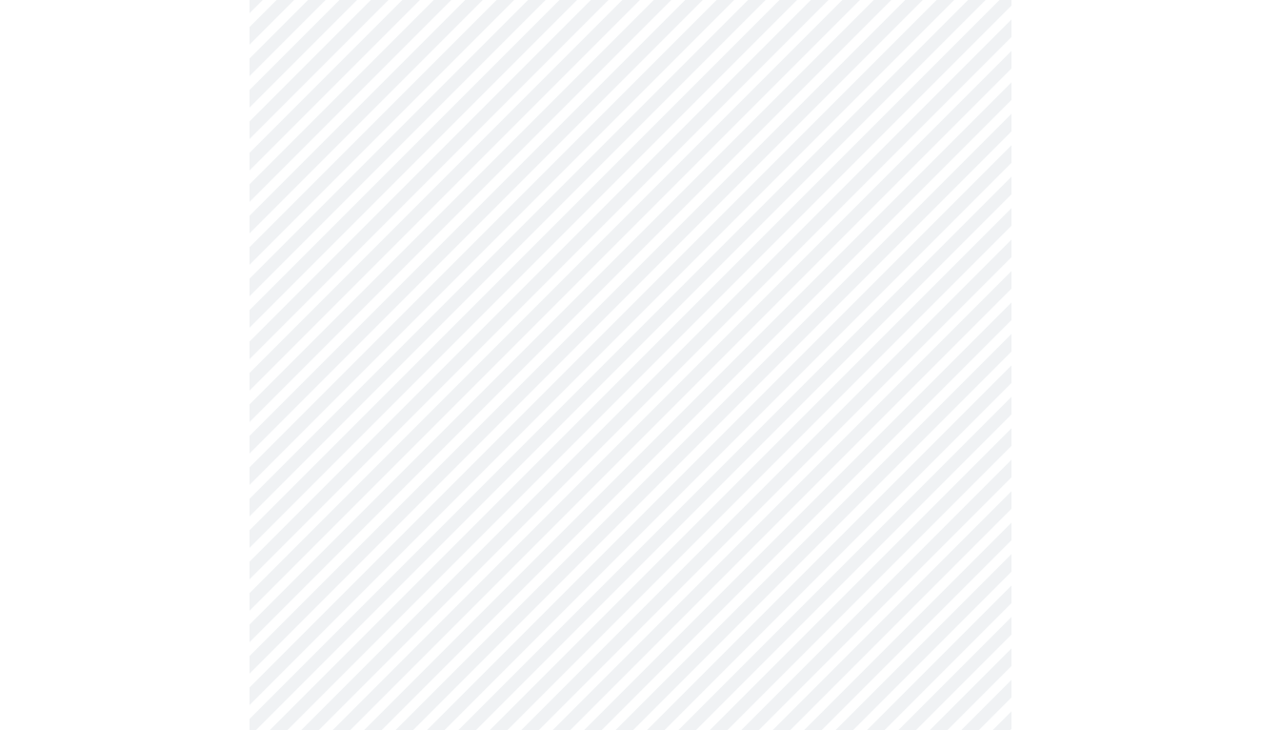
scroll to position [4913, 0]
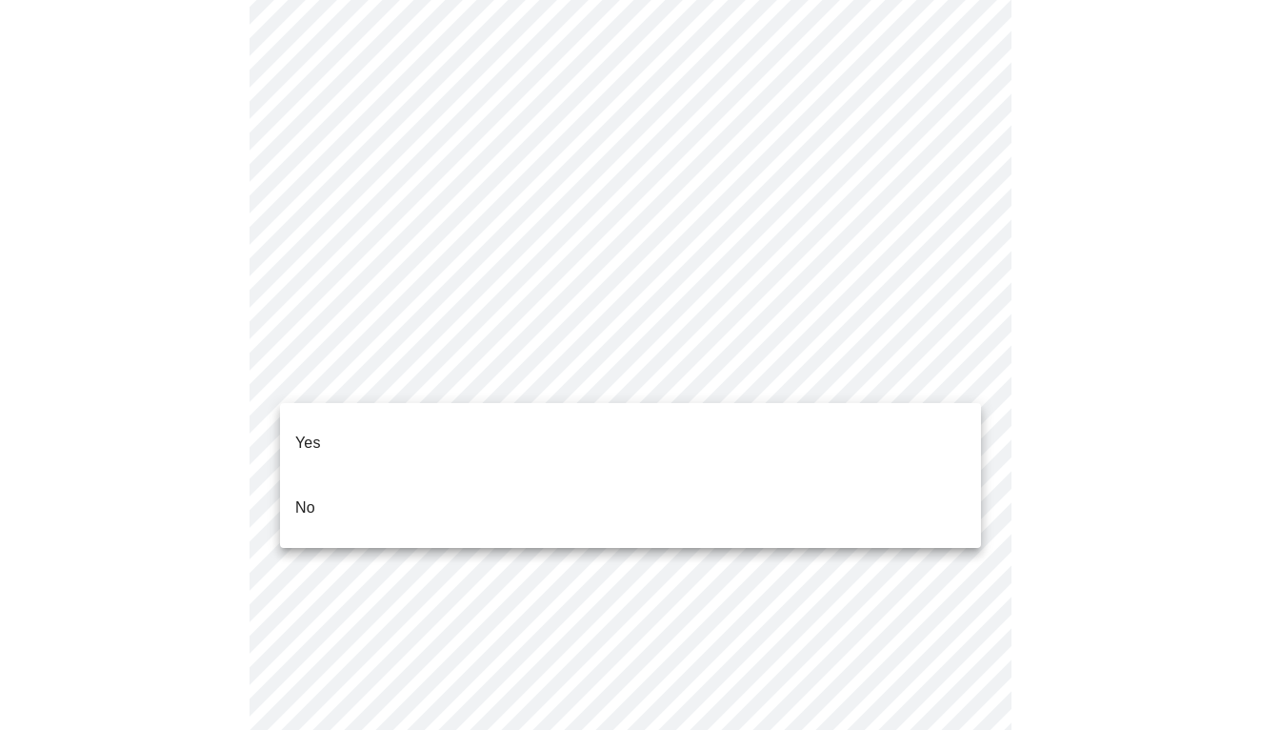
click at [315, 476] on li "No" at bounding box center [630, 507] width 701 height 65
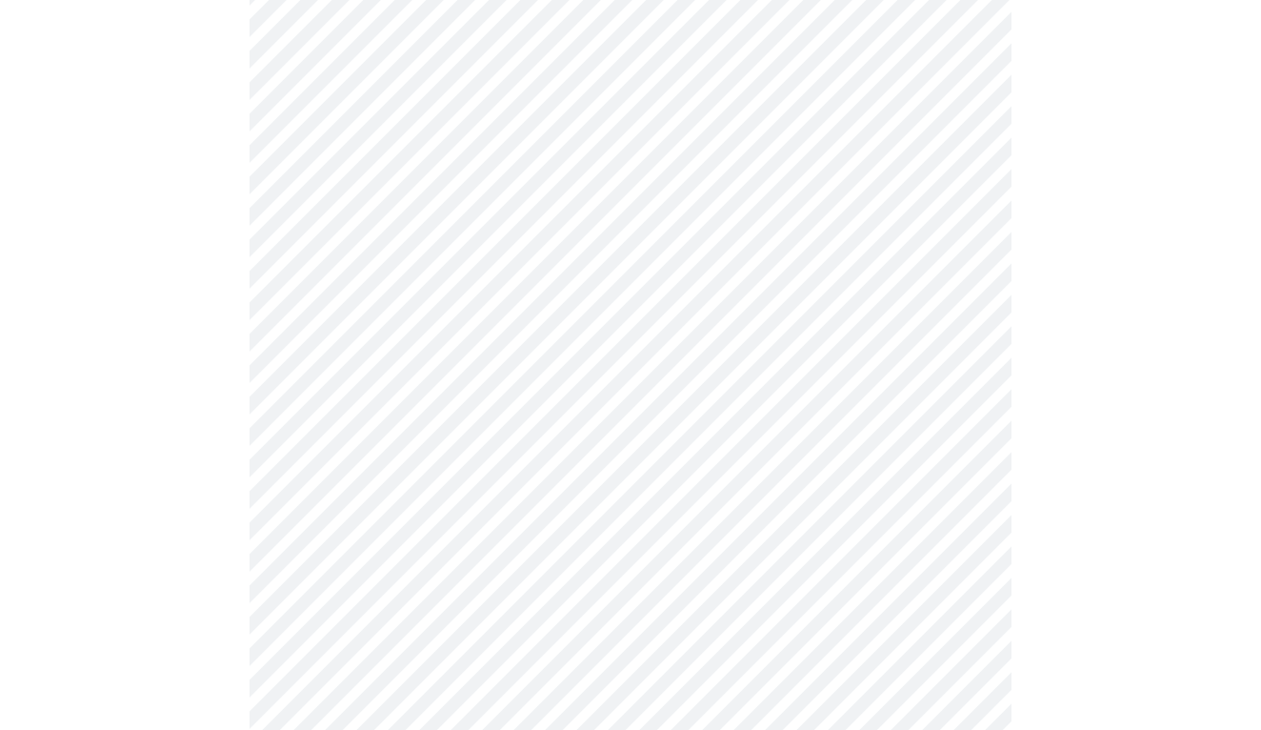
scroll to position [1035, 0]
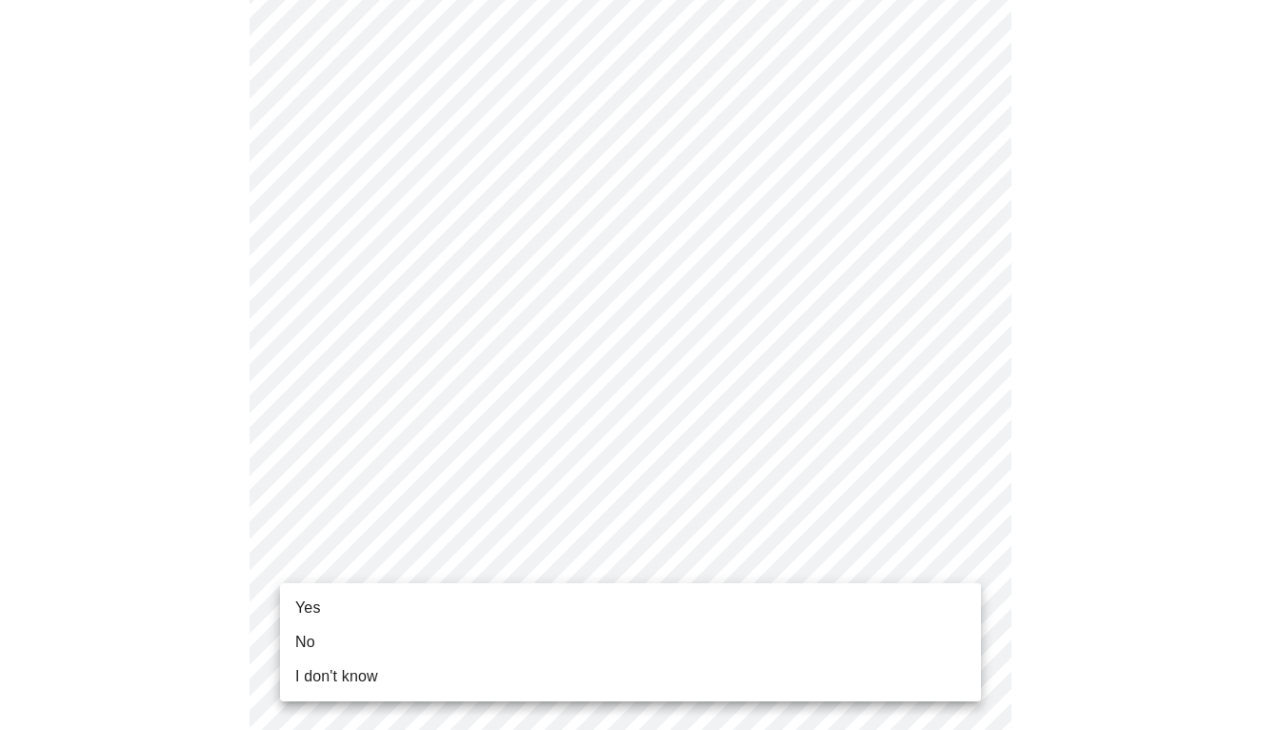
click at [384, 612] on li "Yes" at bounding box center [630, 608] width 701 height 34
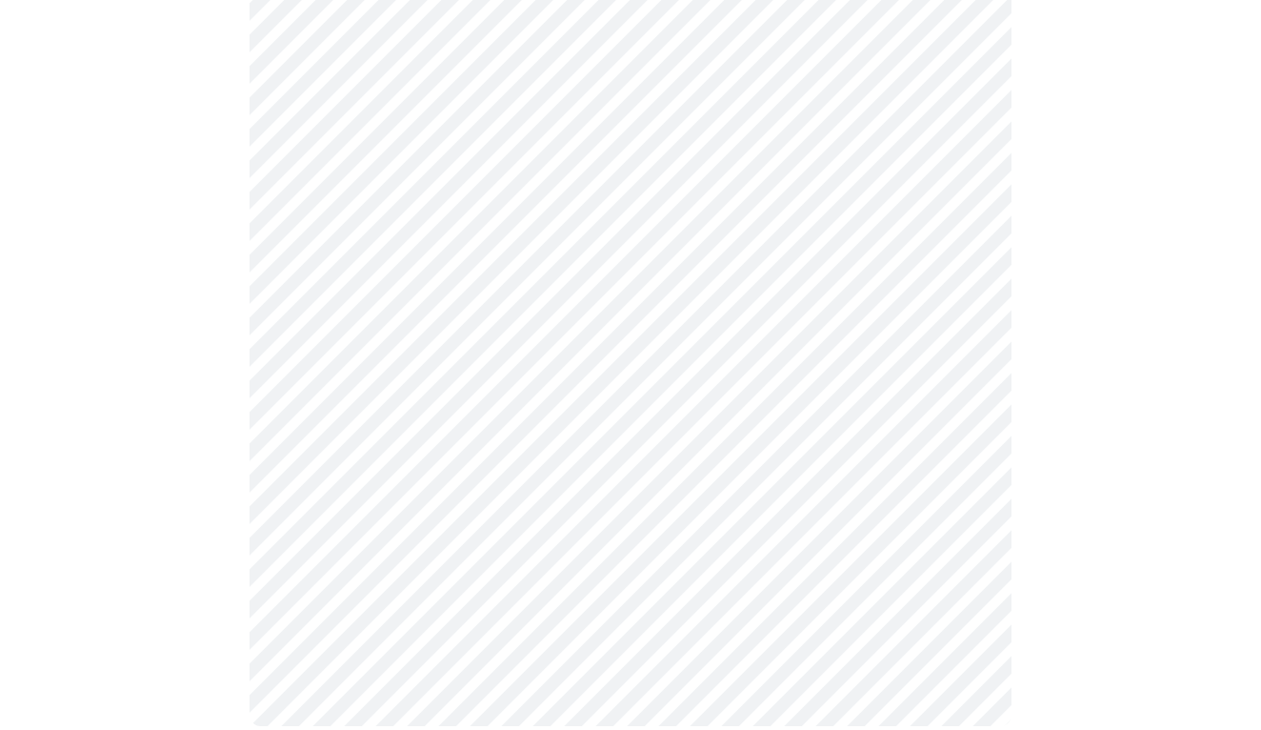
scroll to position [0, 0]
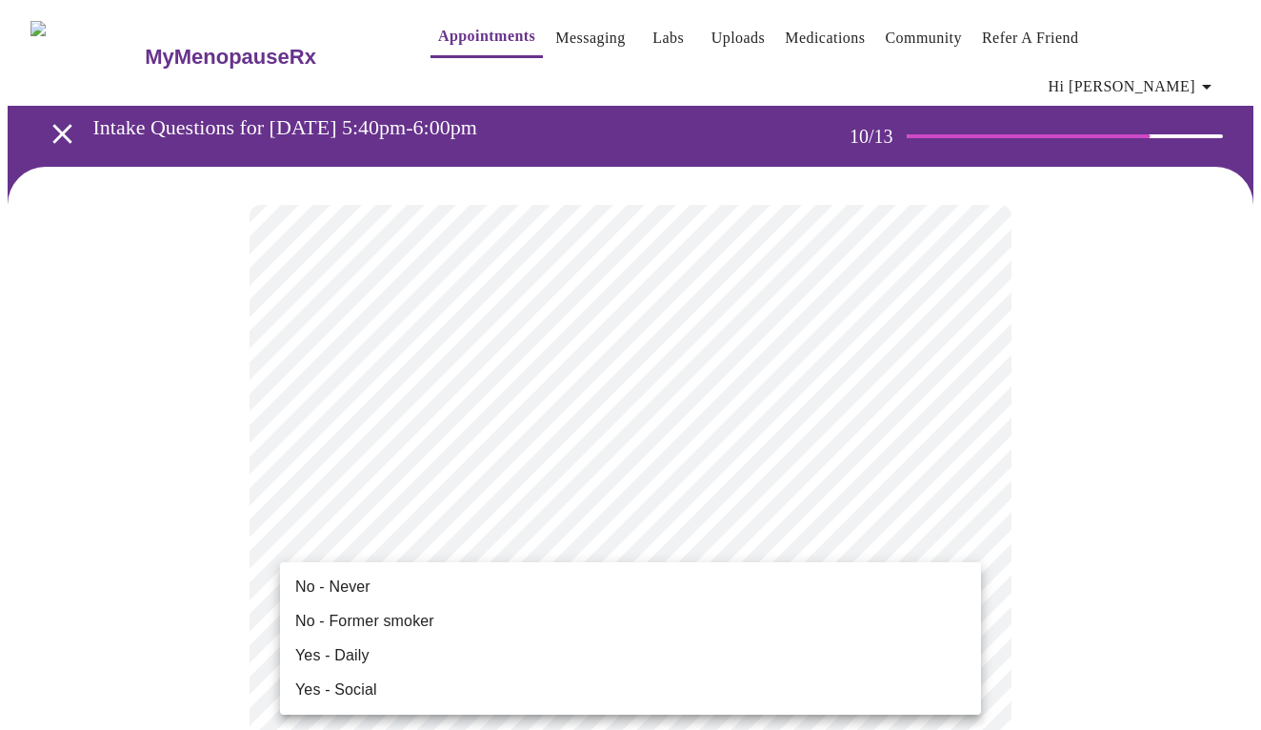
click at [344, 586] on span "No - Never" at bounding box center [332, 586] width 75 height 23
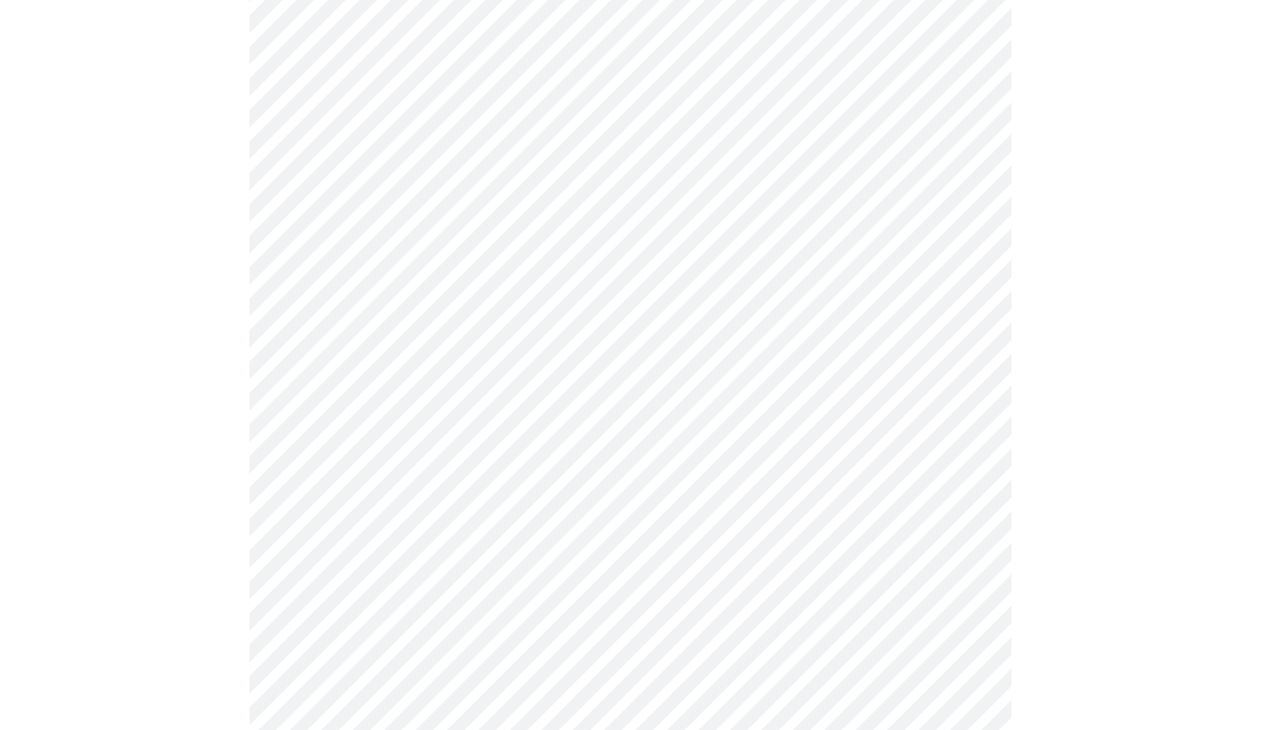
scroll to position [1477, 0]
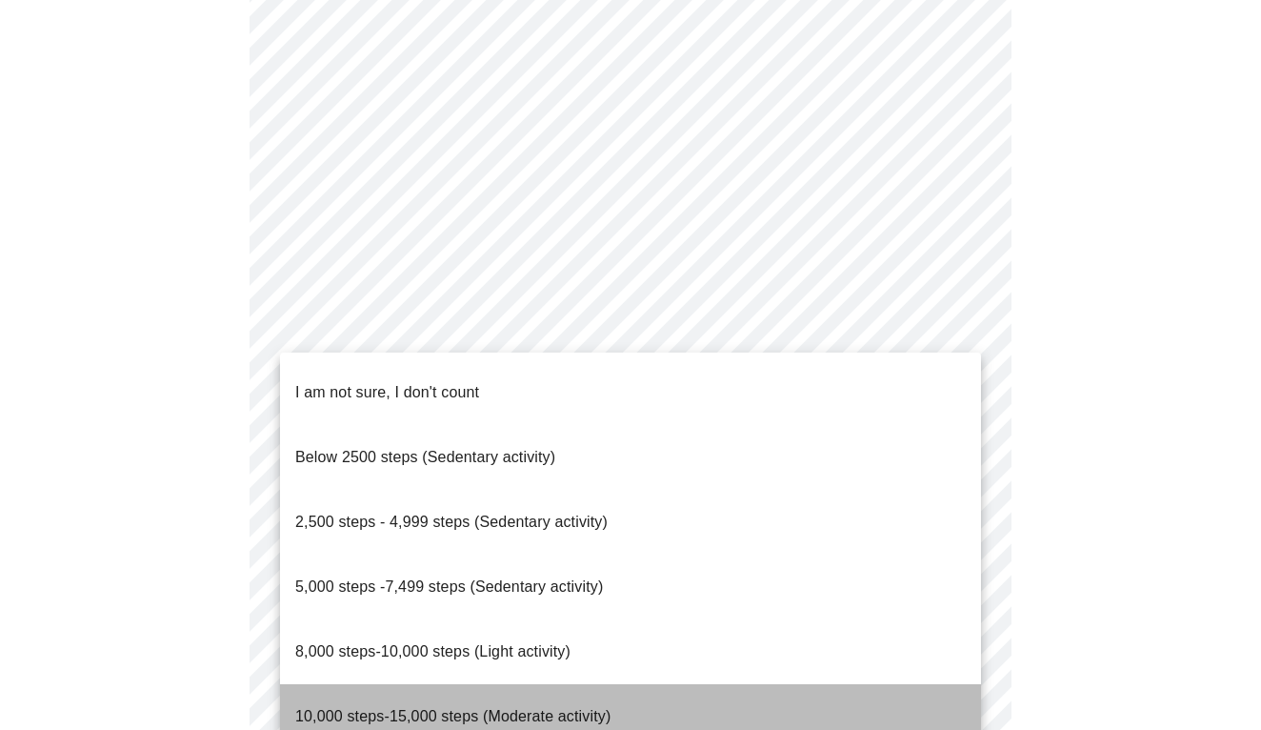
click at [334, 684] on li "10,000 steps-15,000 steps (Moderate activity)" at bounding box center [630, 716] width 701 height 65
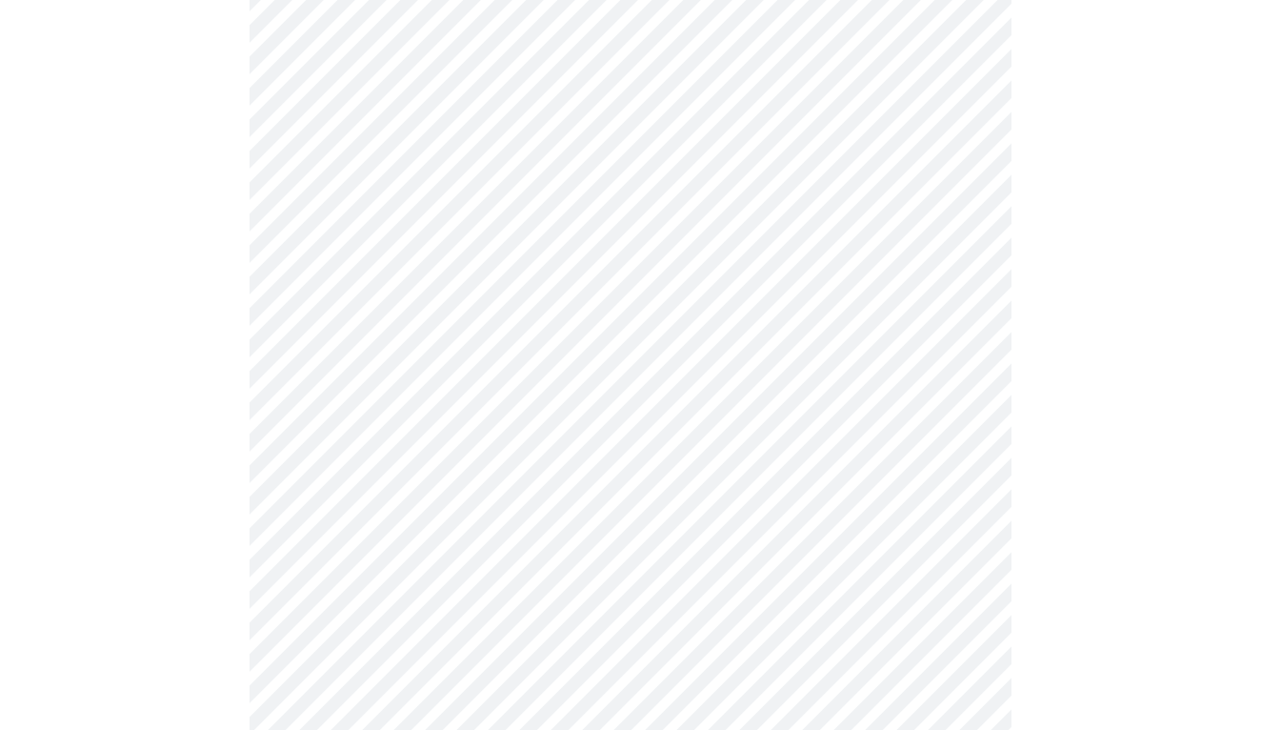
scroll to position [1637, 0]
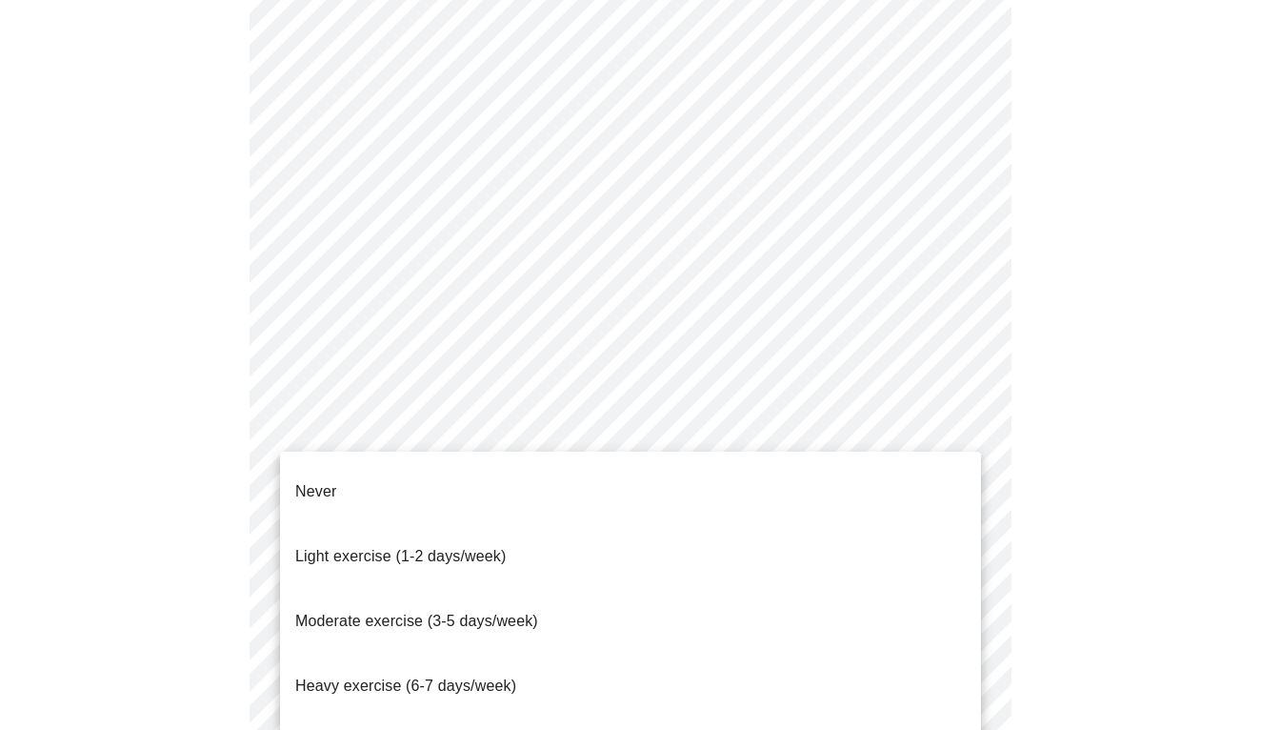
click at [347, 594] on span "Moderate exercise (3-5 days/week)" at bounding box center [416, 620] width 243 height 53
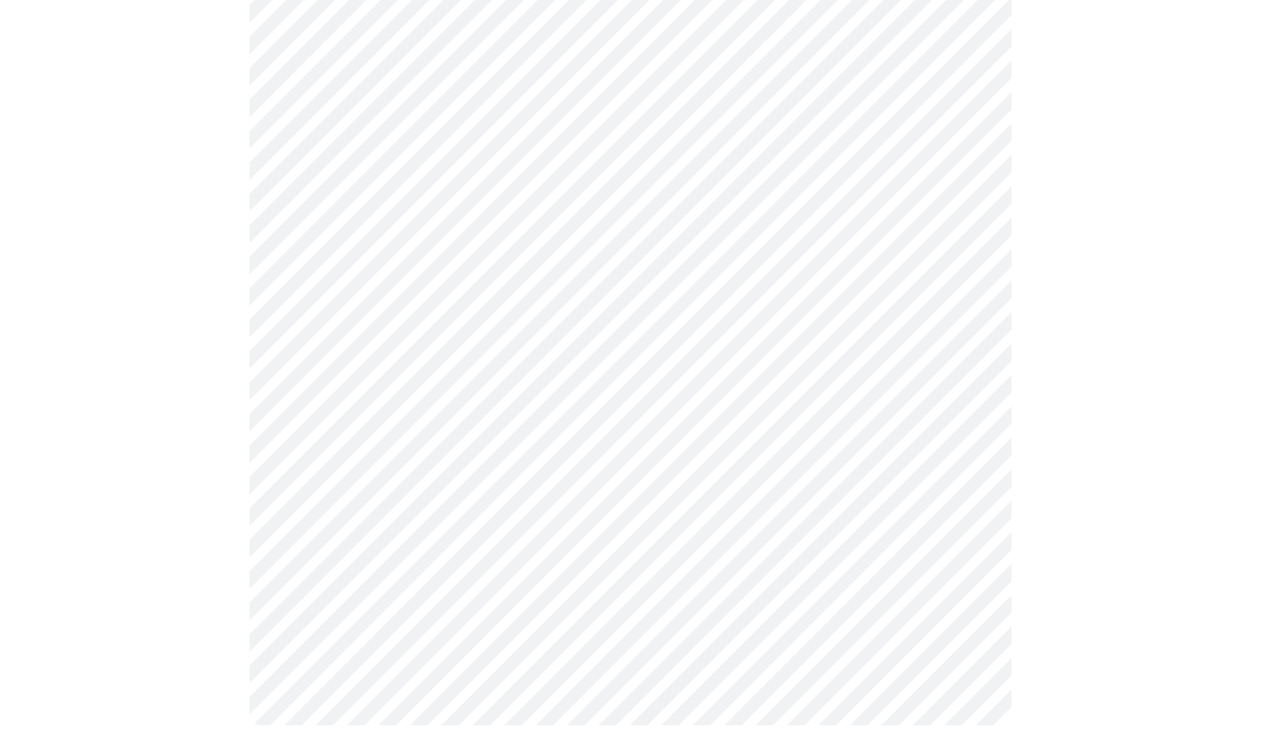
scroll to position [1739, 0]
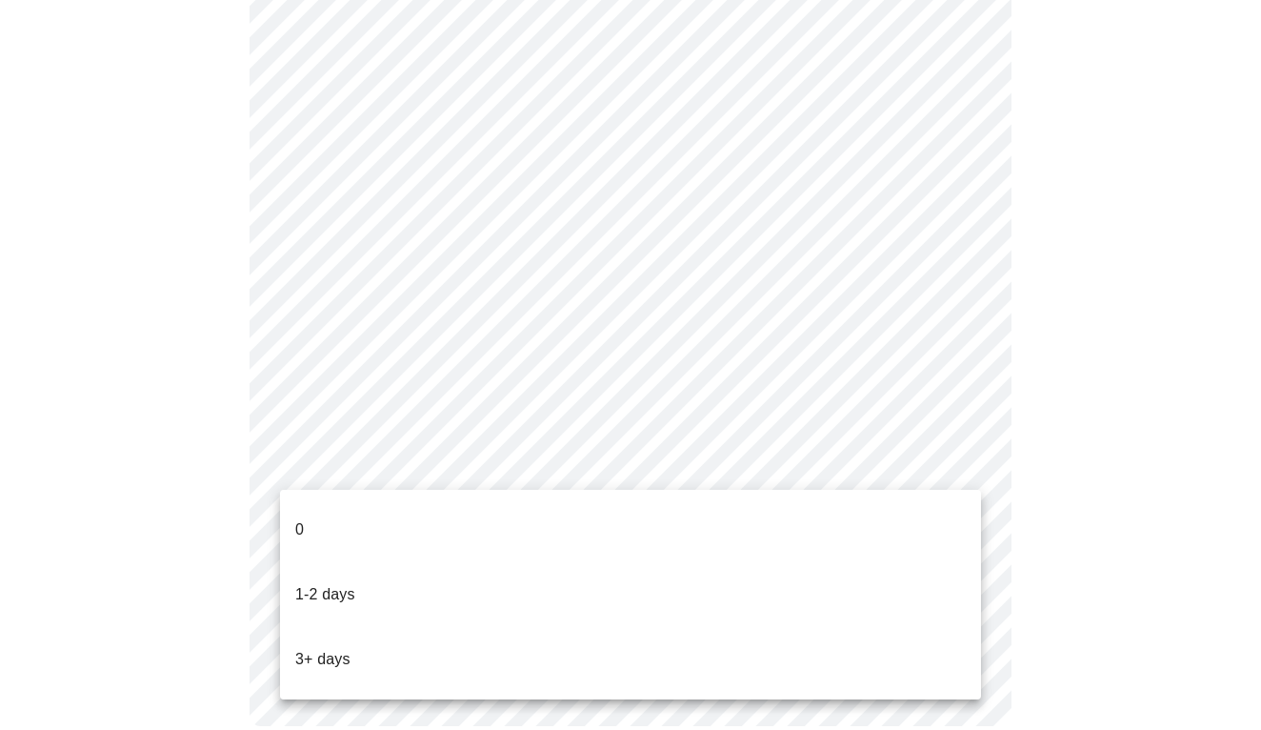
click at [324, 648] on p "3+ days" at bounding box center [322, 659] width 55 height 23
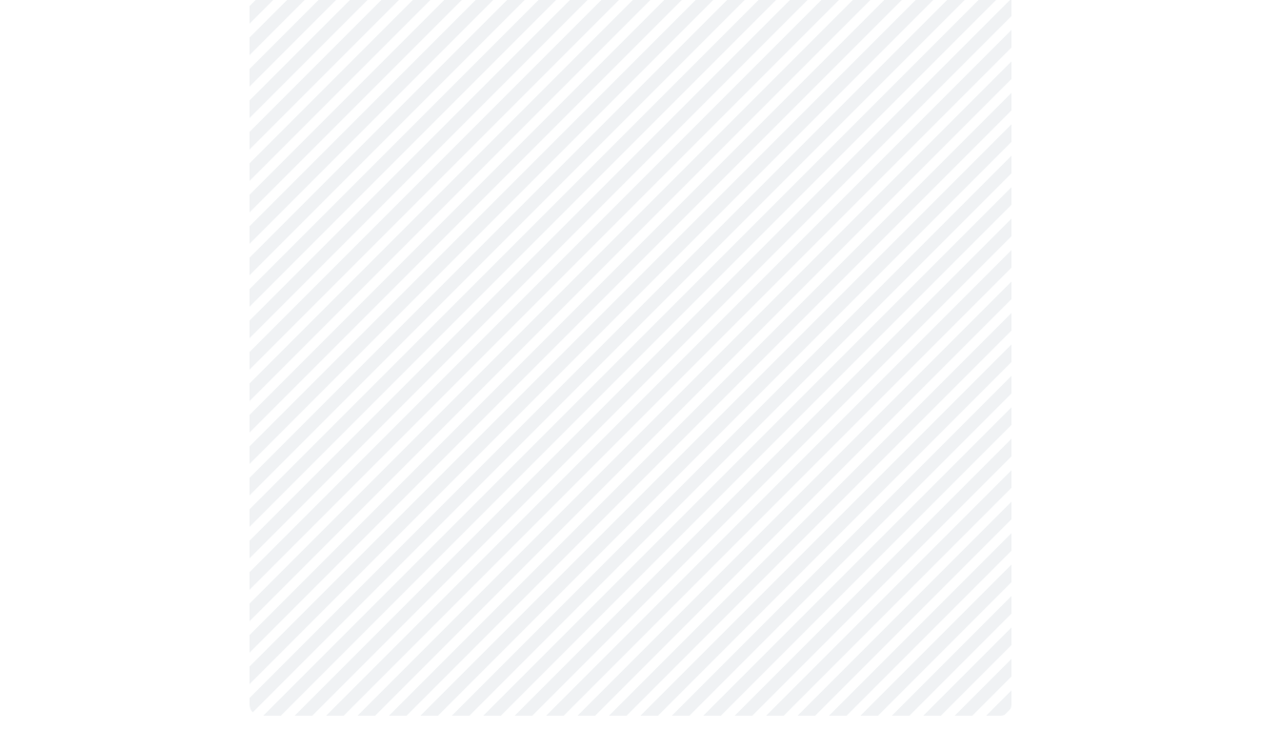
scroll to position [1729, 0]
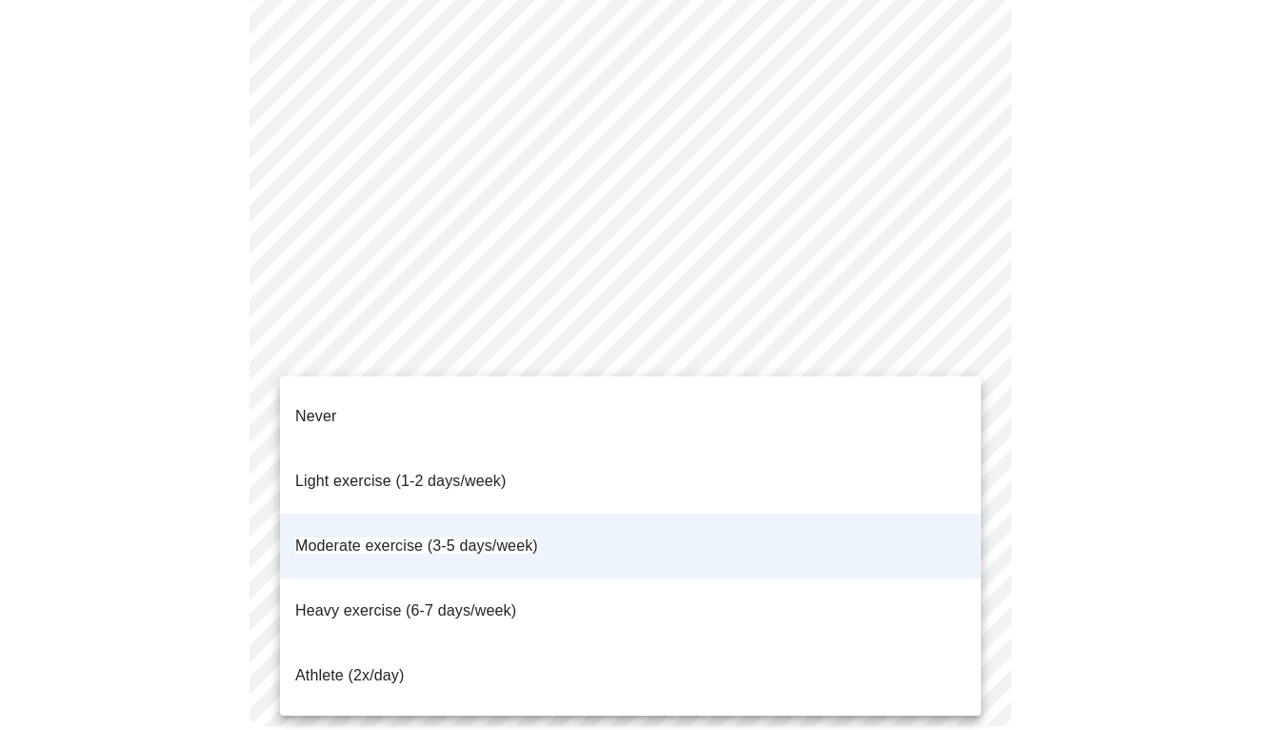
click at [501, 513] on li "Moderate exercise (3-5 days/week)" at bounding box center [630, 545] width 701 height 65
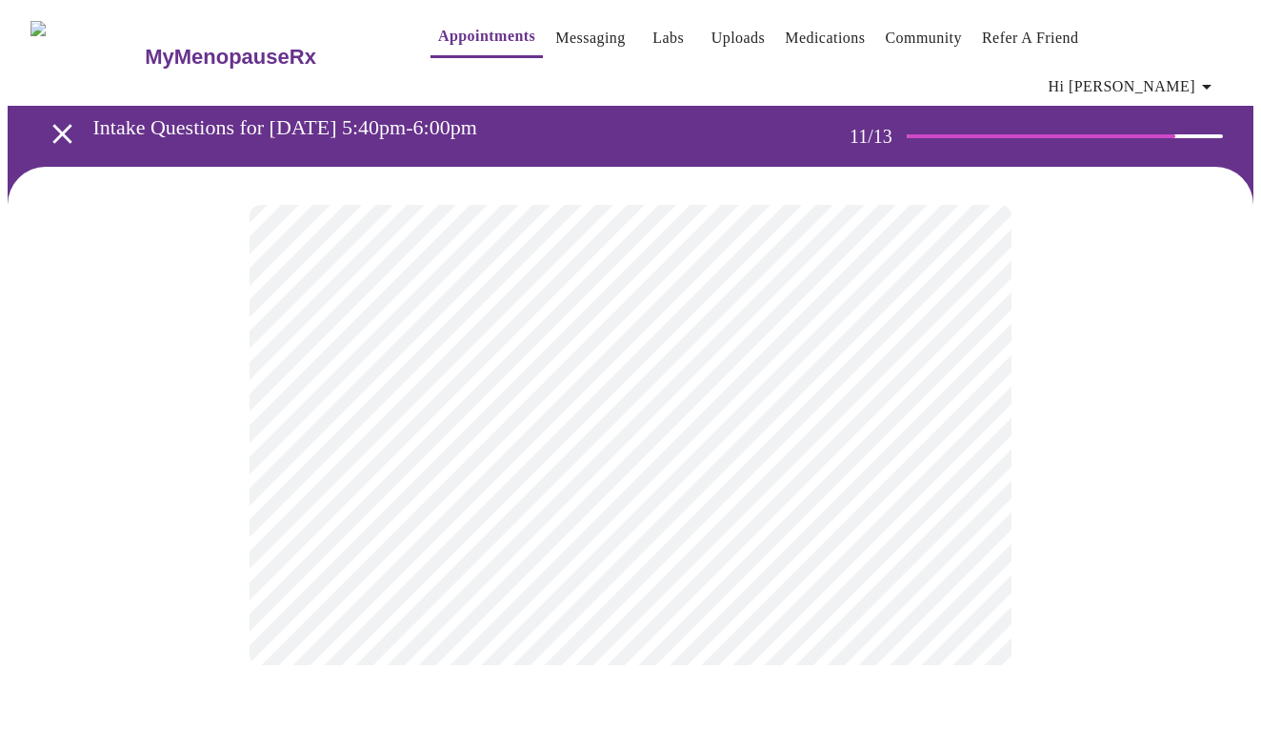
scroll to position [0, 0]
click at [356, 400] on body "MyMenopauseRx Appointments Messaging Labs Uploads Medications Community Refer a…" at bounding box center [631, 337] width 1246 height 659
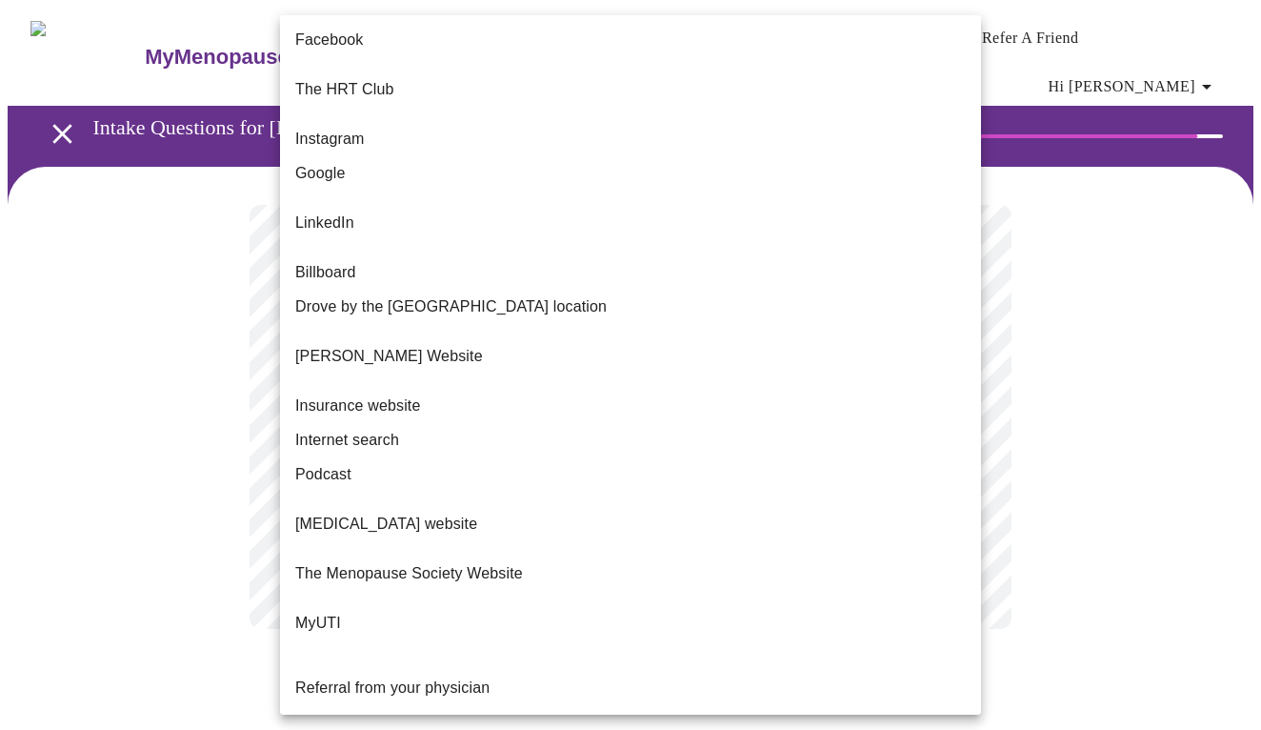
click at [342, 163] on span "Google" at bounding box center [320, 173] width 50 height 23
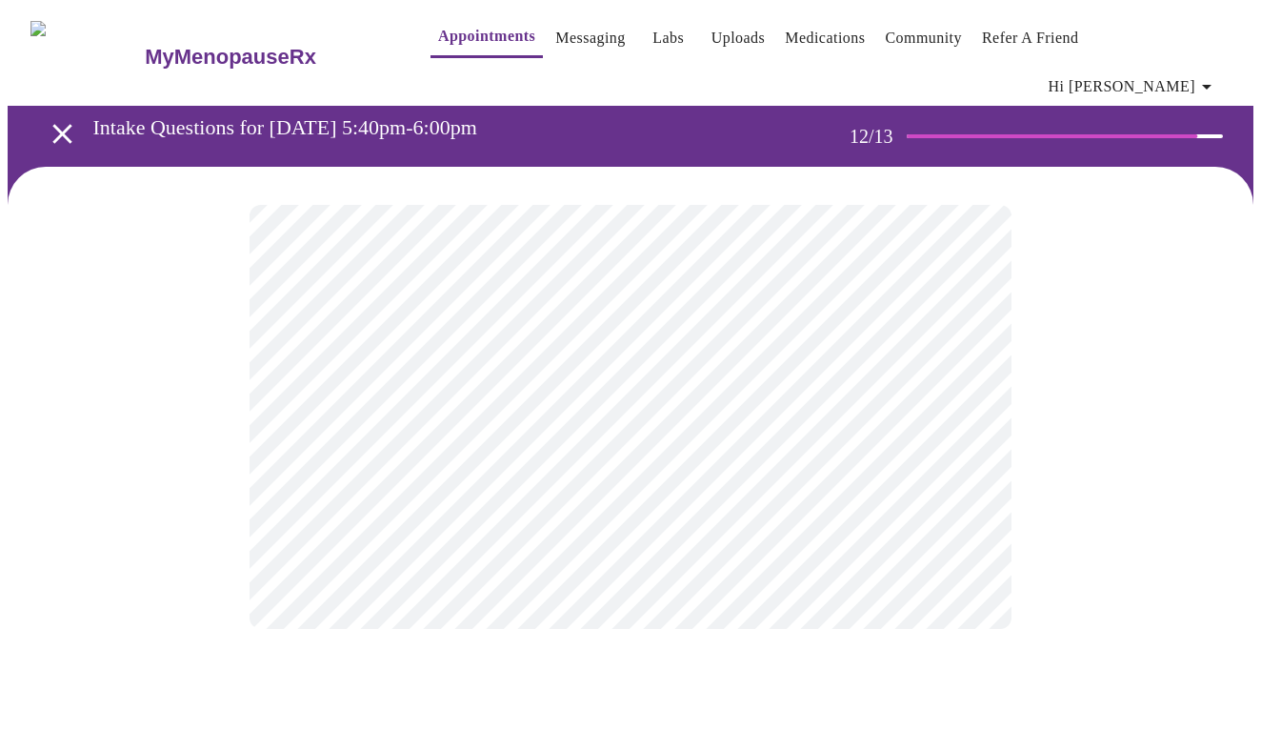
click at [414, 403] on body "MyMenopauseRx Appointments Messaging Labs Uploads Medications Community Refer a…" at bounding box center [631, 337] width 1246 height 659
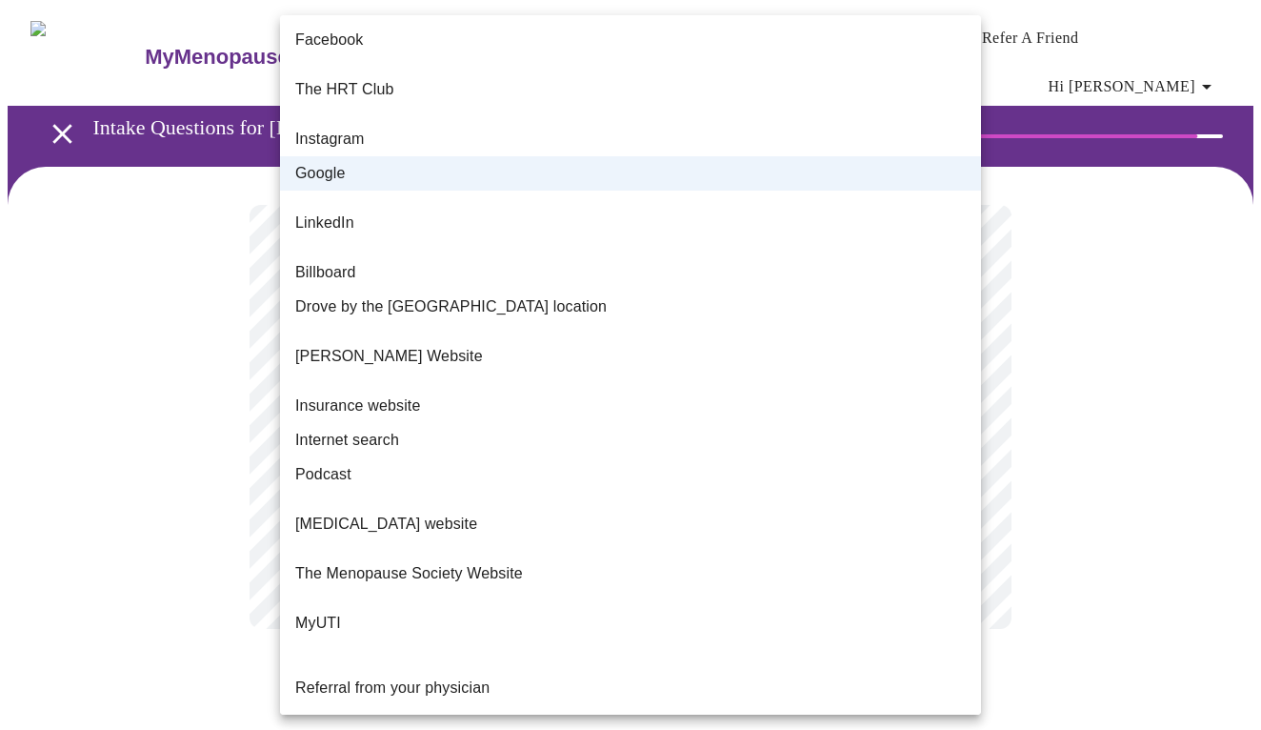
click at [177, 411] on div at bounding box center [630, 365] width 1261 height 730
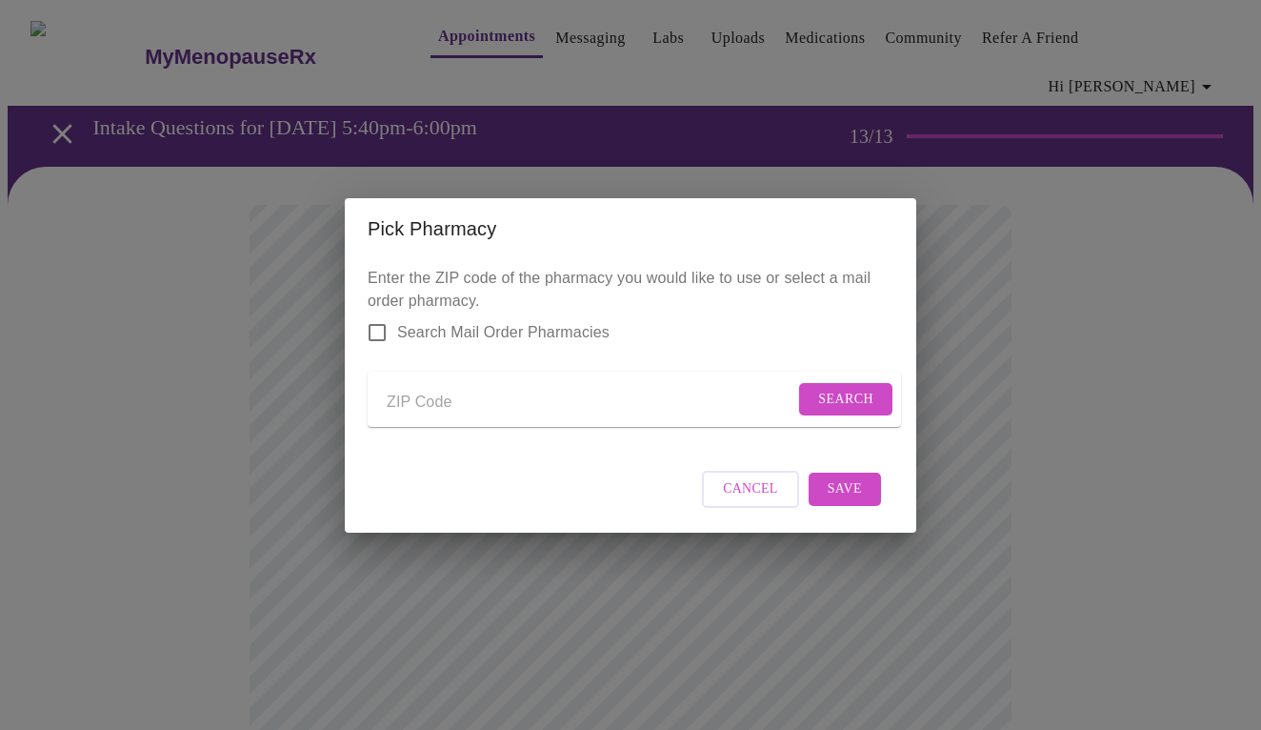
click at [398, 421] on p "Enter the ZIP code of the pharmacy you would like to use or select a mail order…" at bounding box center [631, 355] width 526 height 176
click at [389, 400] on input "Send a message to your care team" at bounding box center [591, 403] width 408 height 30
type input "19150"
click at [840, 398] on span "Search" at bounding box center [845, 400] width 55 height 24
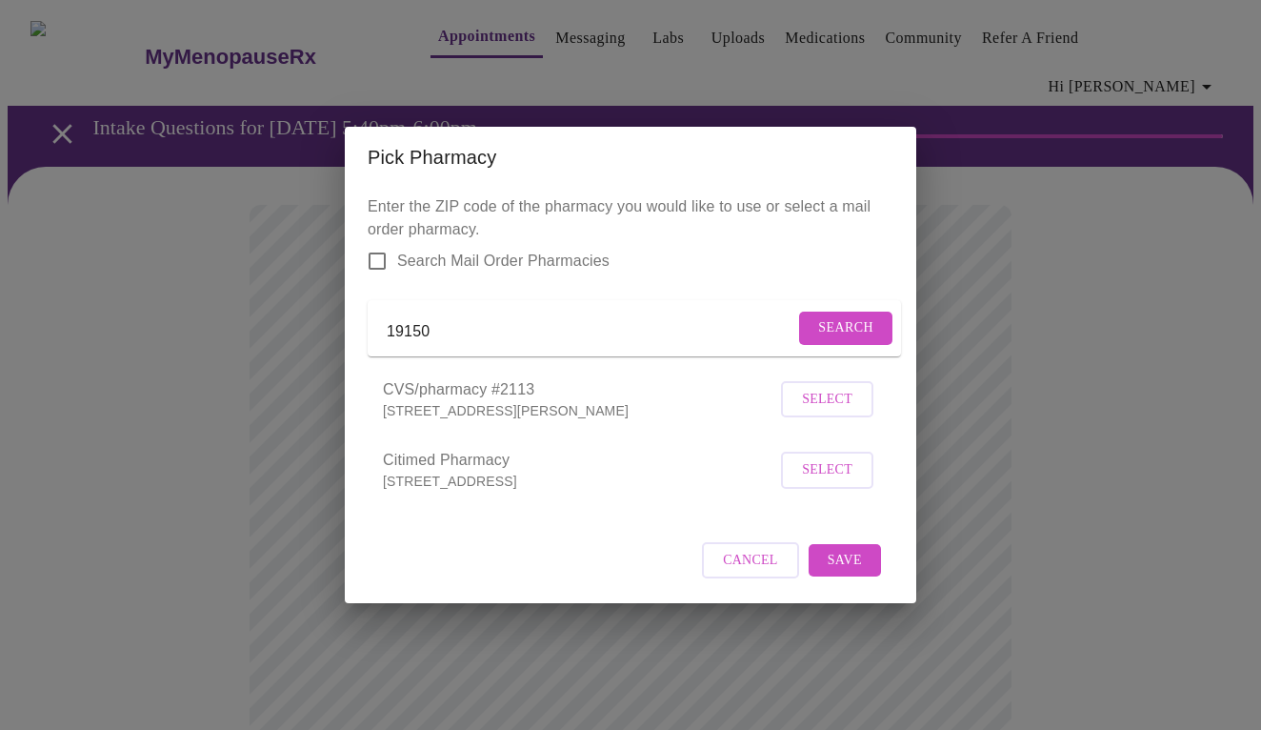
click at [820, 411] on span "Select" at bounding box center [827, 400] width 50 height 24
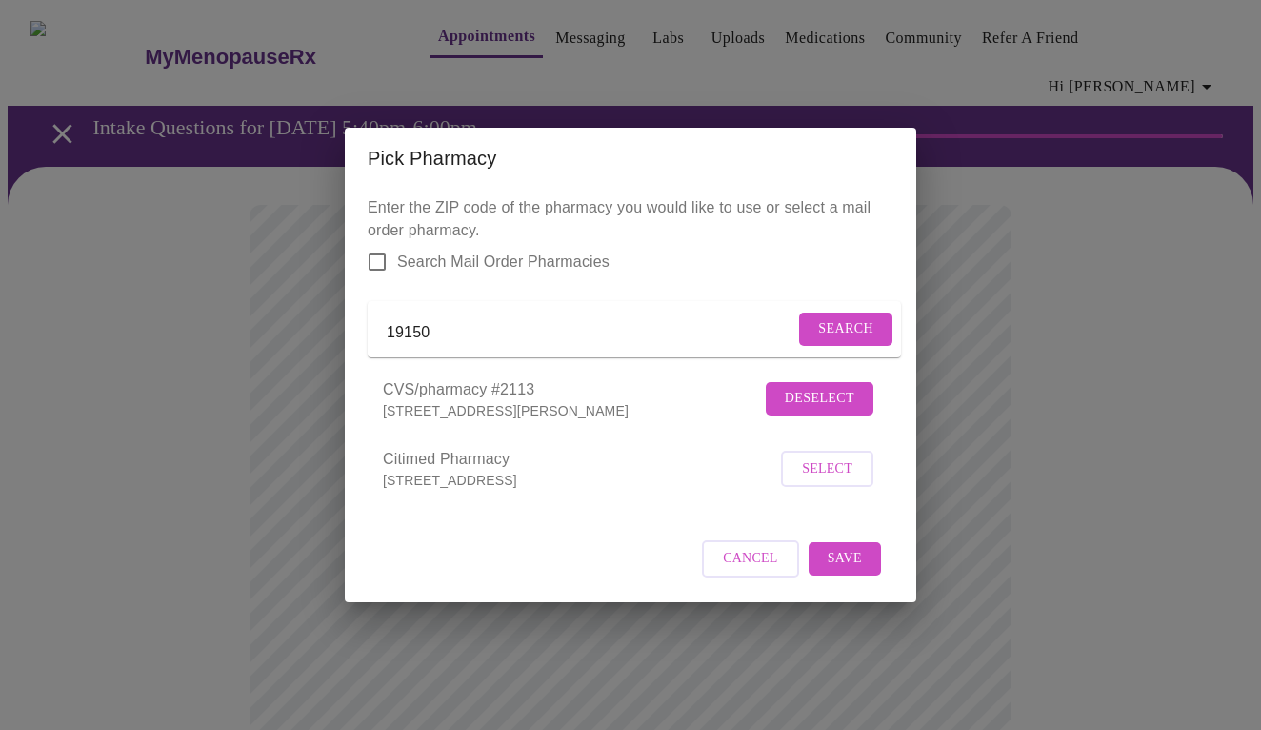
click at [857, 571] on span "Save" at bounding box center [845, 559] width 34 height 24
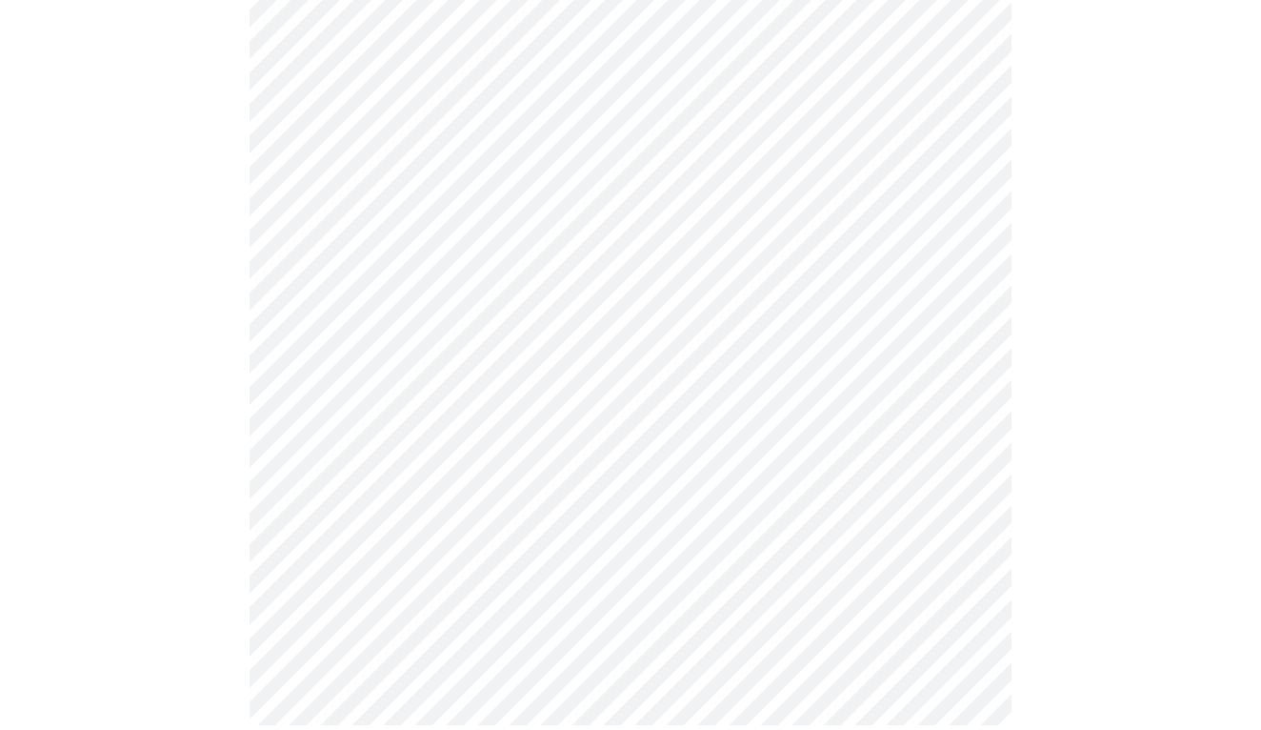
scroll to position [697, 0]
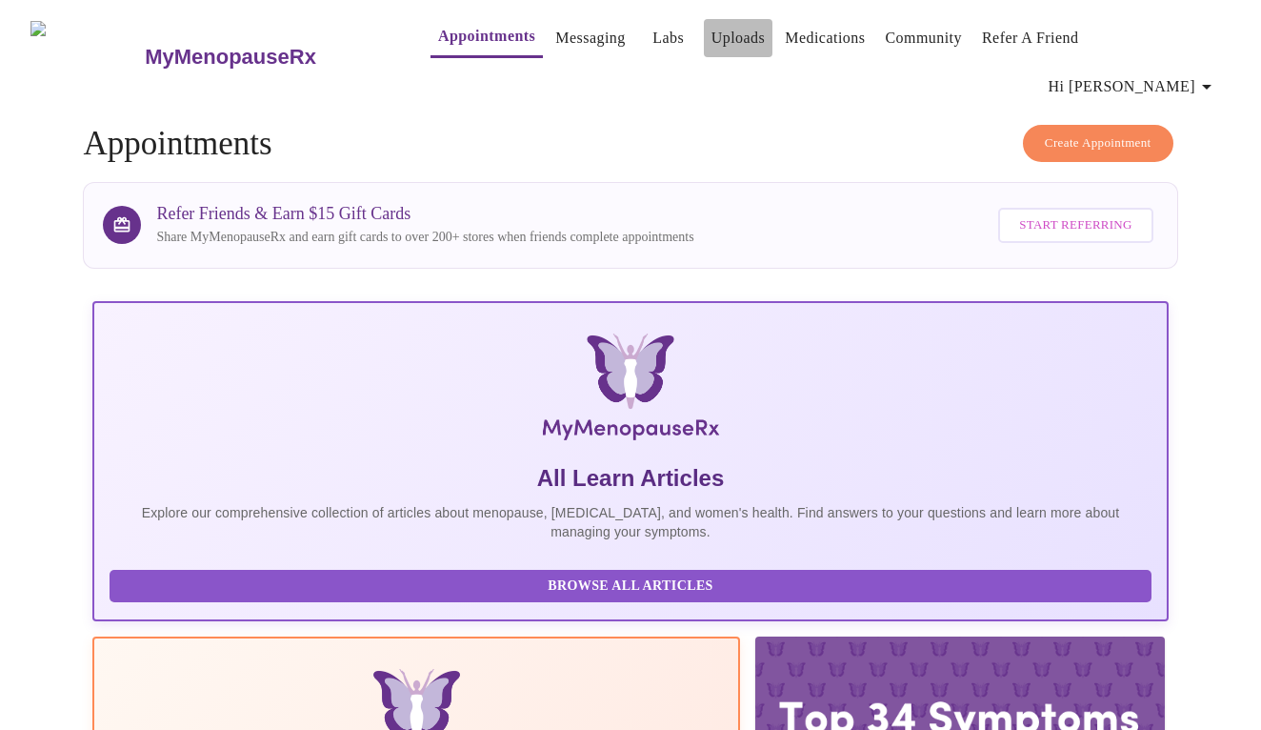
click at [712, 41] on link "Uploads" at bounding box center [739, 38] width 54 height 27
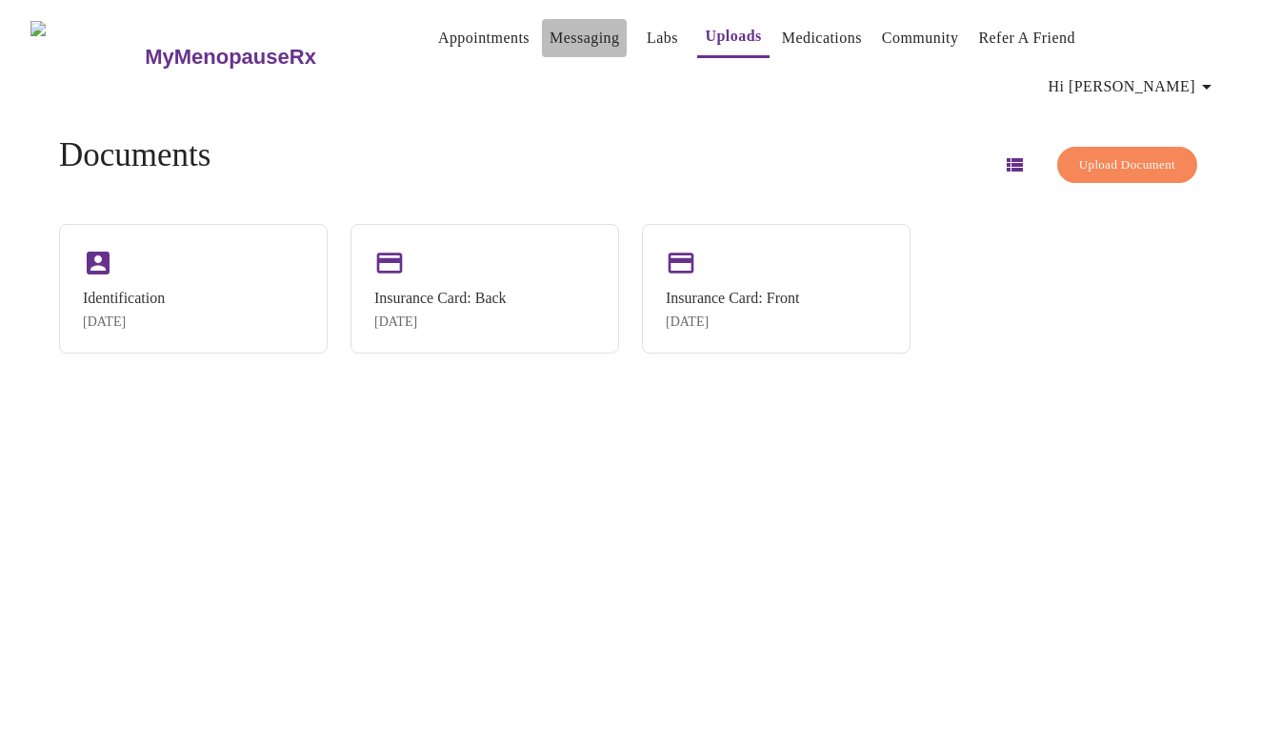
click at [550, 42] on link "Messaging" at bounding box center [585, 38] width 70 height 27
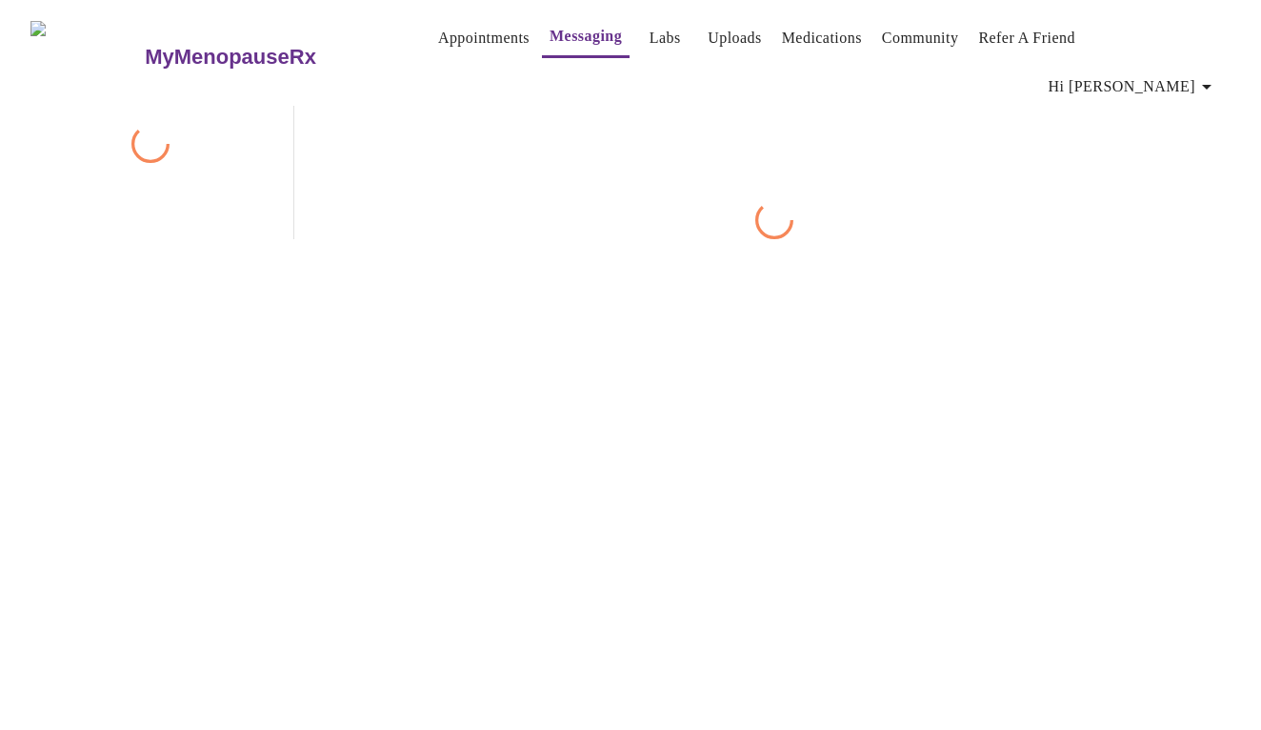
scroll to position [71, 0]
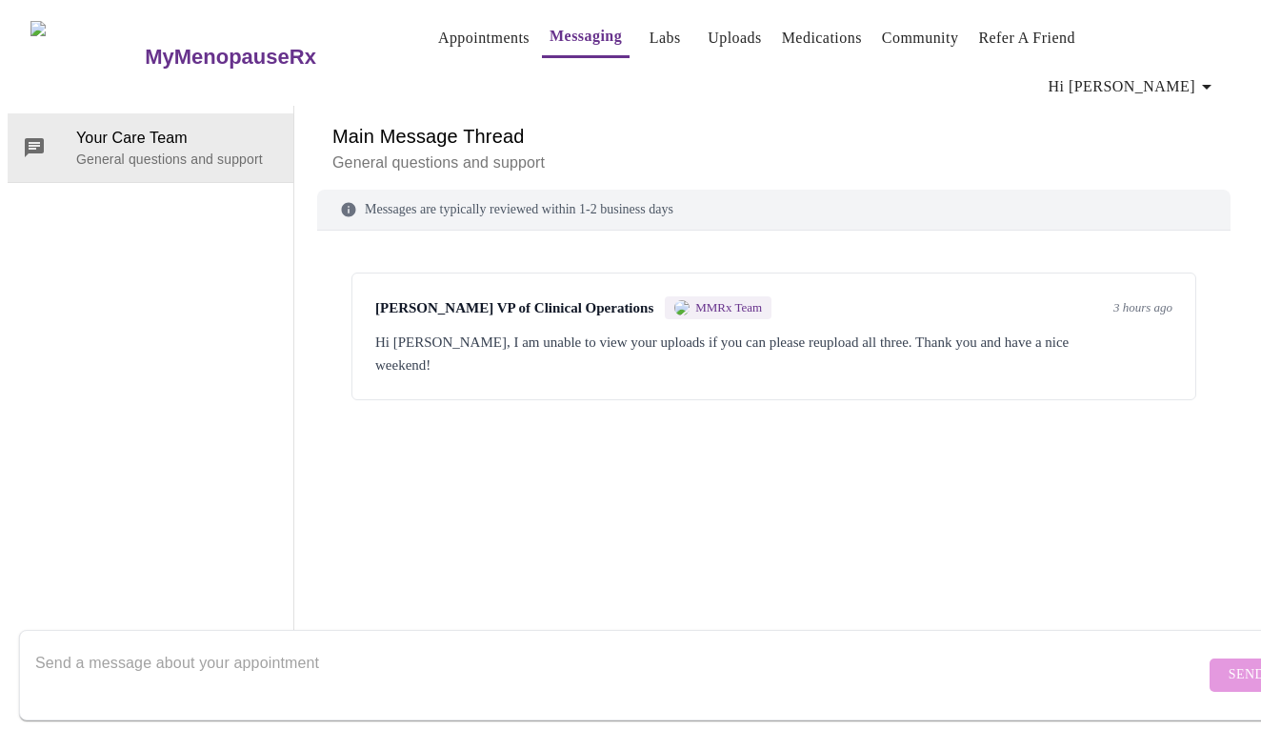
click at [296, 650] on textarea "Send a message about your appointment" at bounding box center [620, 674] width 1170 height 61
type textarea "I just did it again."
click at [1210, 669] on button "Send" at bounding box center [1247, 674] width 74 height 33
